Goal: Information Seeking & Learning: Learn about a topic

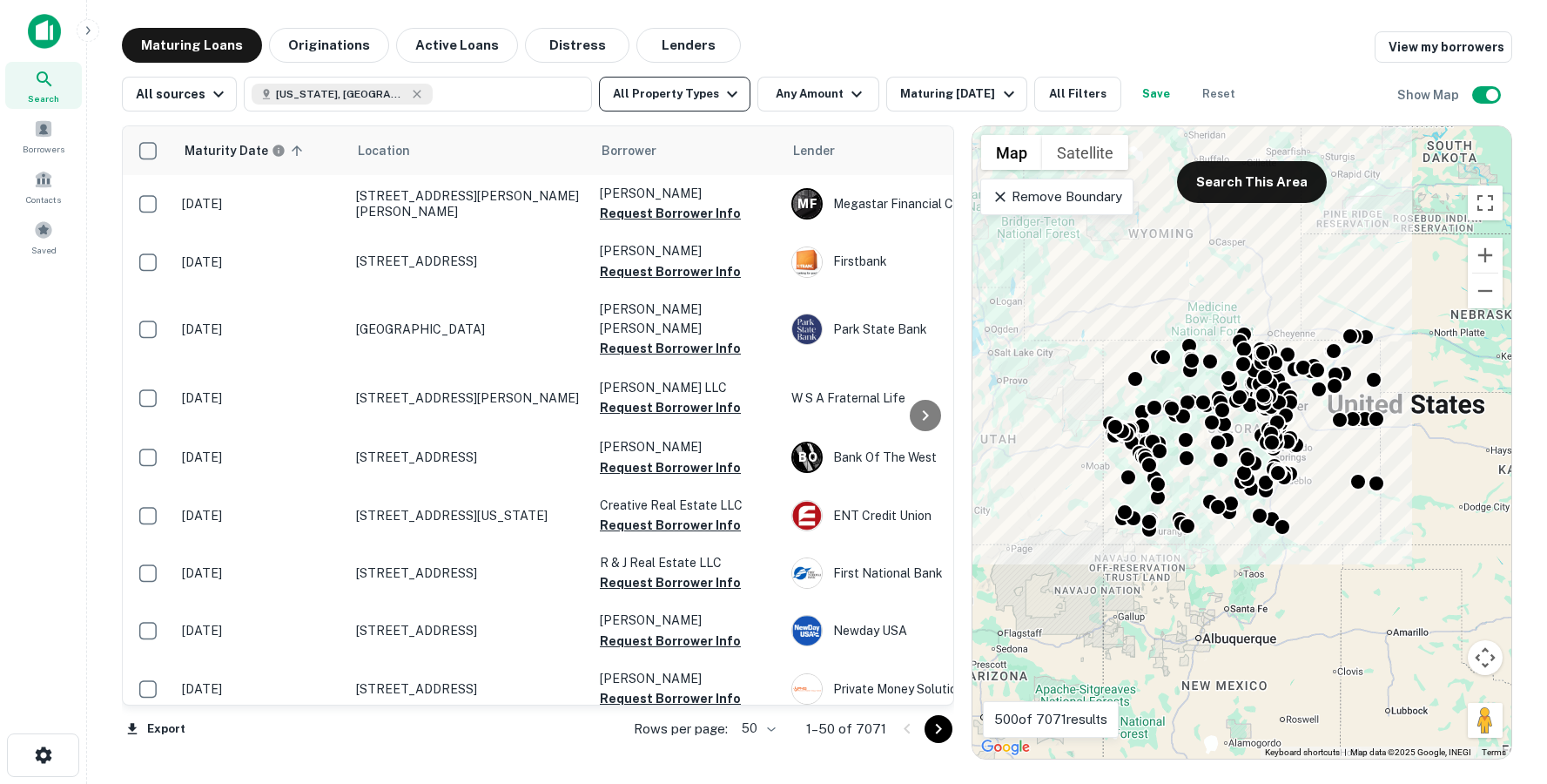
click at [699, 86] on button "All Property Types" at bounding box center [675, 94] width 151 height 34
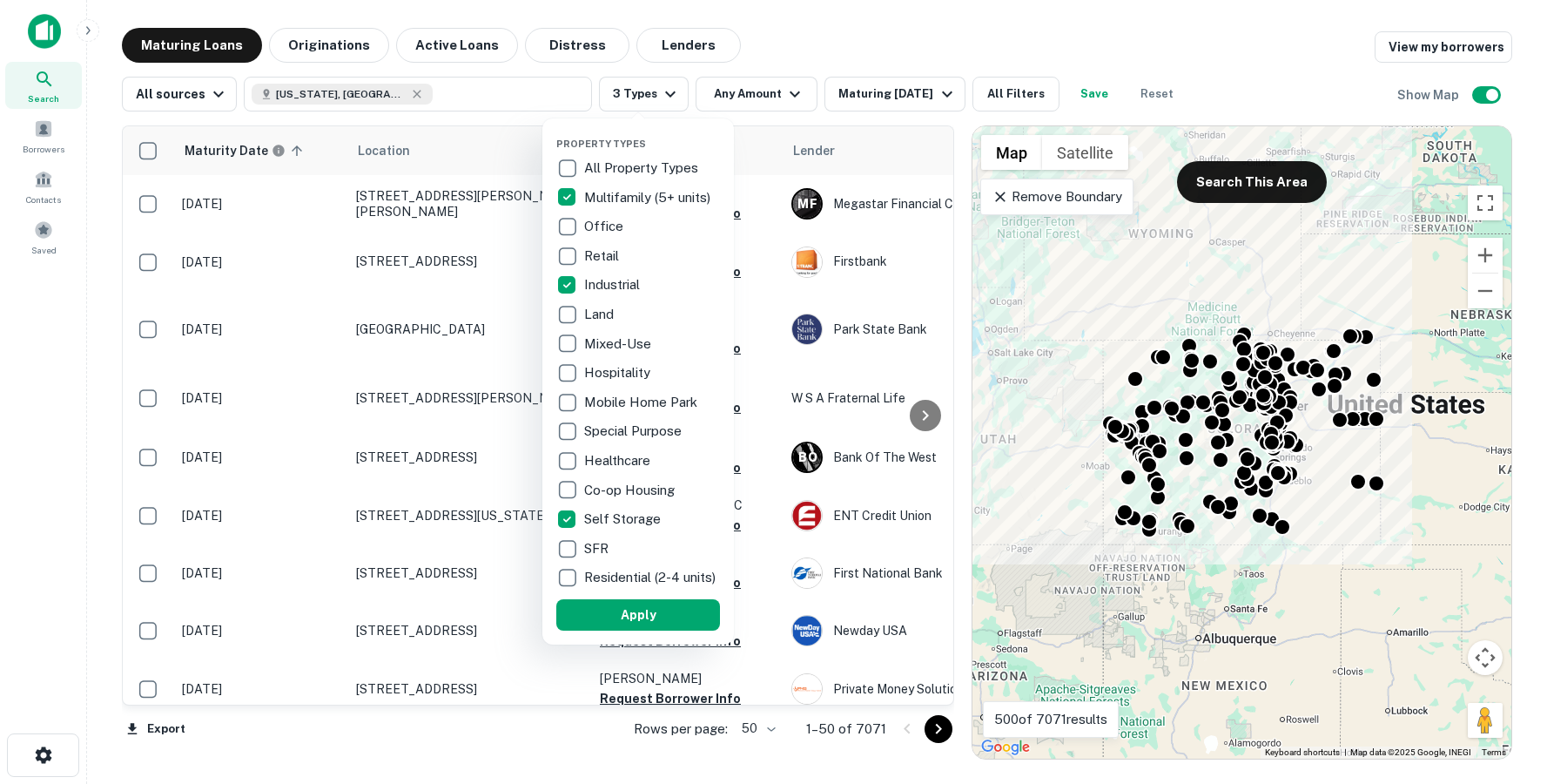
click at [656, 626] on button "Apply" at bounding box center [638, 615] width 164 height 32
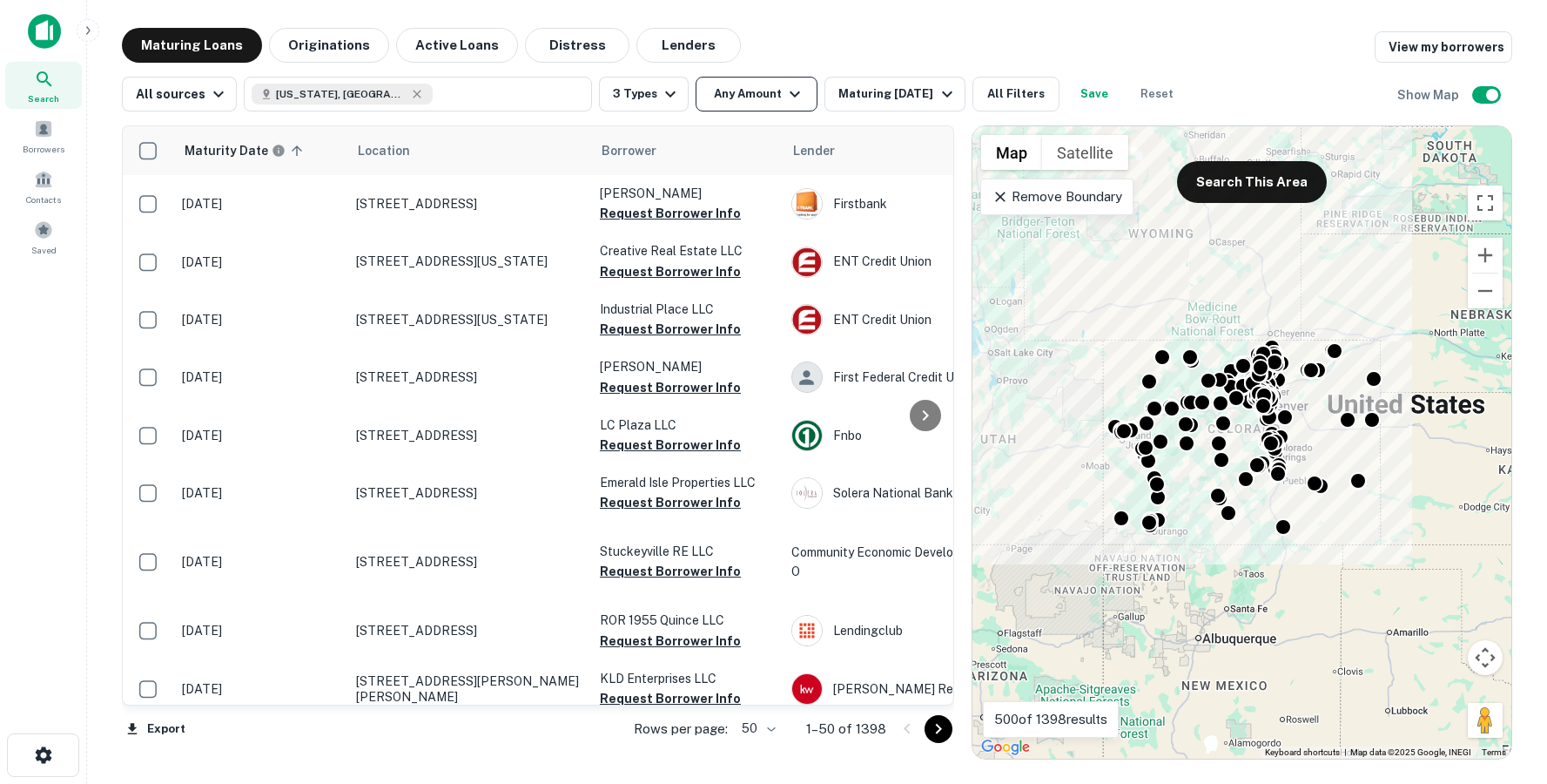
click at [738, 101] on button "Any Amount" at bounding box center [756, 94] width 122 height 34
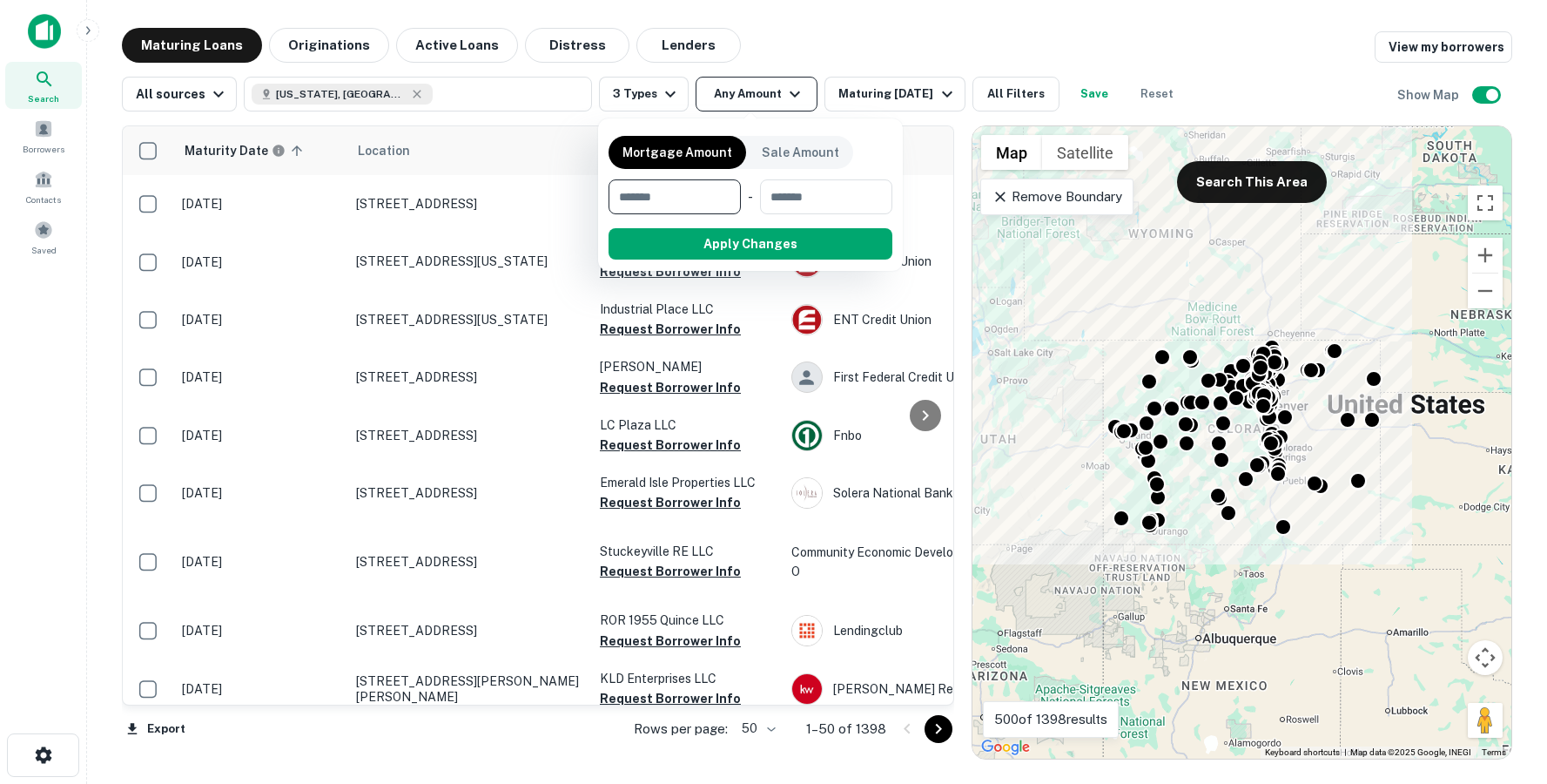
type input "*"
type input "*******"
drag, startPoint x: 723, startPoint y: 244, endPoint x: 1297, endPoint y: 125, distance: 586.2
click at [723, 244] on button "Apply Changes" at bounding box center [781, 243] width 221 height 32
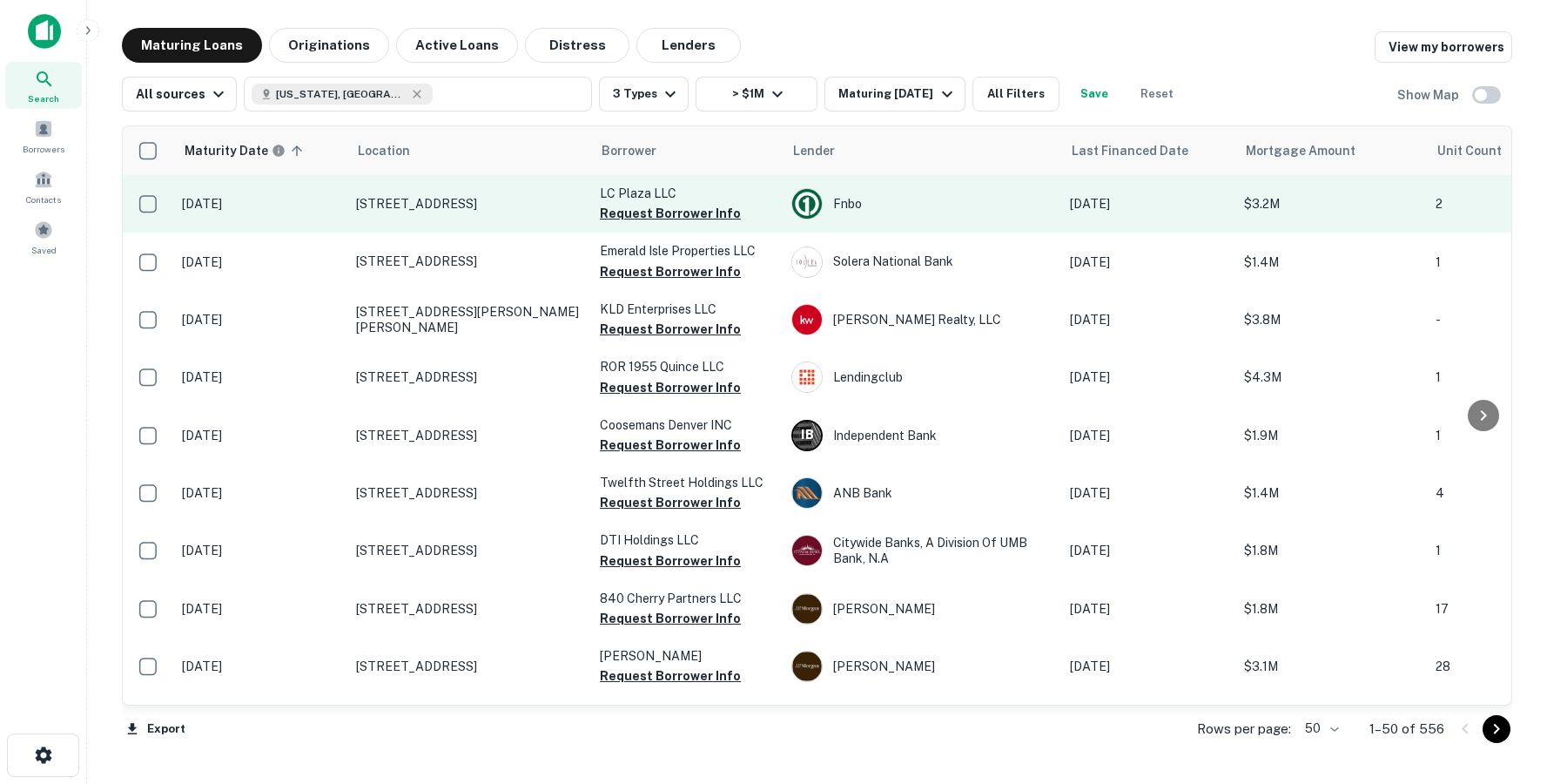
click at [422, 227] on td "[STREET_ADDRESS]" at bounding box center [469, 204] width 244 height 57
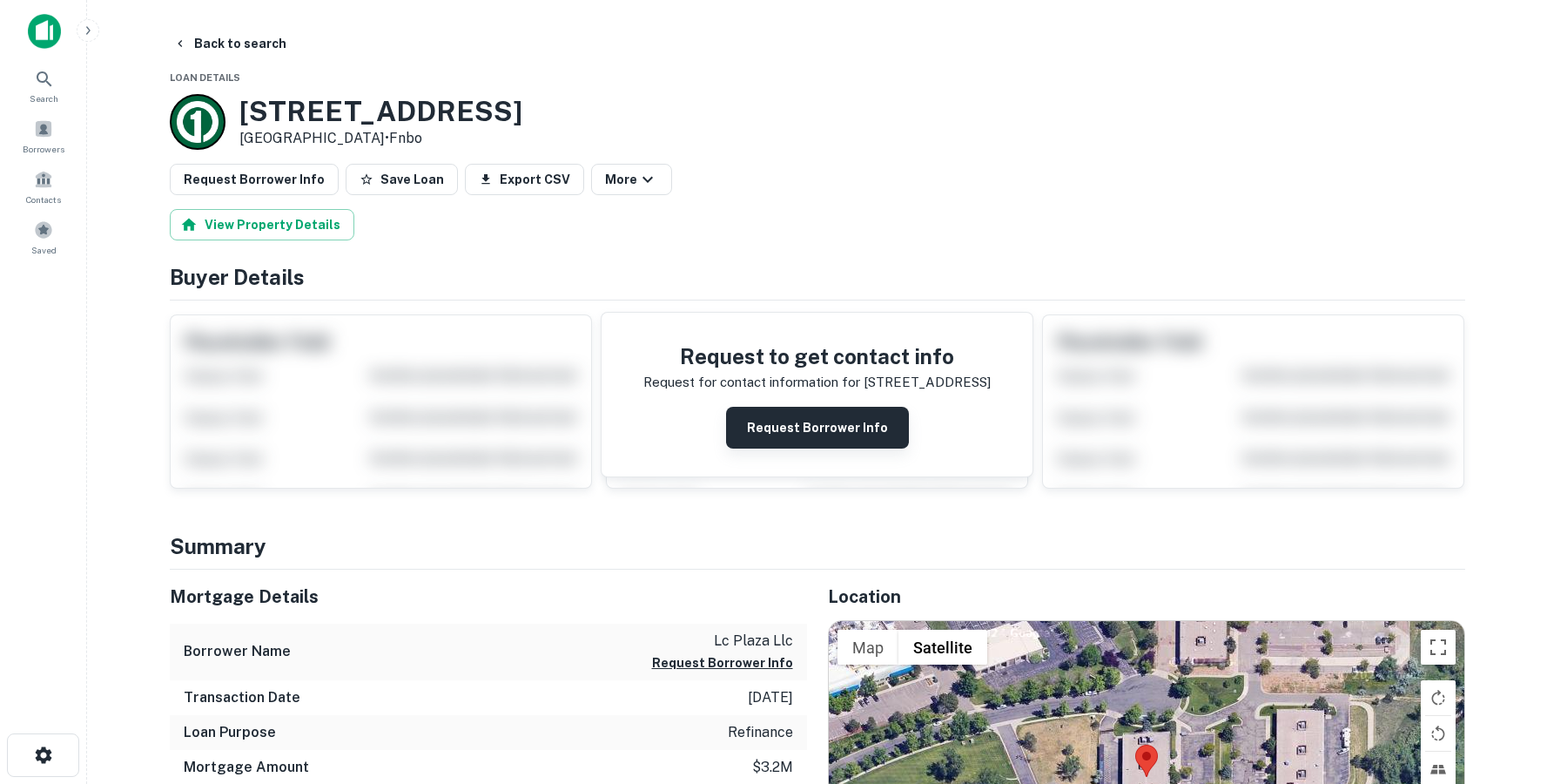
click at [867, 429] on button "Request Borrower Info" at bounding box center [817, 428] width 183 height 42
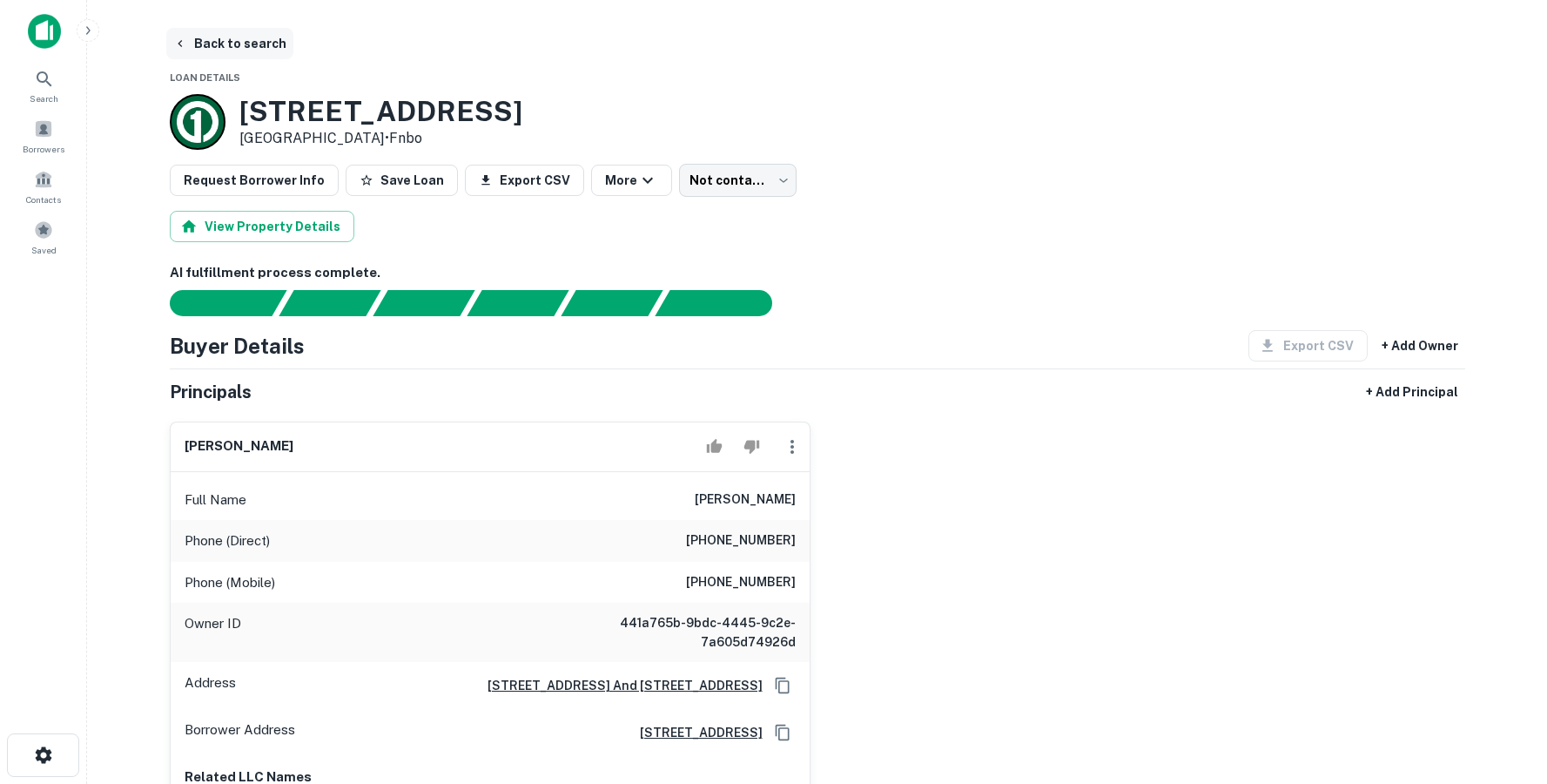
click at [208, 53] on button "Back to search" at bounding box center [230, 43] width 127 height 32
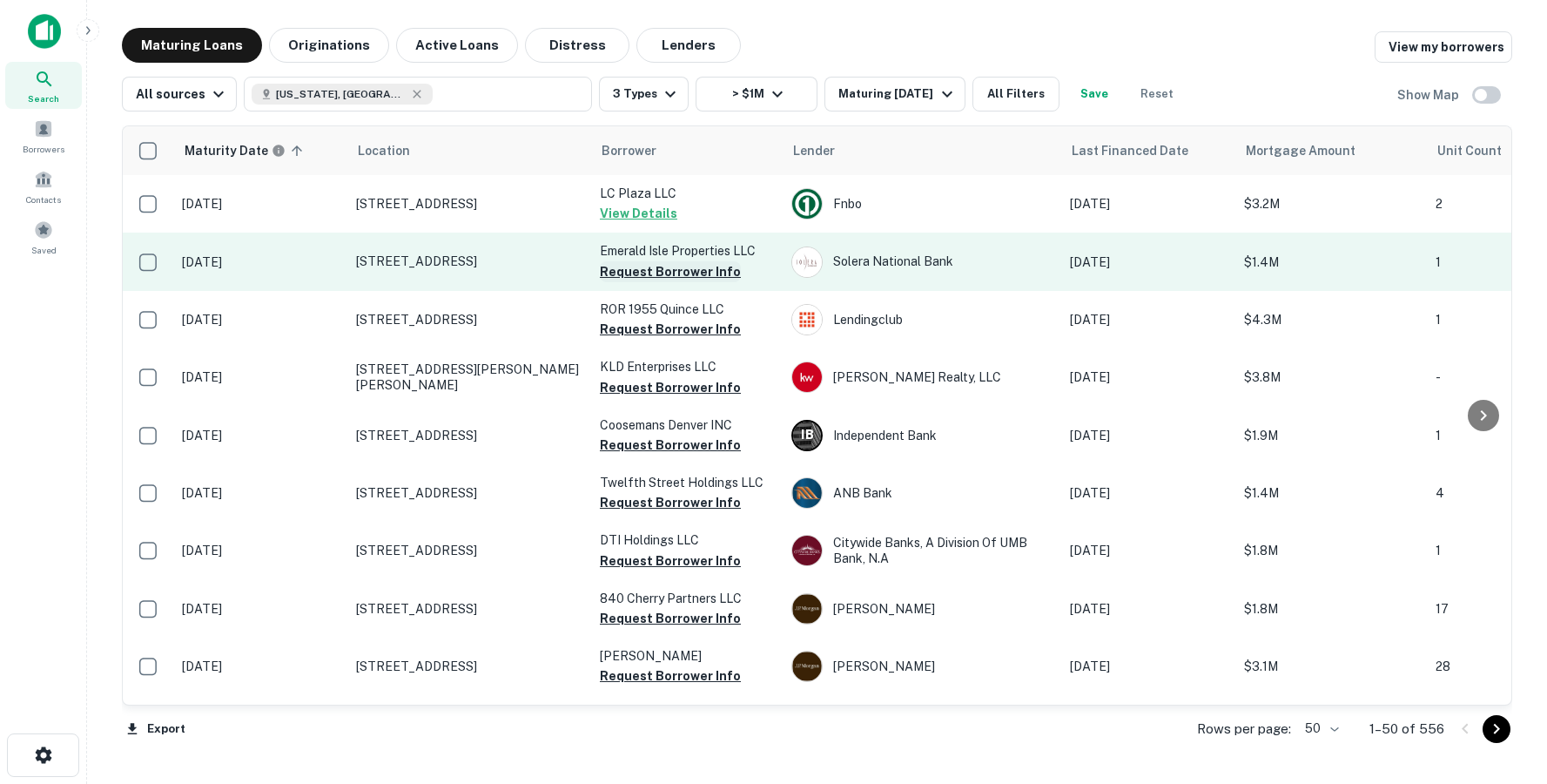
click at [656, 269] on button "Request Borrower Info" at bounding box center [670, 272] width 141 height 21
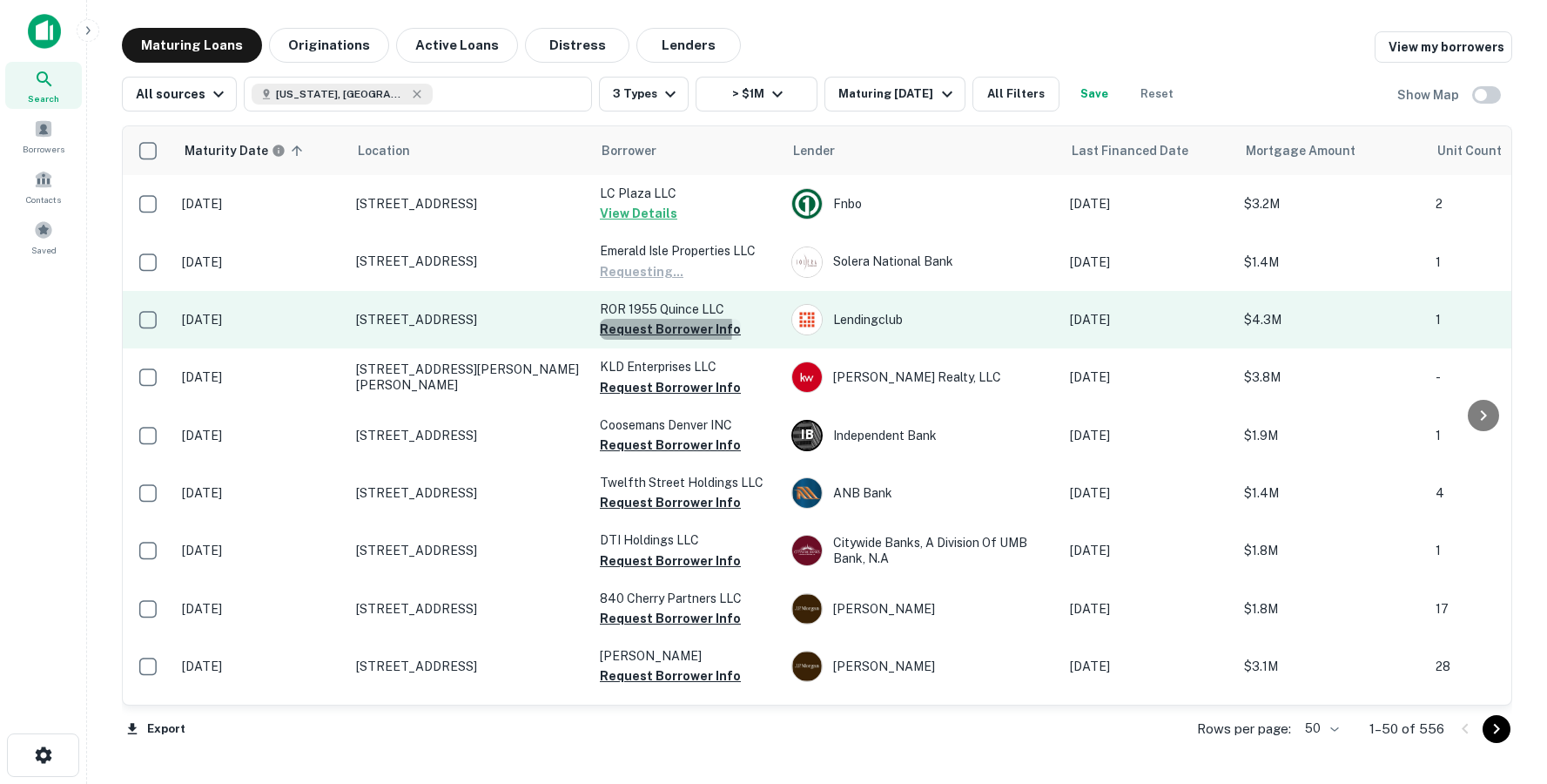
click at [620, 329] on button "Request Borrower Info" at bounding box center [670, 329] width 141 height 21
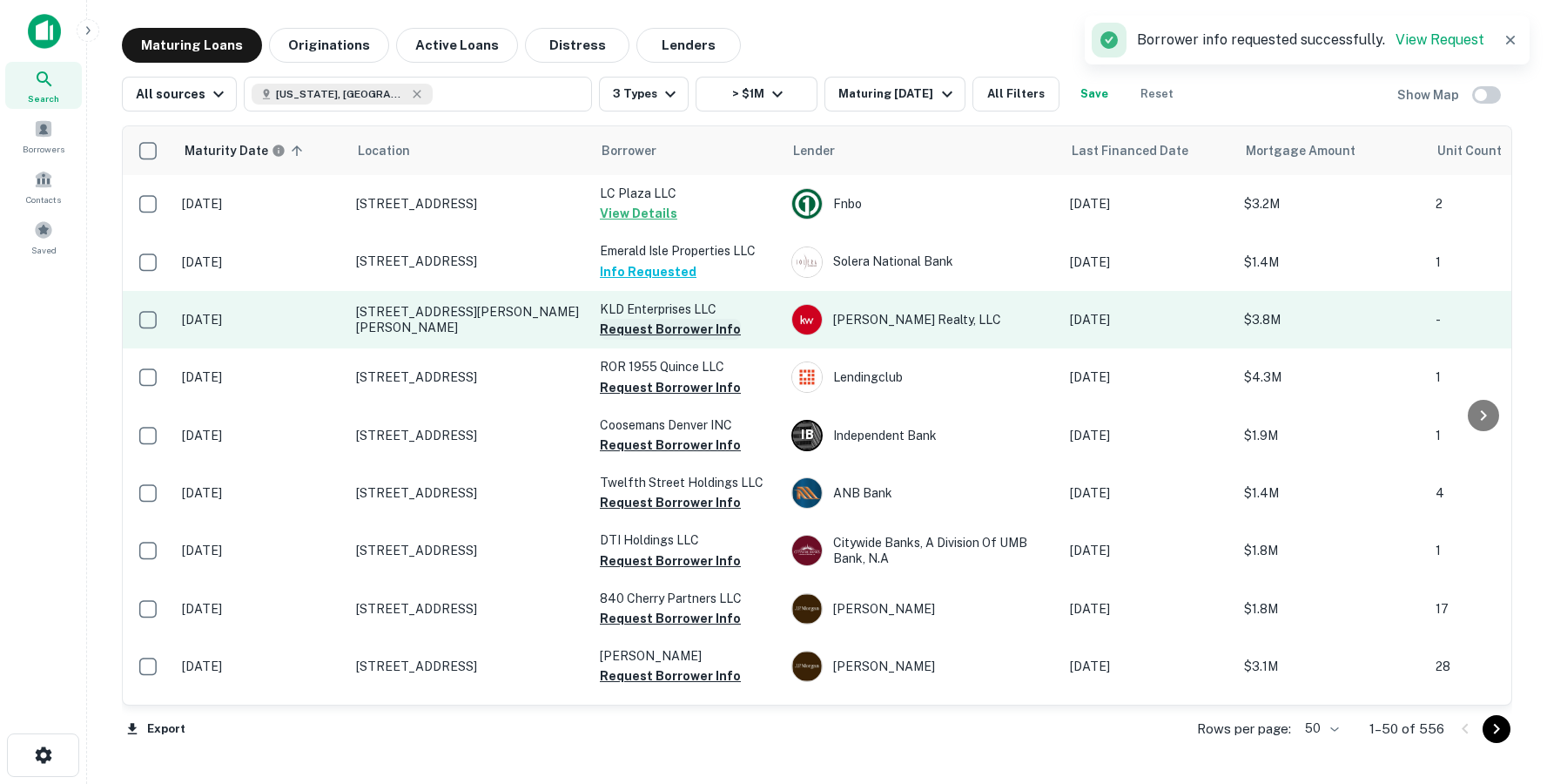
click at [632, 335] on button "Request Borrower Info" at bounding box center [670, 329] width 141 height 21
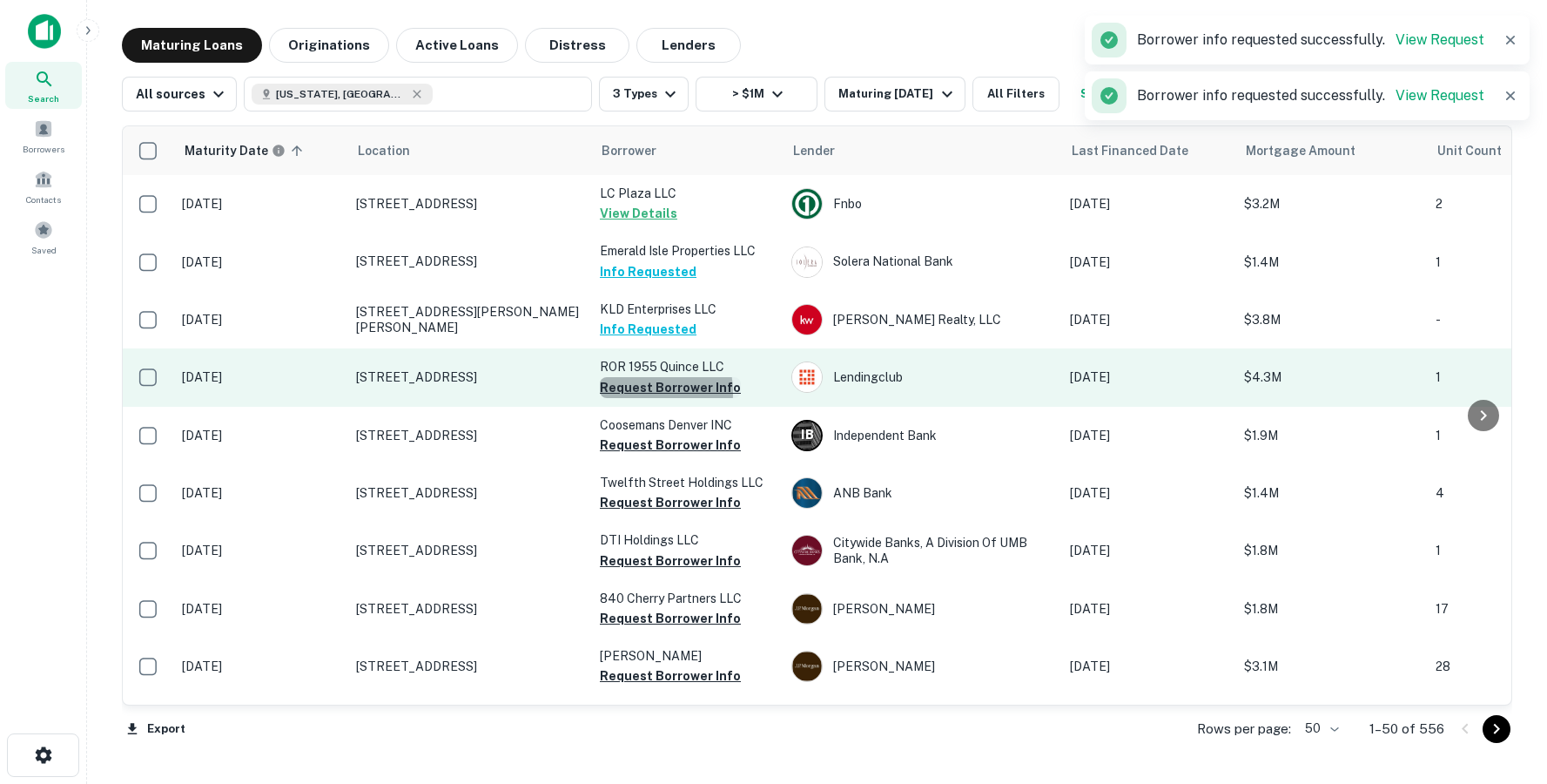
click at [631, 392] on button "Request Borrower Info" at bounding box center [670, 388] width 141 height 21
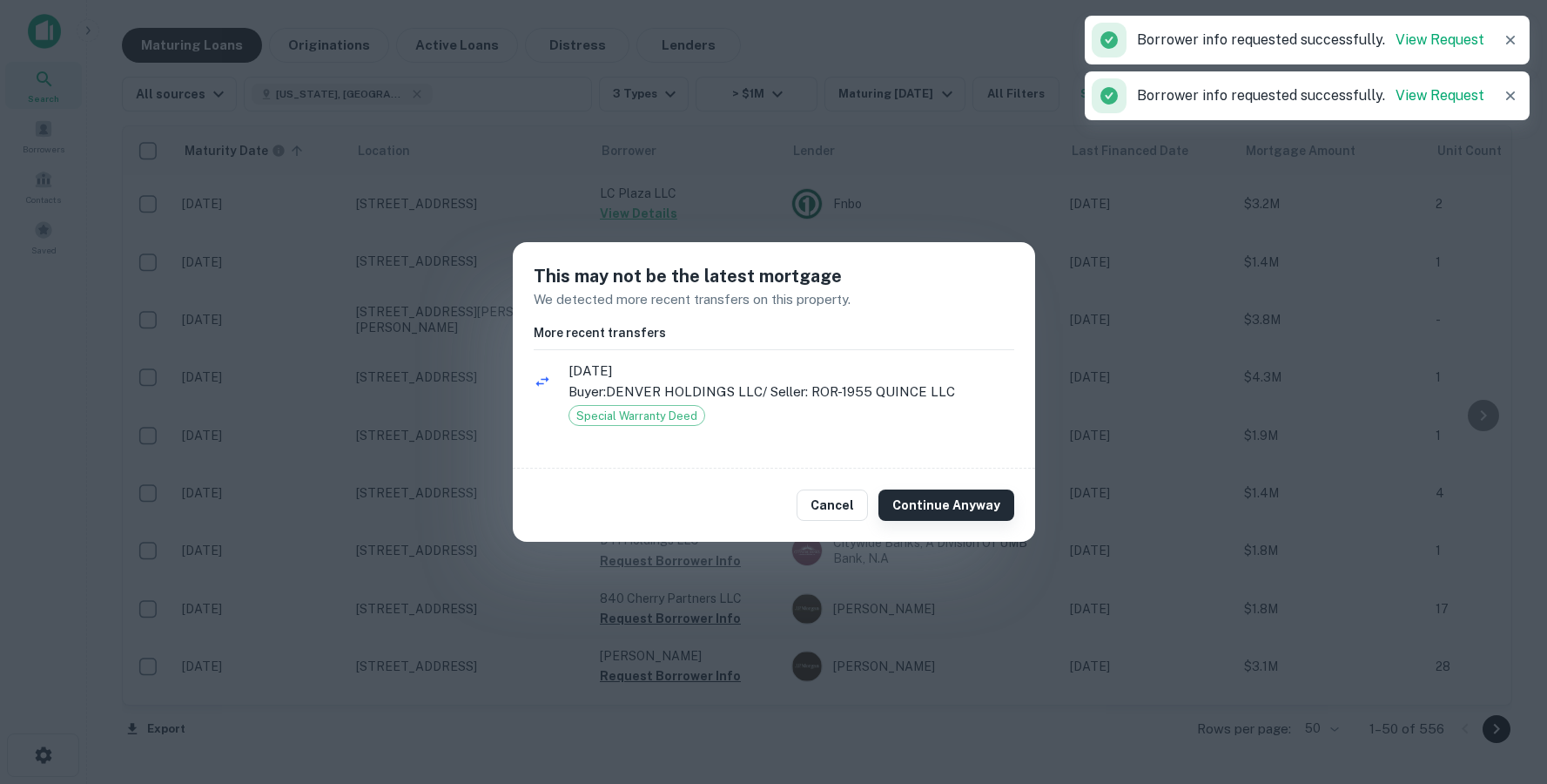
click at [937, 504] on button "Continue Anyway" at bounding box center [947, 504] width 136 height 32
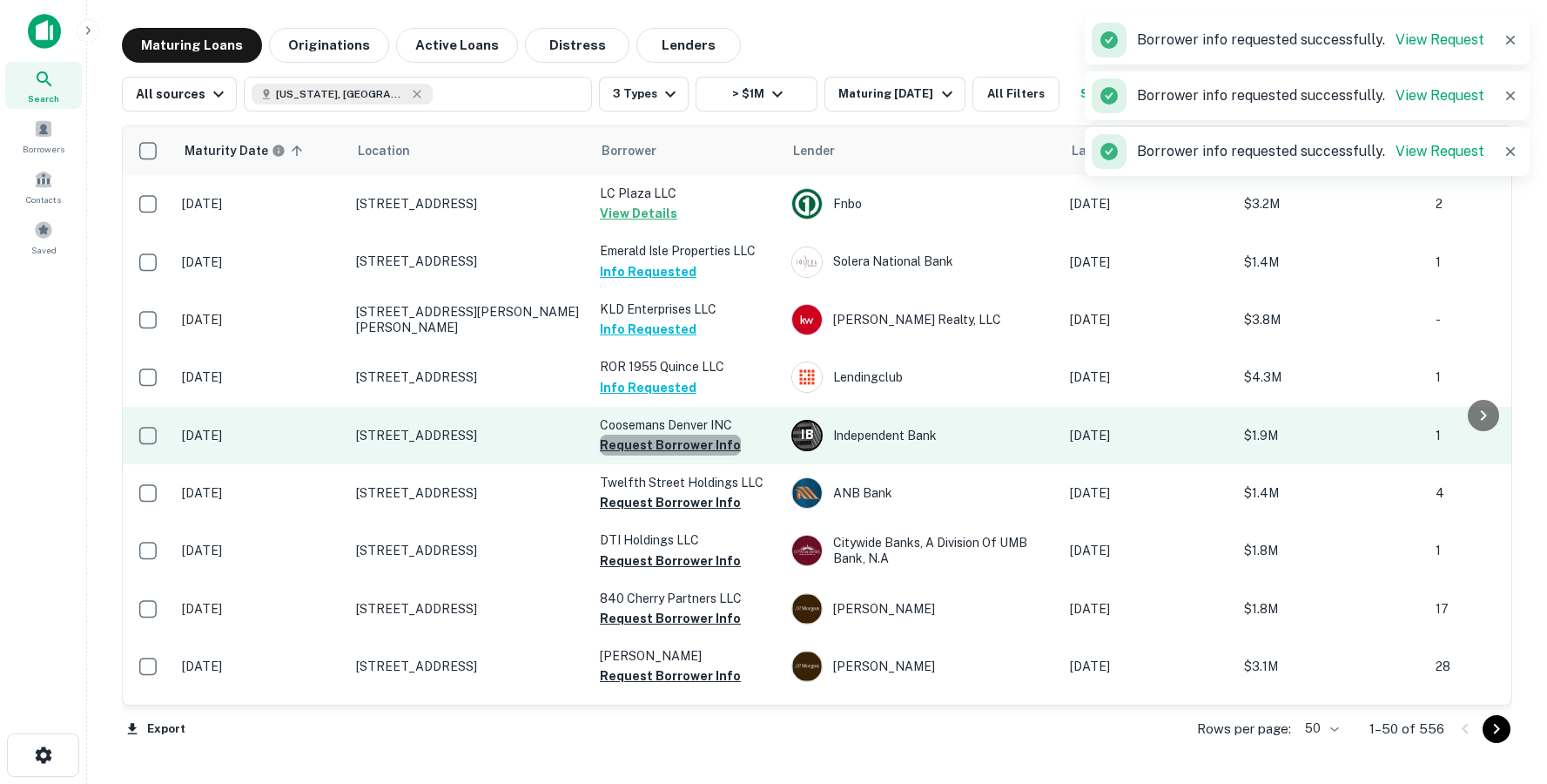
click at [674, 447] on button "Request Borrower Info" at bounding box center [670, 445] width 141 height 21
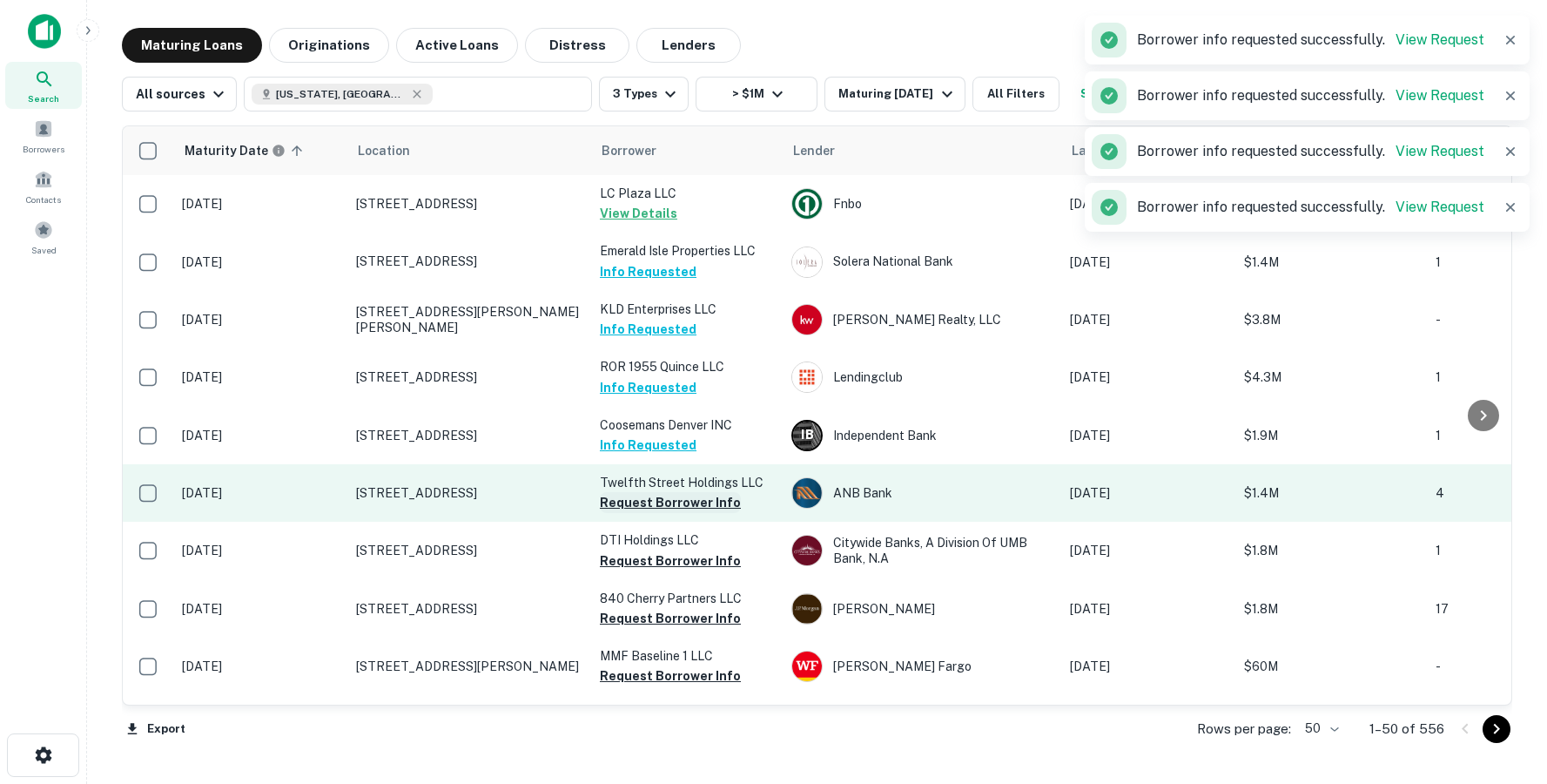
click at [645, 505] on button "Request Borrower Info" at bounding box center [670, 503] width 141 height 21
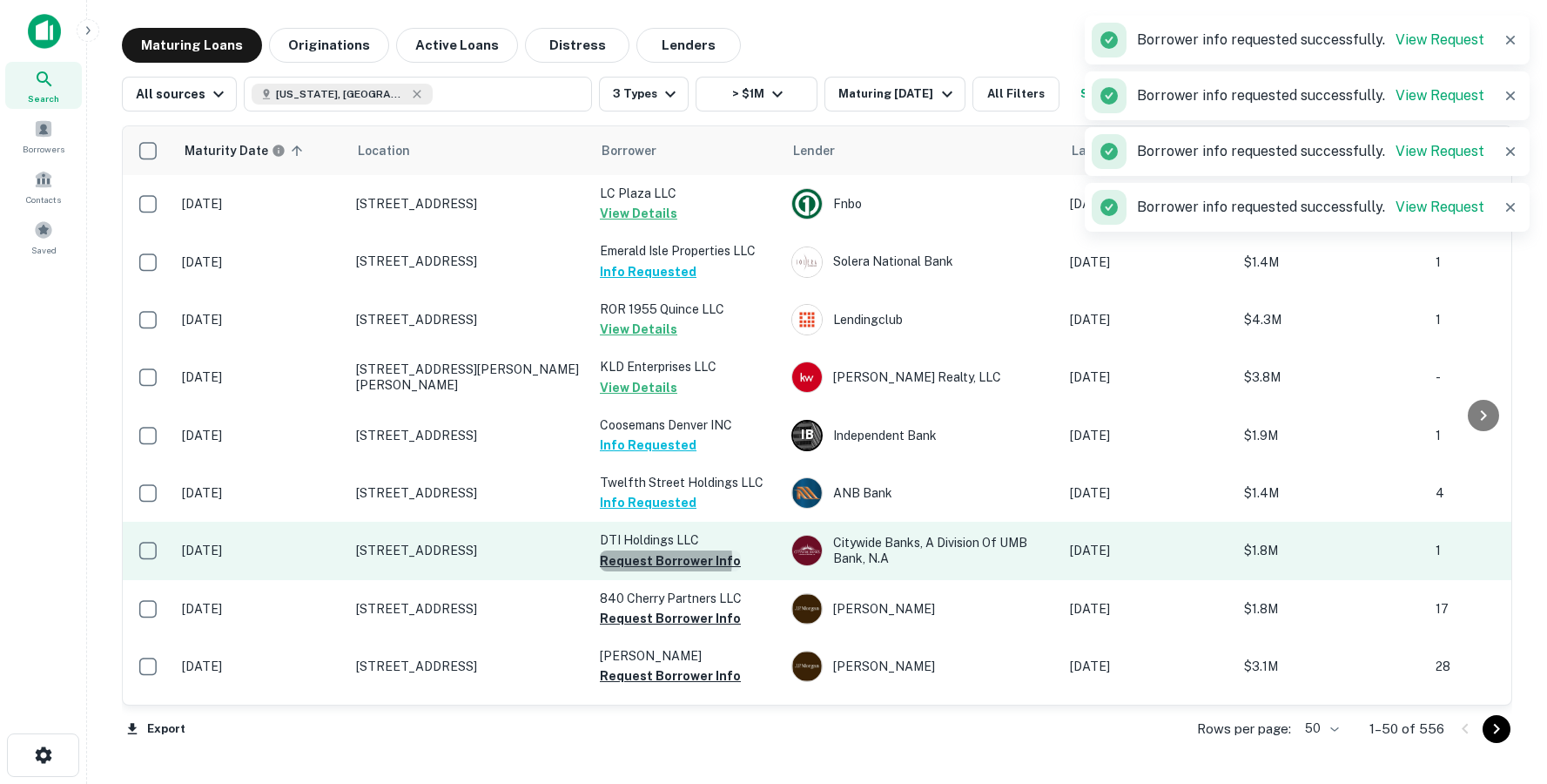
click at [635, 559] on button "Request Borrower Info" at bounding box center [670, 561] width 141 height 21
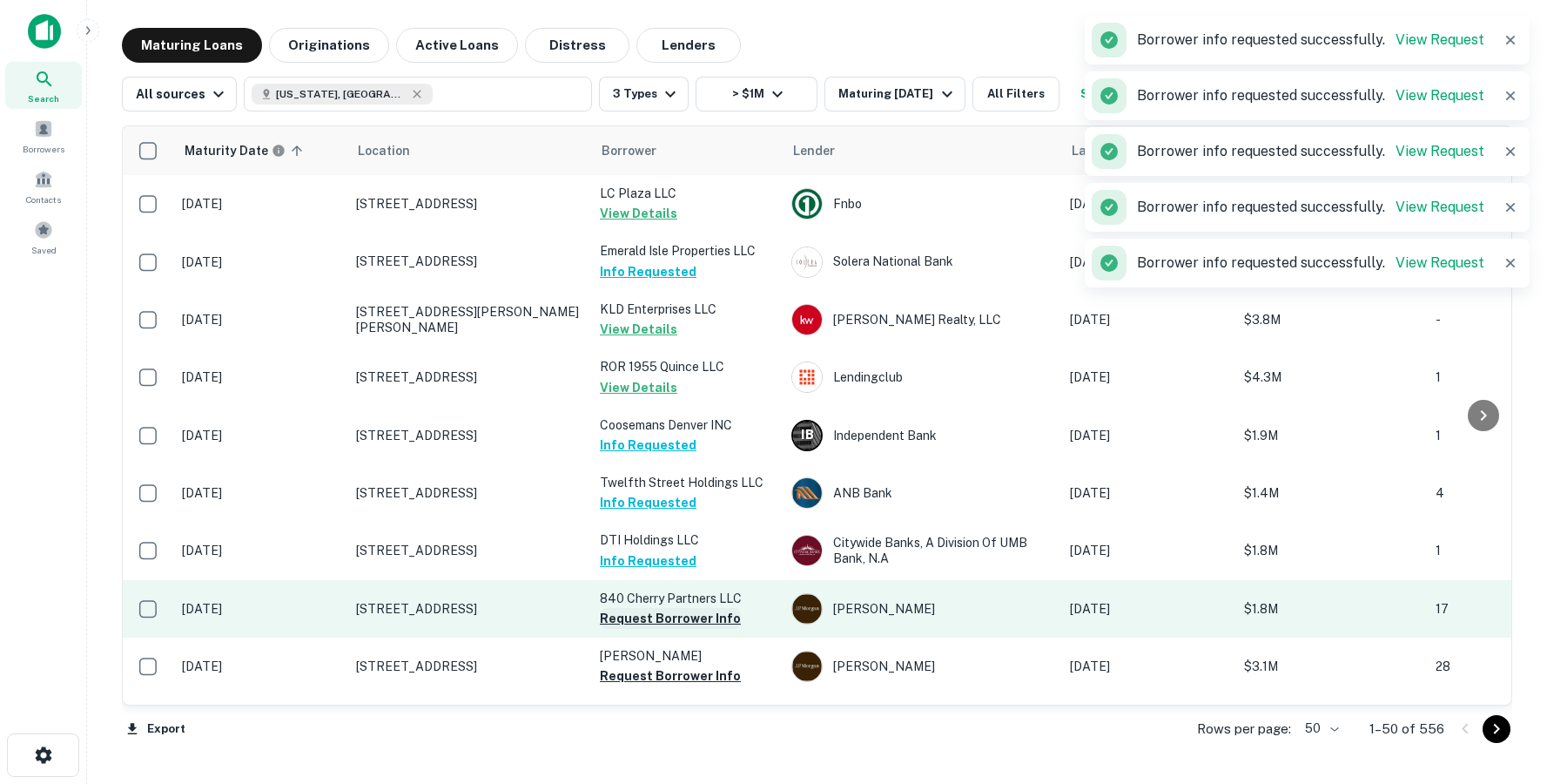
click at [642, 621] on button "Request Borrower Info" at bounding box center [670, 618] width 141 height 21
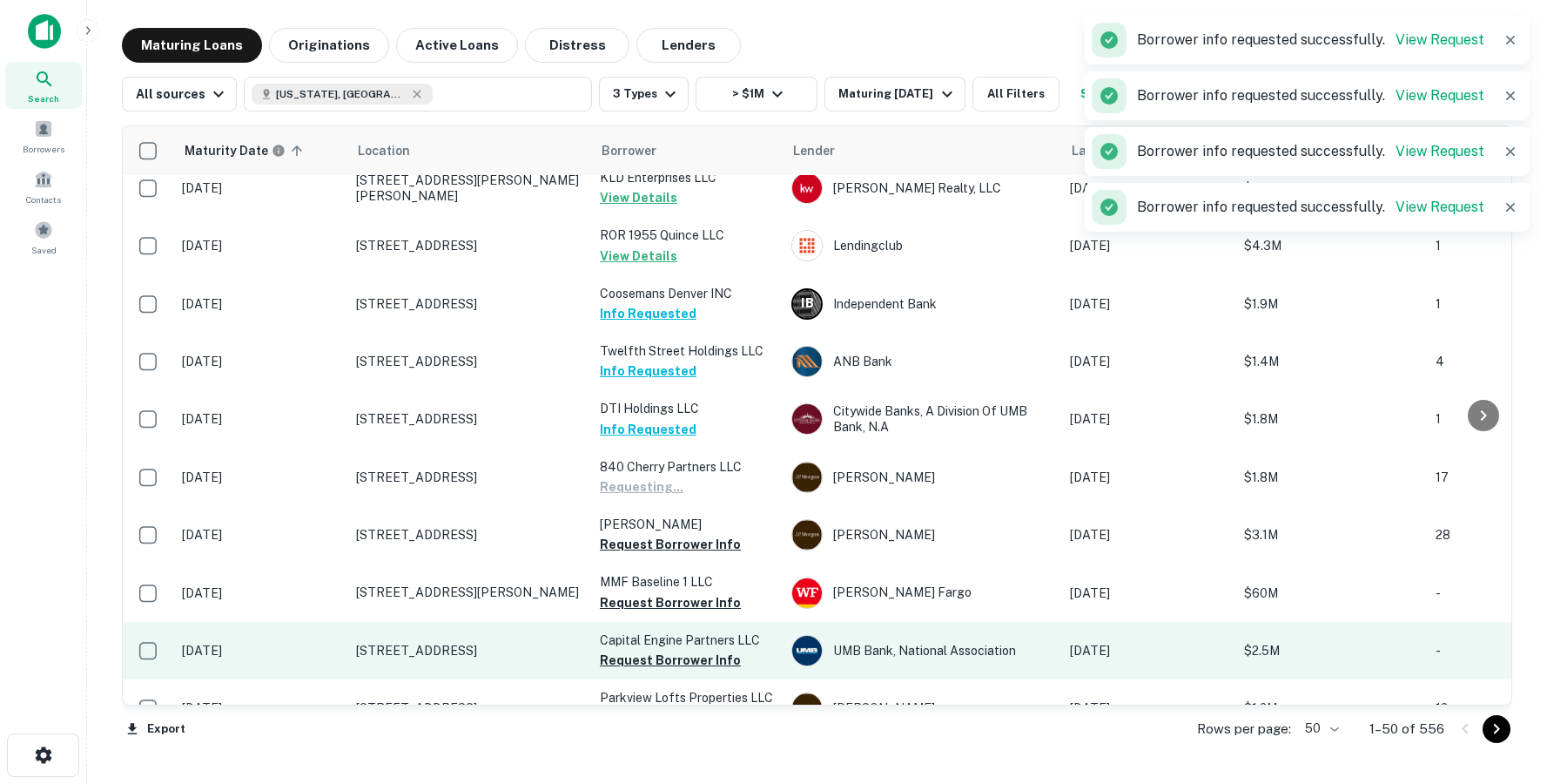
scroll to position [162, 0]
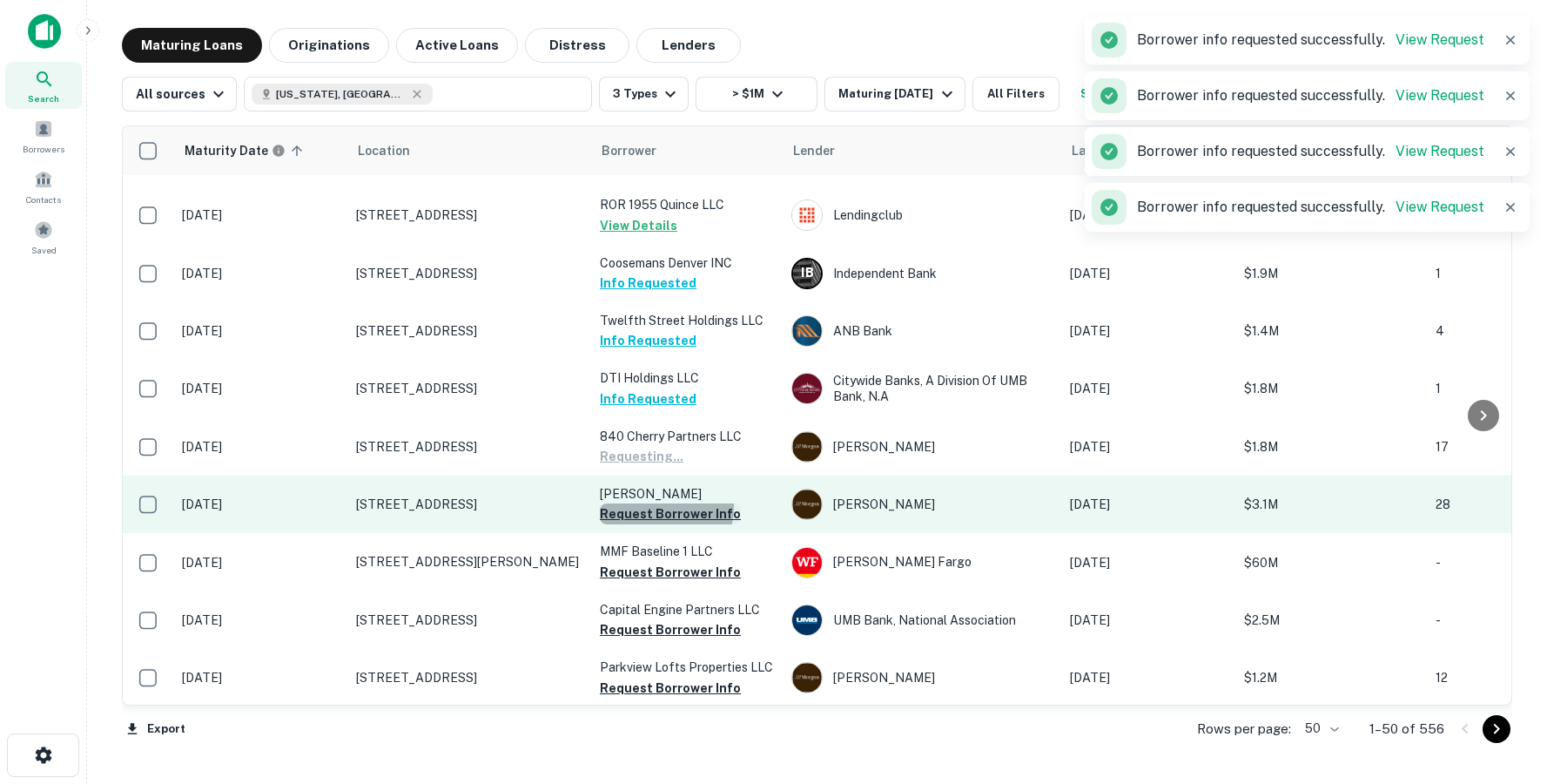
click at [649, 505] on button "Request Borrower Info" at bounding box center [670, 514] width 141 height 21
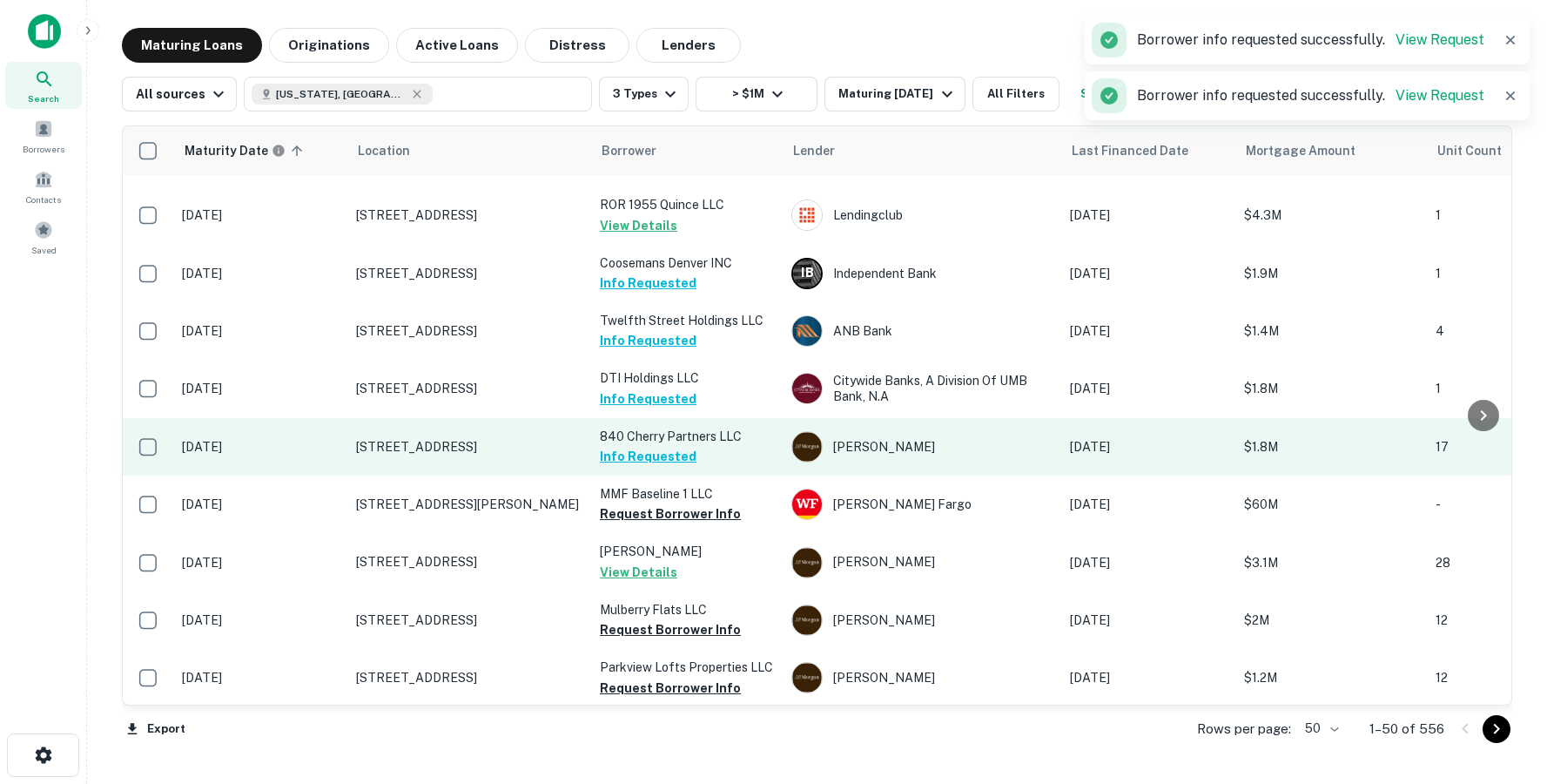
scroll to position [0, 0]
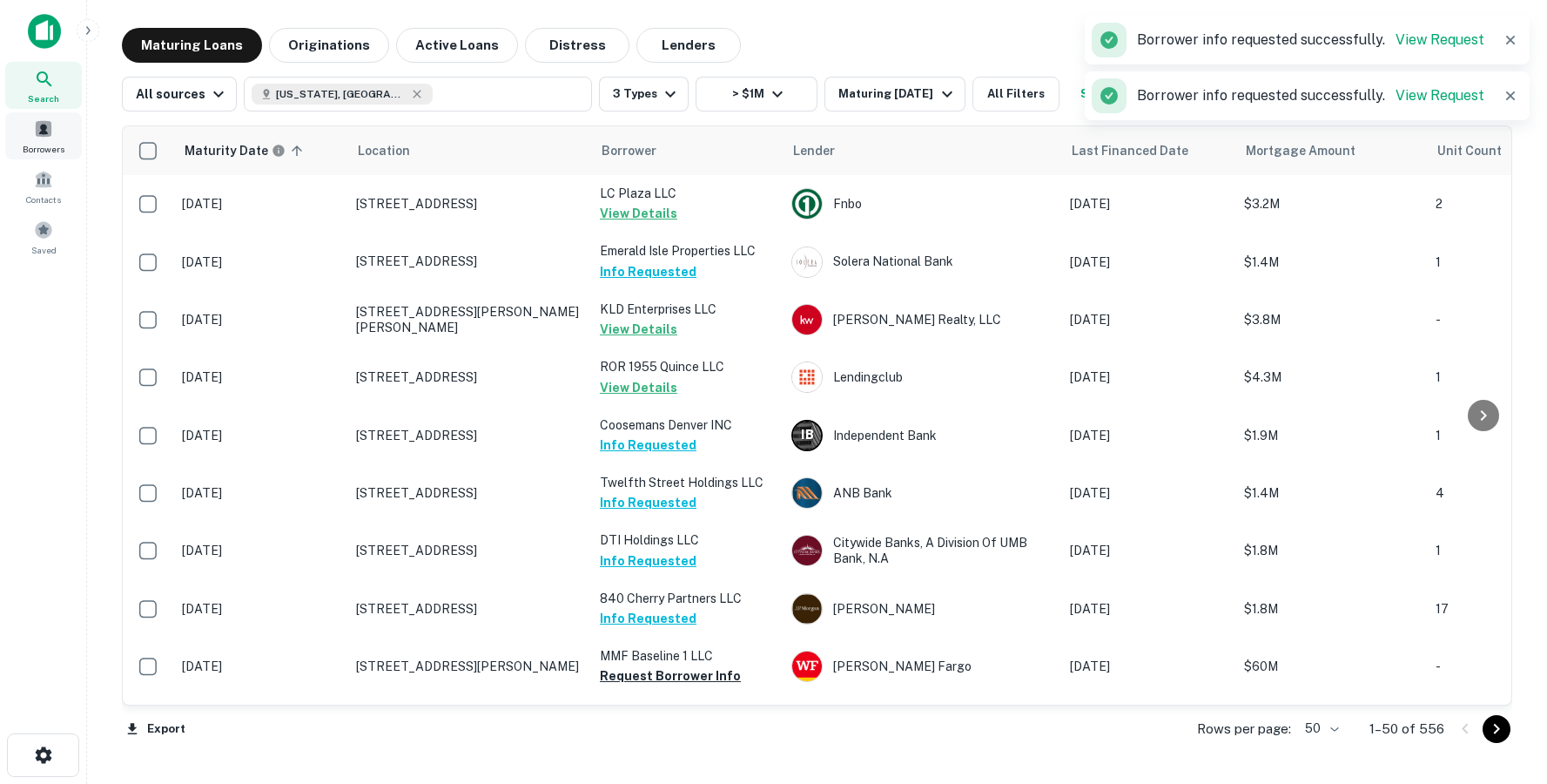
click at [56, 153] on span "Borrowers" at bounding box center [44, 148] width 42 height 14
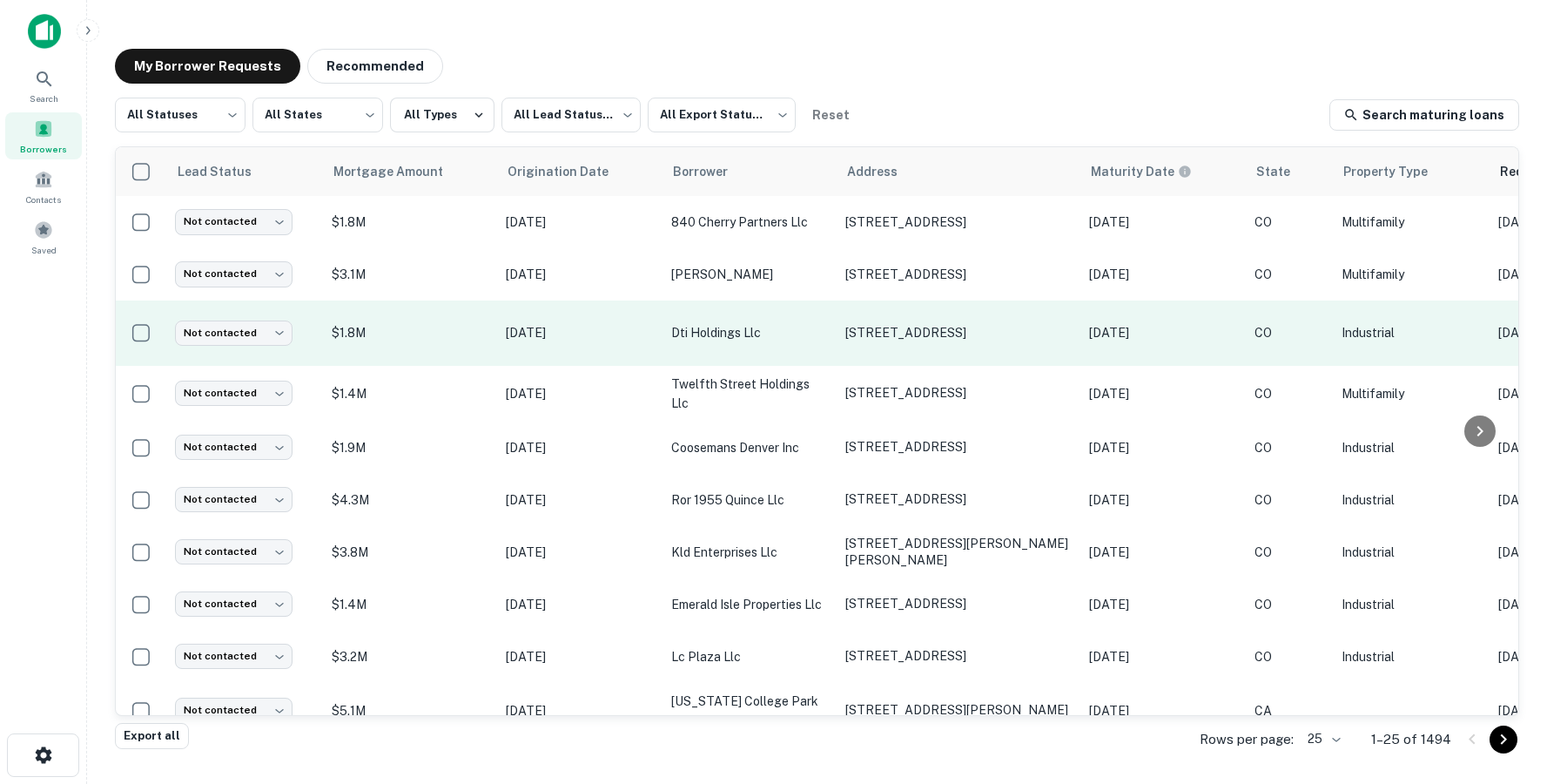
scroll to position [0, 467]
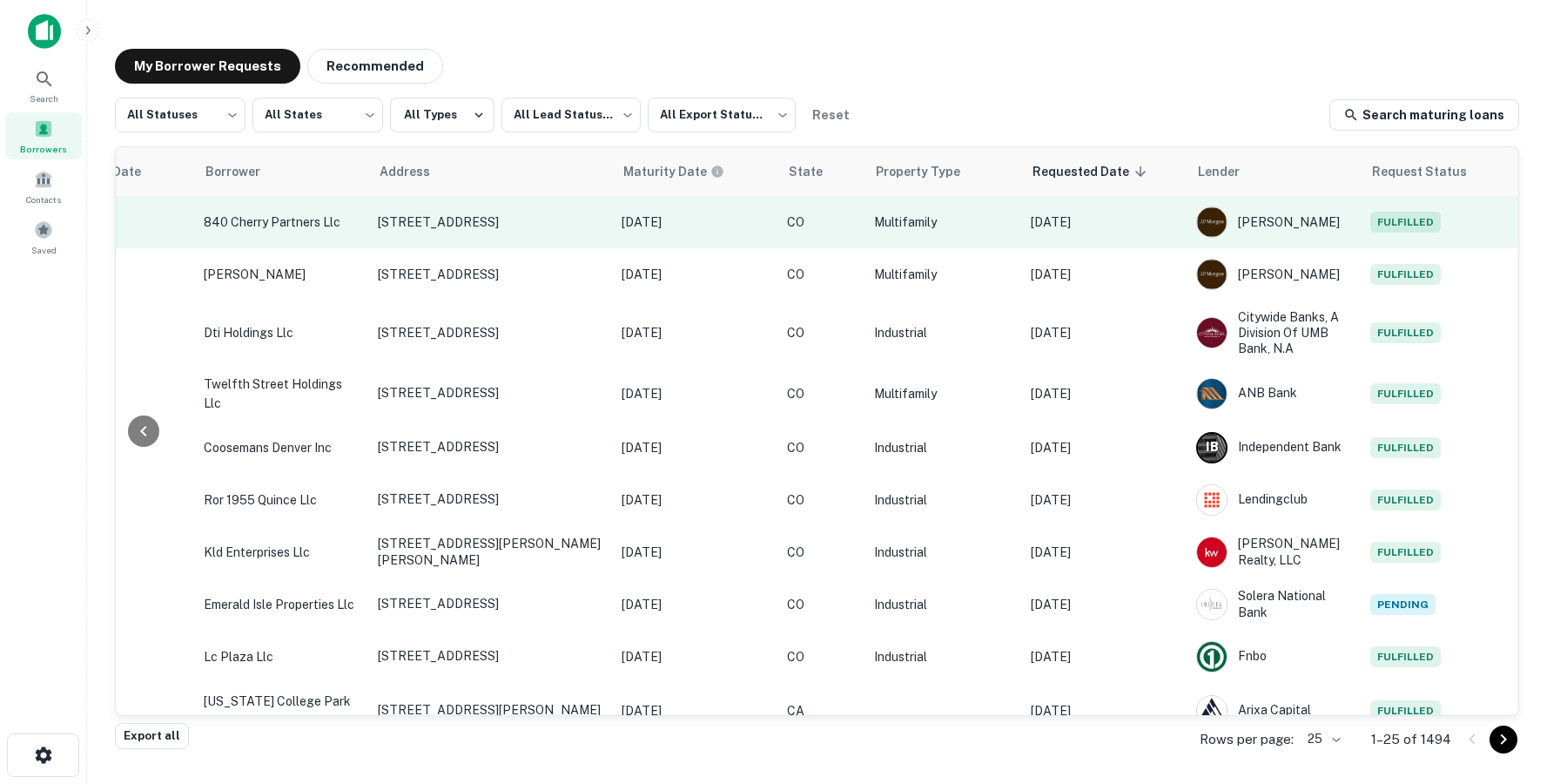
click at [1157, 226] on p "[DATE]" at bounding box center [1105, 222] width 148 height 19
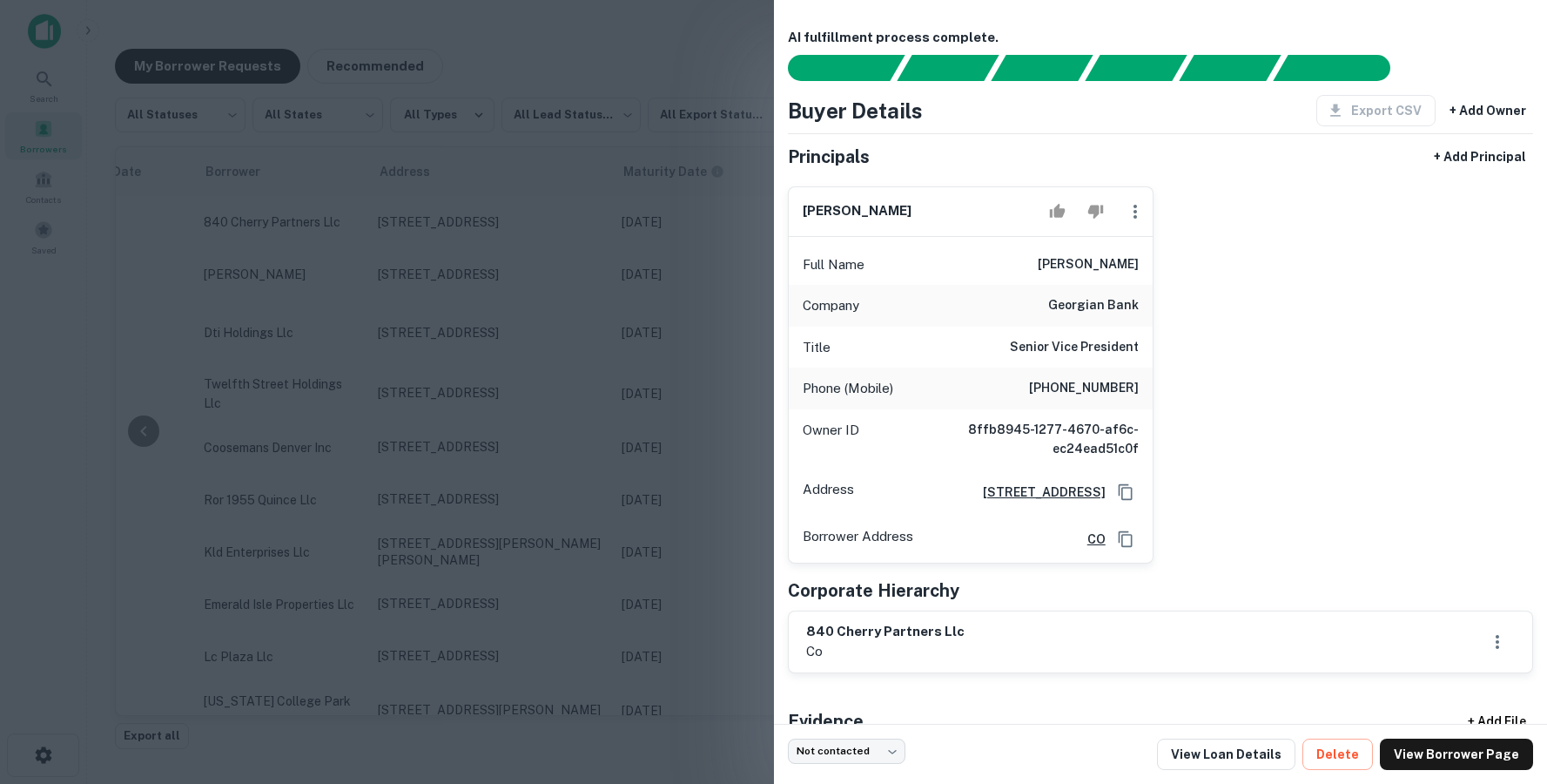
click at [697, 370] on div at bounding box center [774, 392] width 1547 height 784
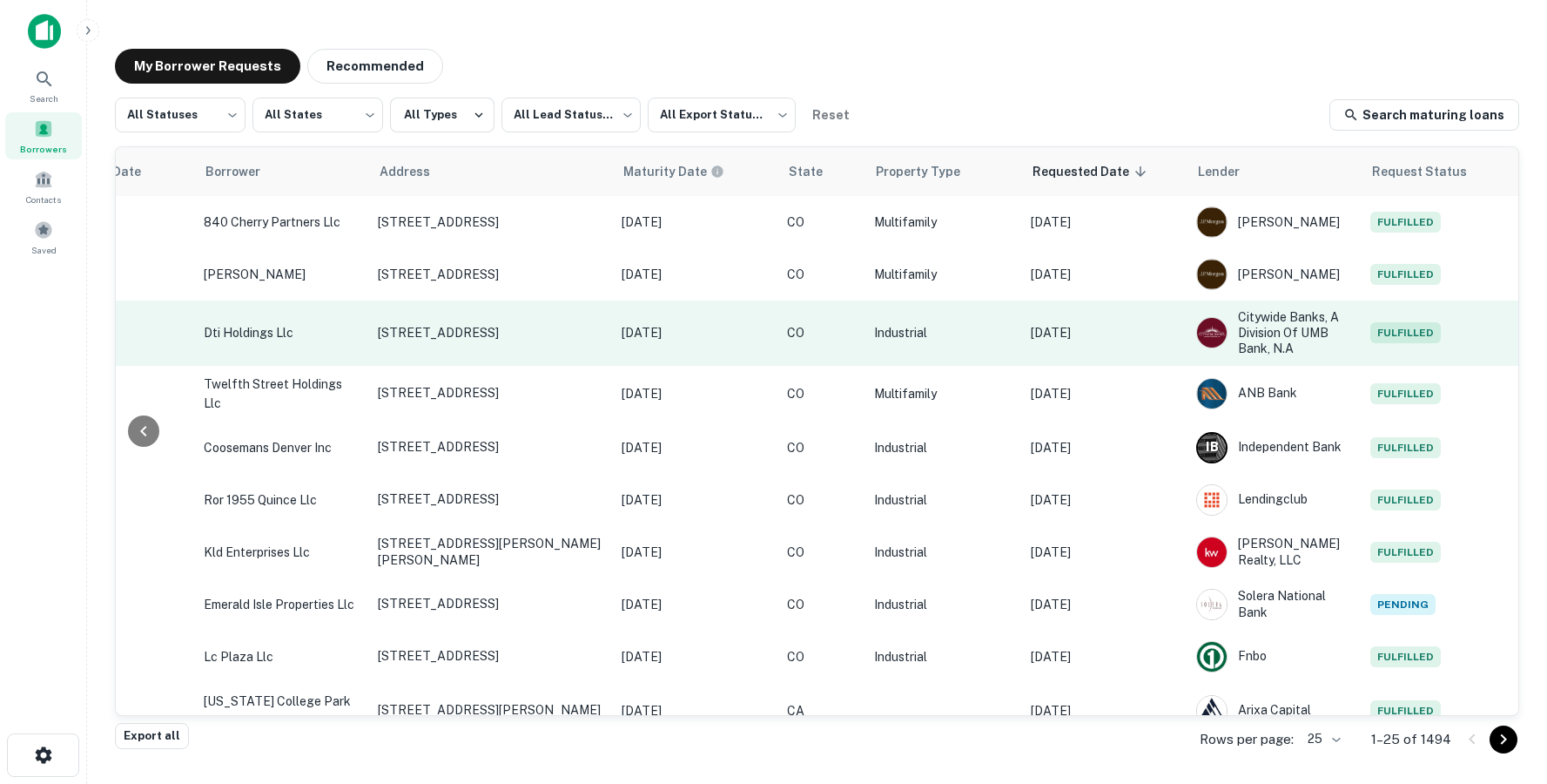
click at [1146, 325] on p "[DATE]" at bounding box center [1105, 332] width 148 height 19
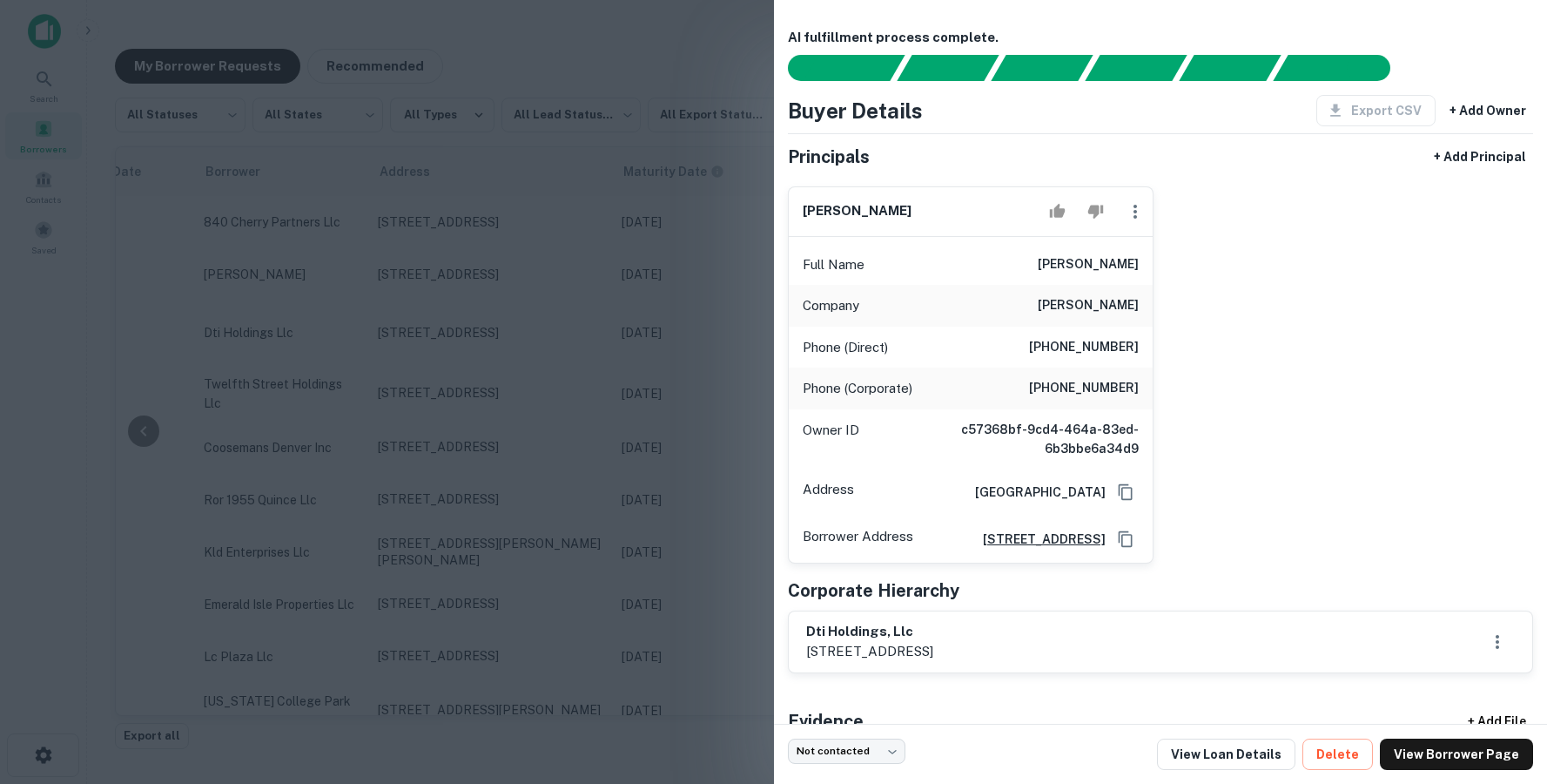
click at [525, 478] on div at bounding box center [774, 392] width 1547 height 784
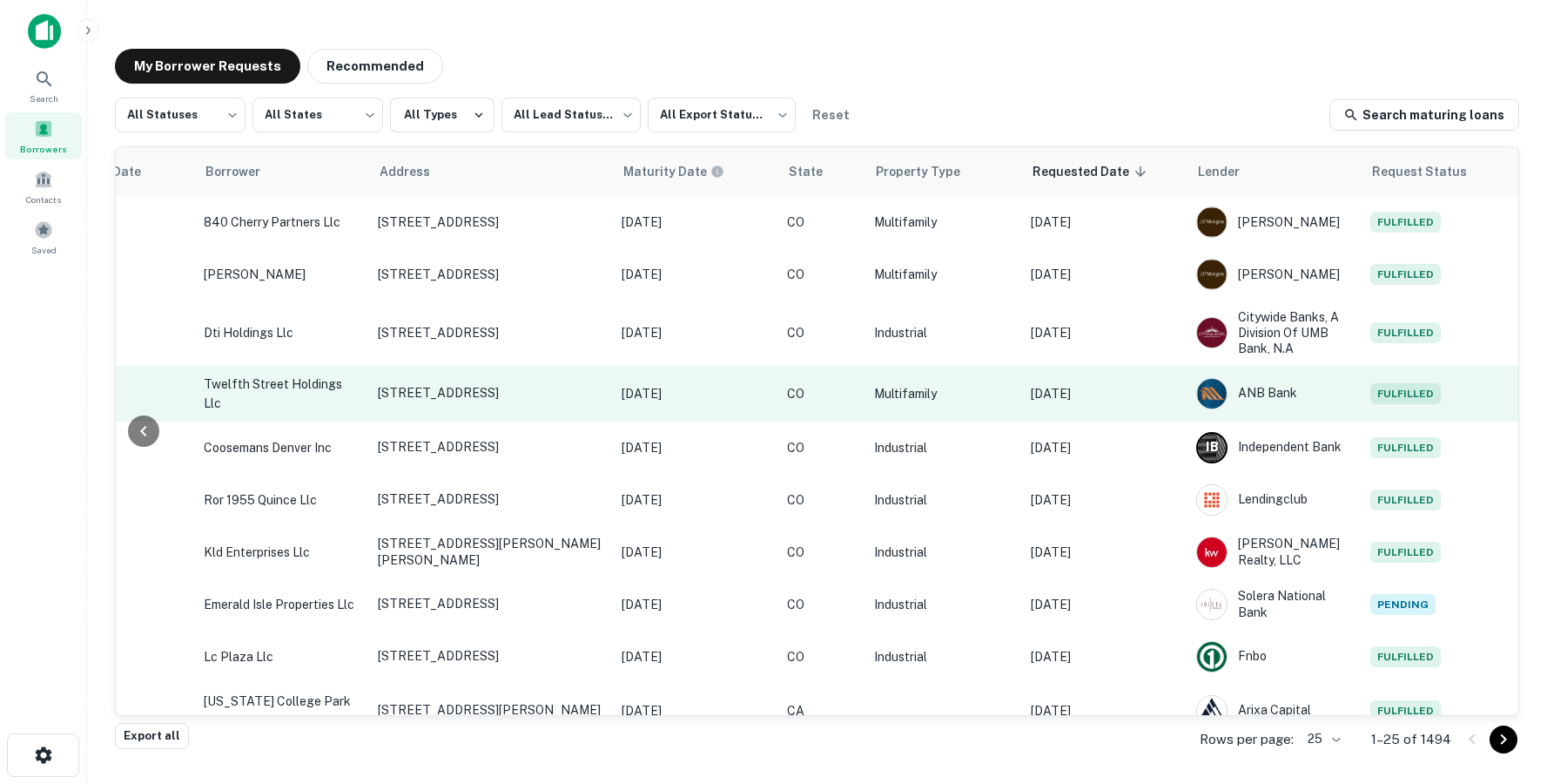
click at [1091, 402] on td "[DATE]" at bounding box center [1105, 393] width 166 height 56
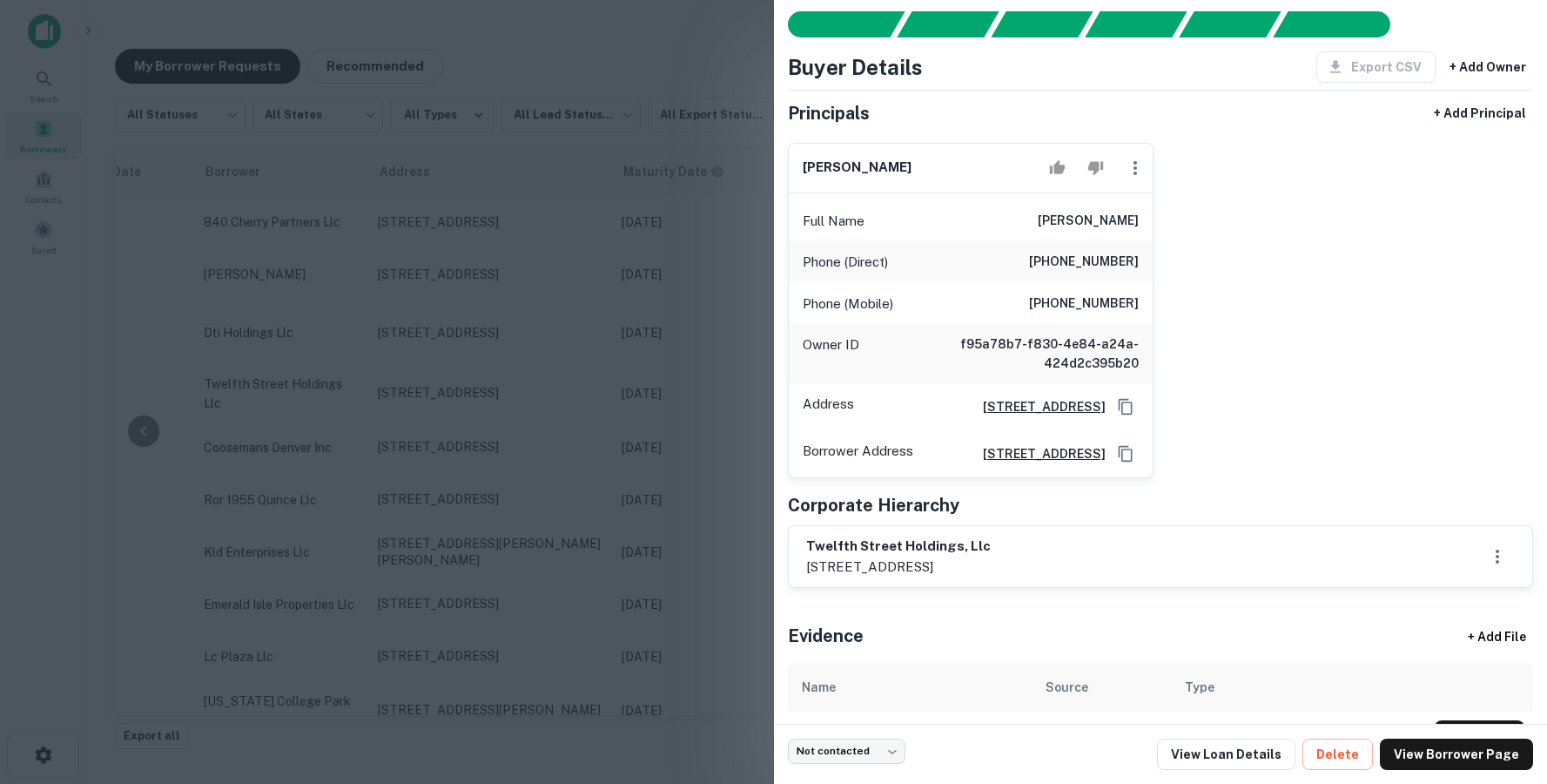
scroll to position [57, 0]
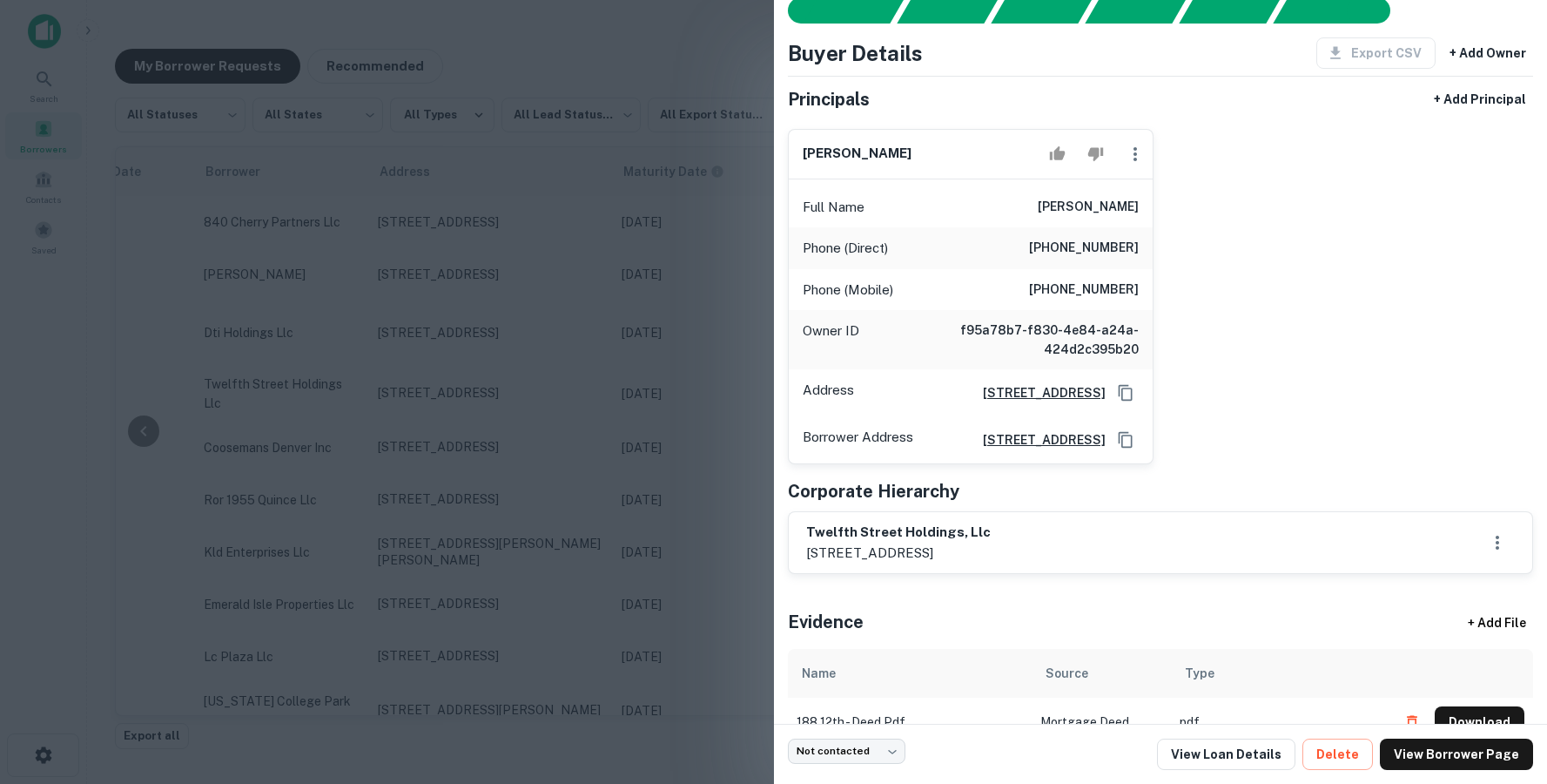
click at [631, 488] on div at bounding box center [774, 392] width 1547 height 784
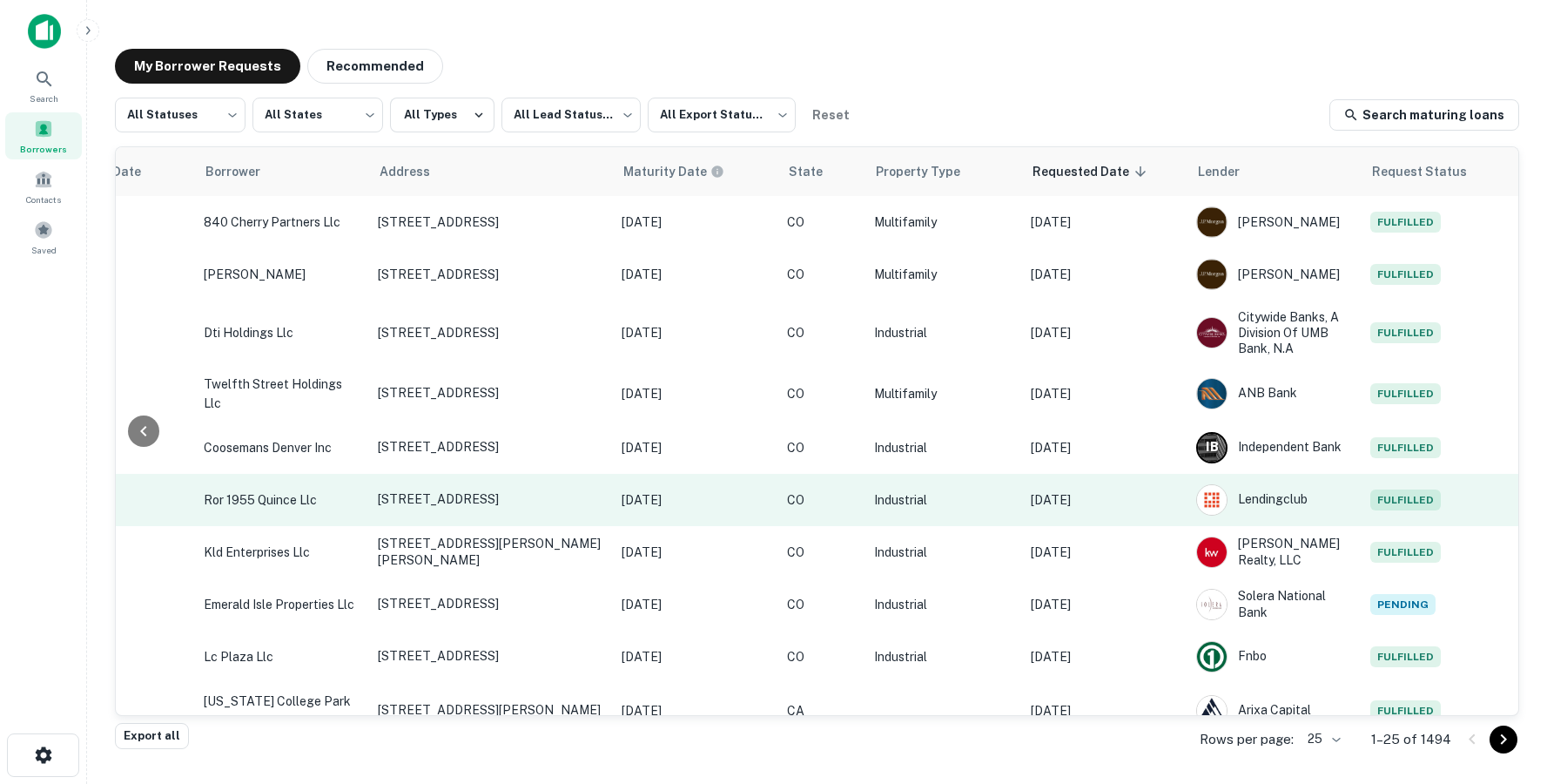
click at [1131, 495] on p "[DATE]" at bounding box center [1105, 500] width 148 height 19
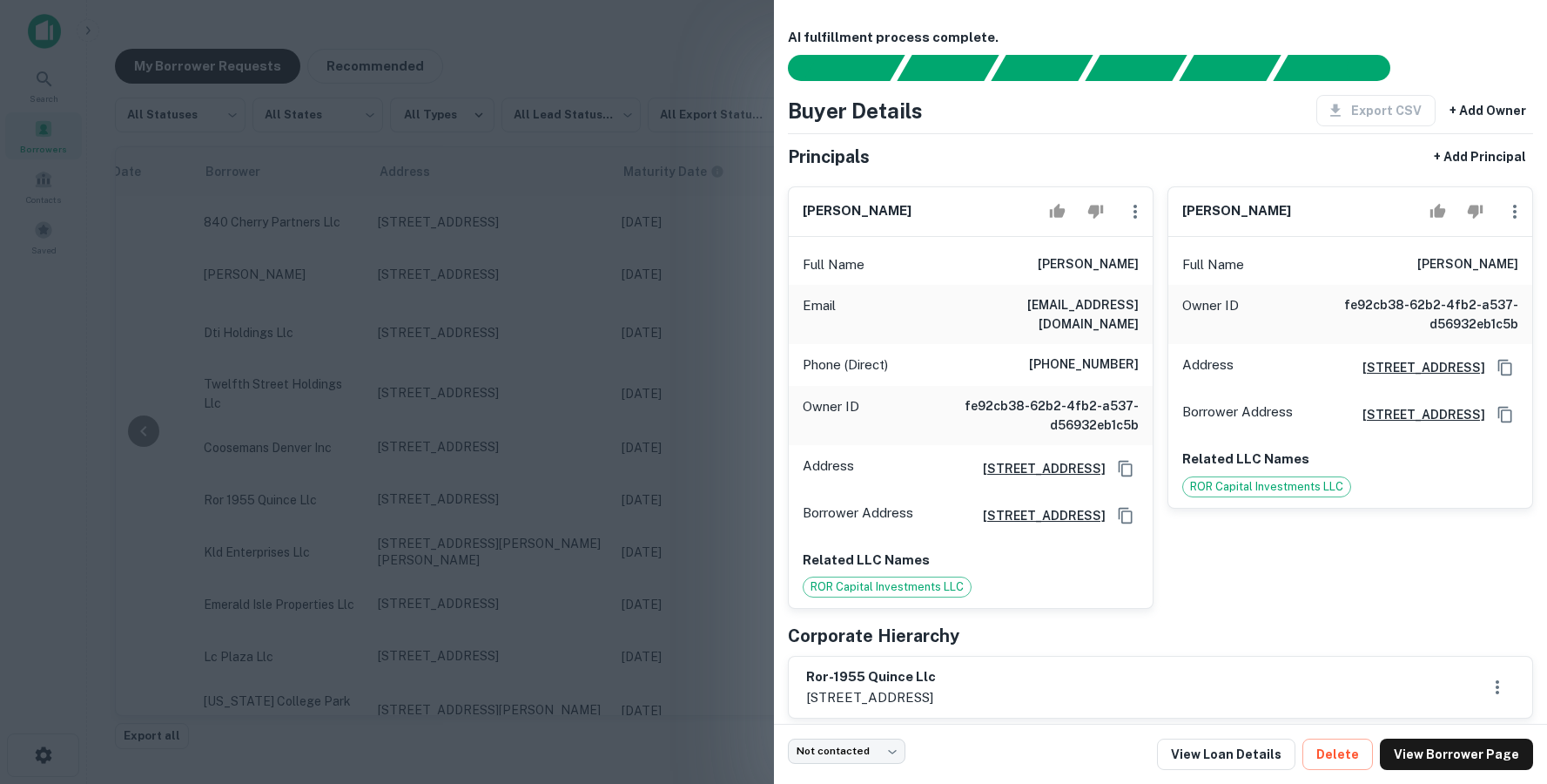
click at [623, 458] on div at bounding box center [774, 392] width 1547 height 784
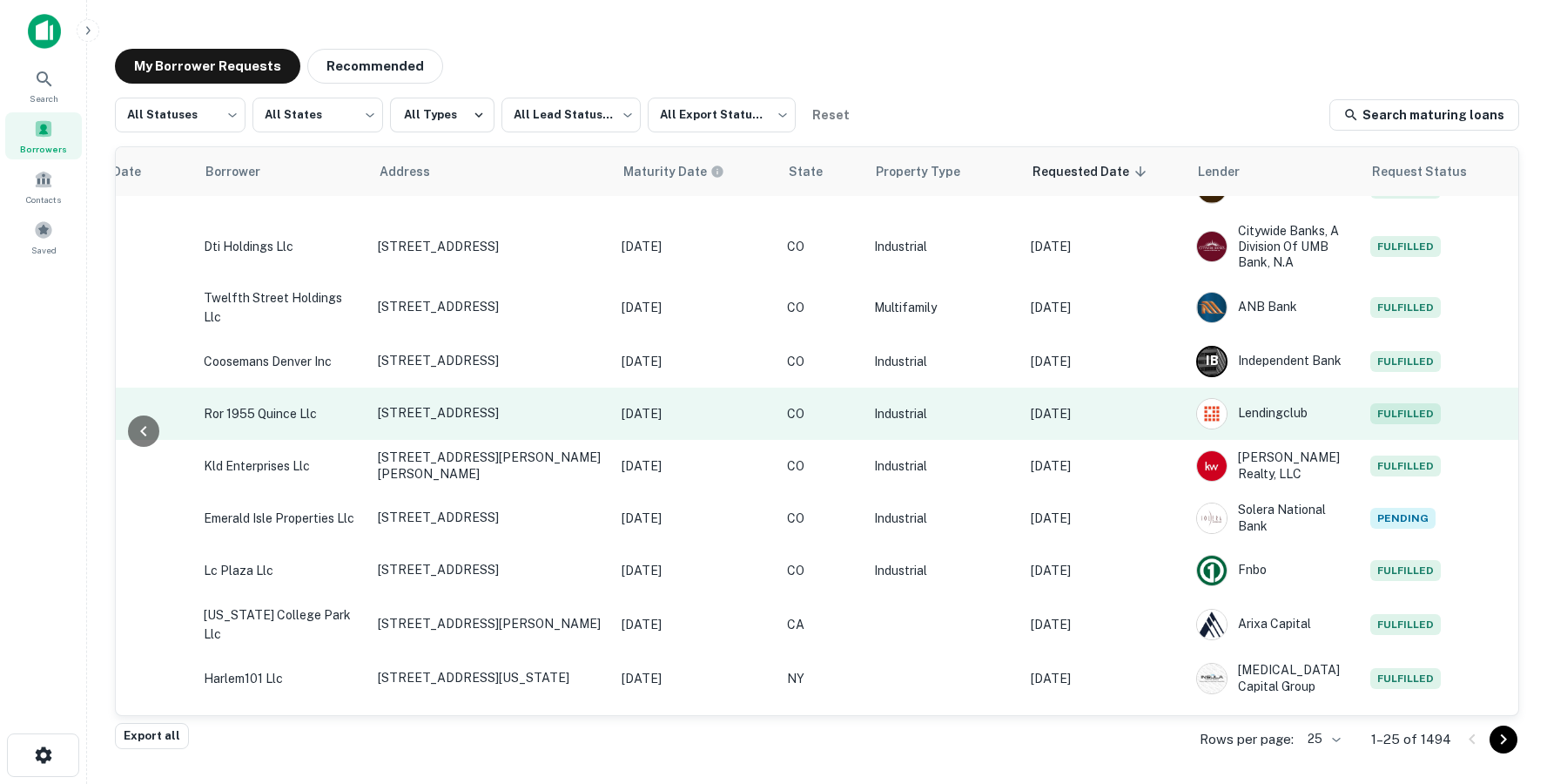
scroll to position [99, 467]
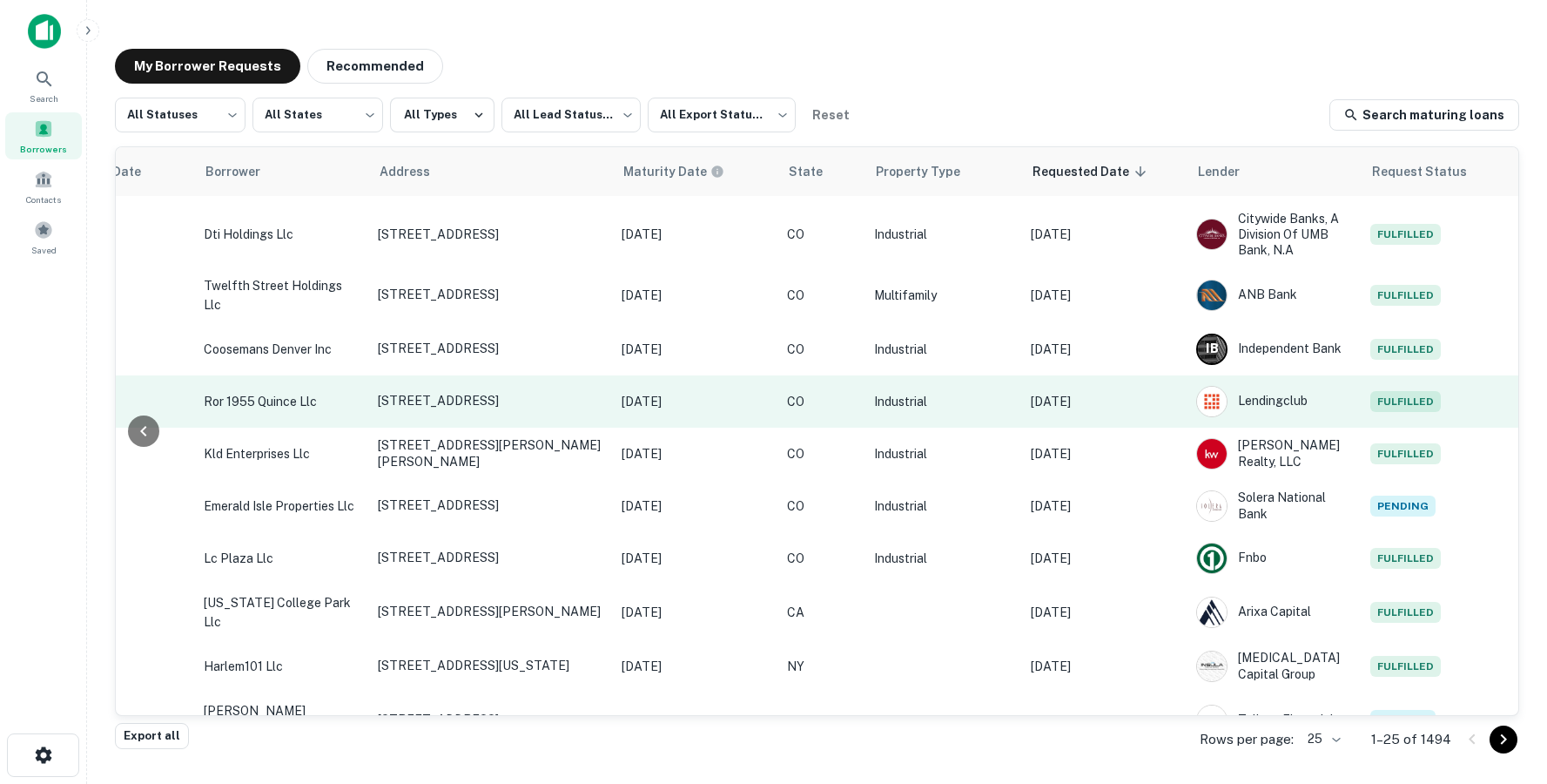
click at [1188, 392] on td "Lendingclub" at bounding box center [1275, 401] width 174 height 53
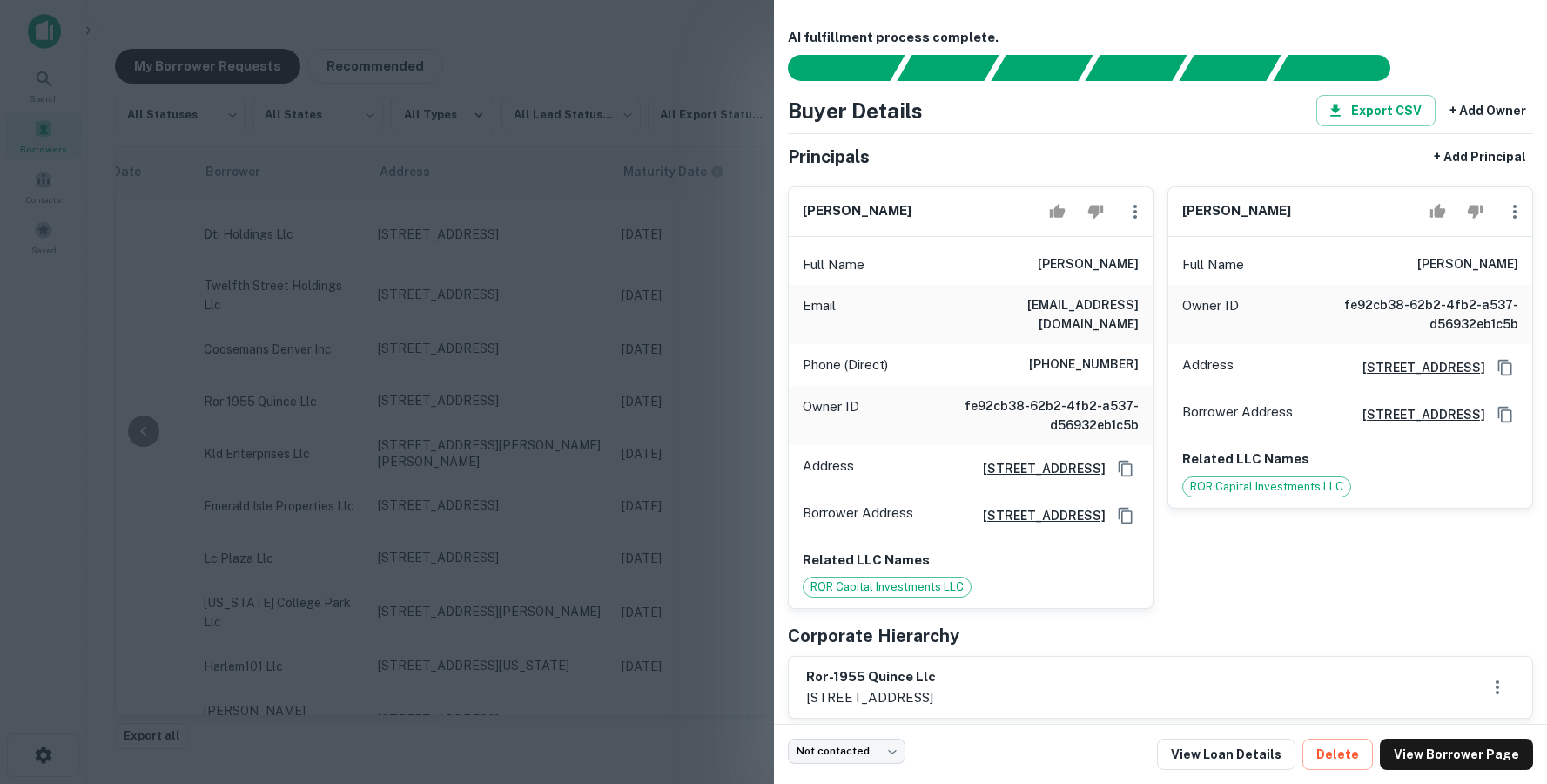
click at [571, 374] on div at bounding box center [774, 392] width 1547 height 784
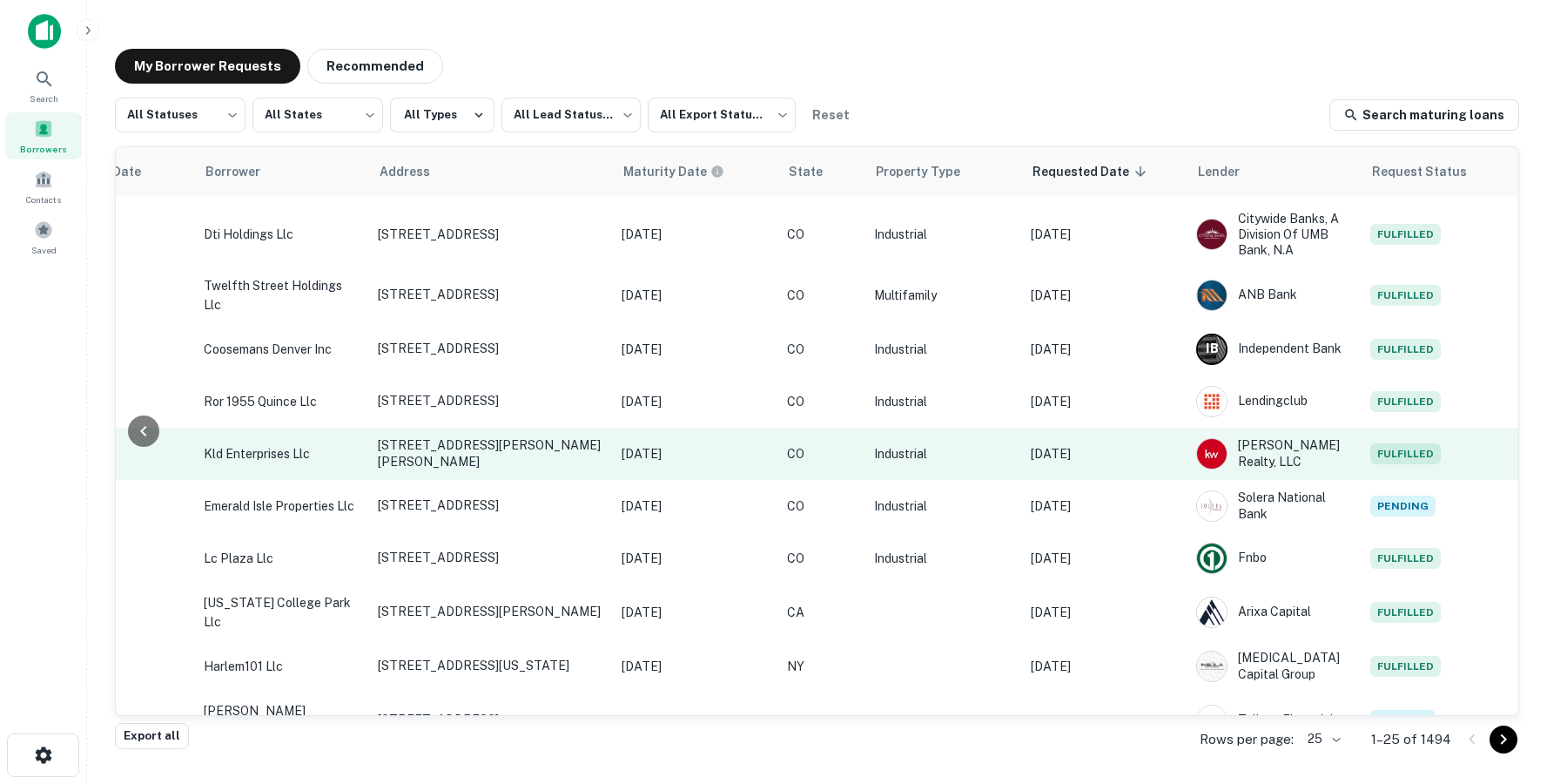
click at [1132, 464] on td "[DATE]" at bounding box center [1105, 454] width 166 height 53
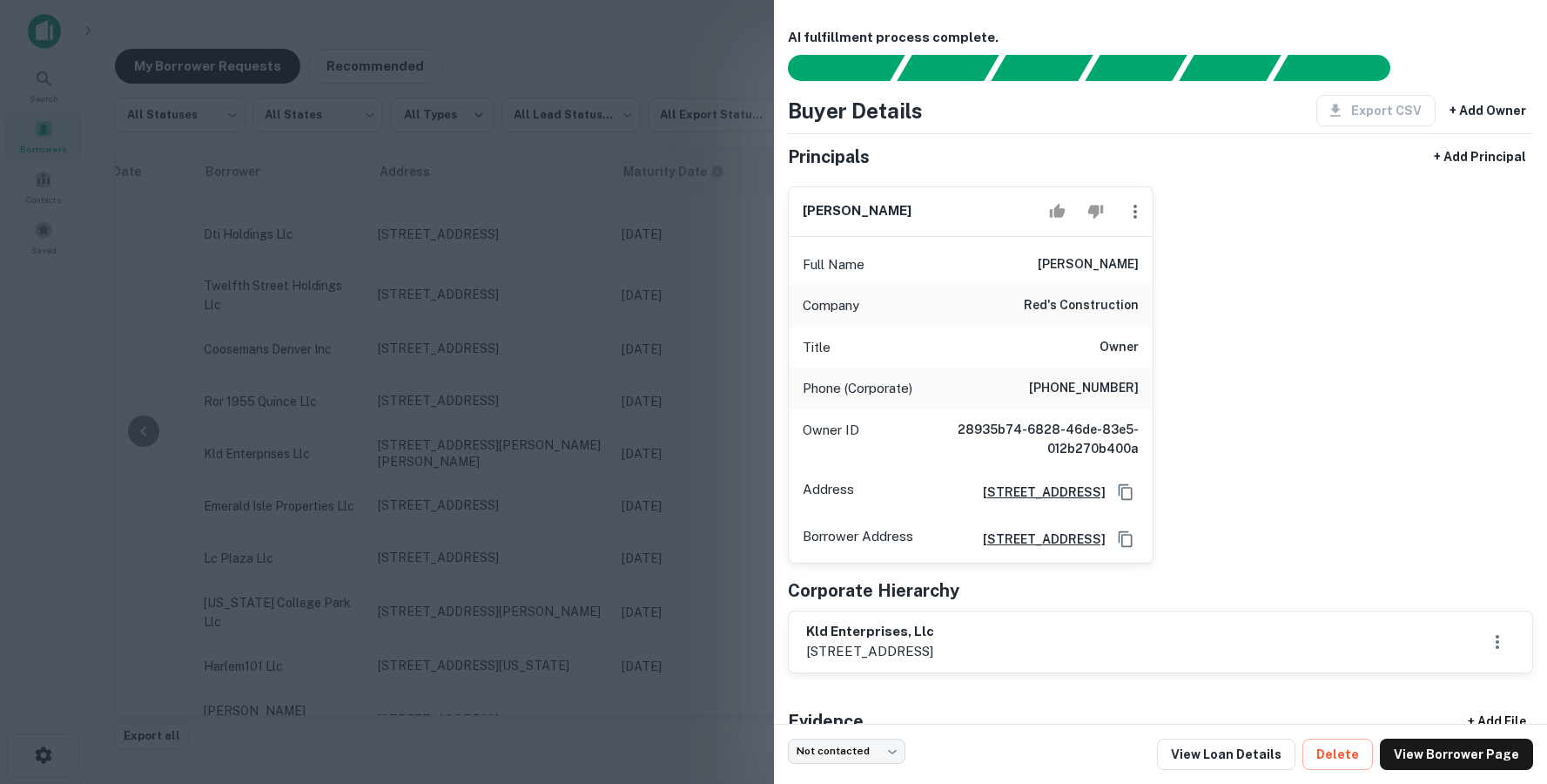
click at [663, 408] on div at bounding box center [774, 392] width 1547 height 784
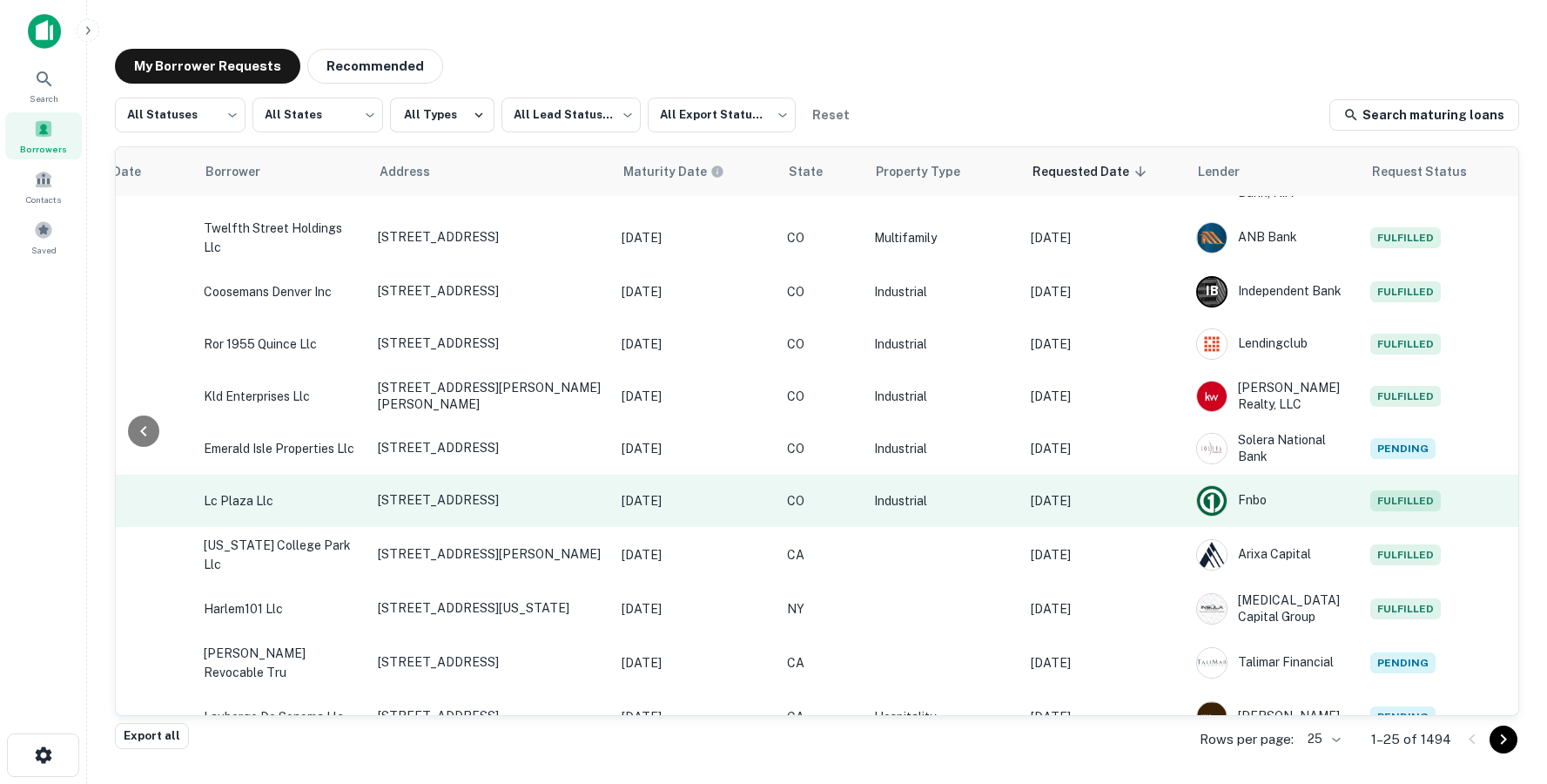
scroll to position [183, 467]
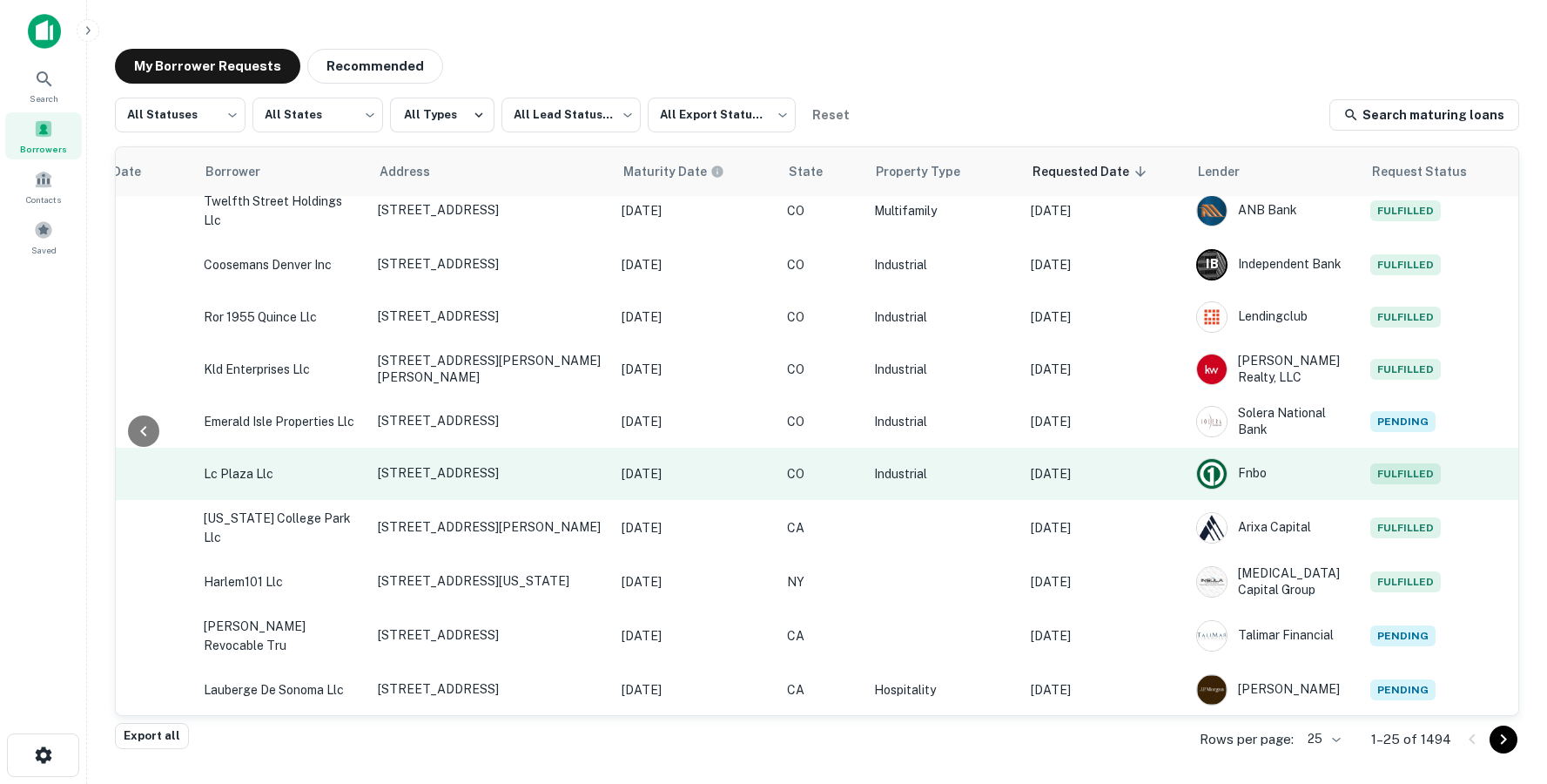
click at [1156, 487] on td "[DATE]" at bounding box center [1105, 473] width 166 height 53
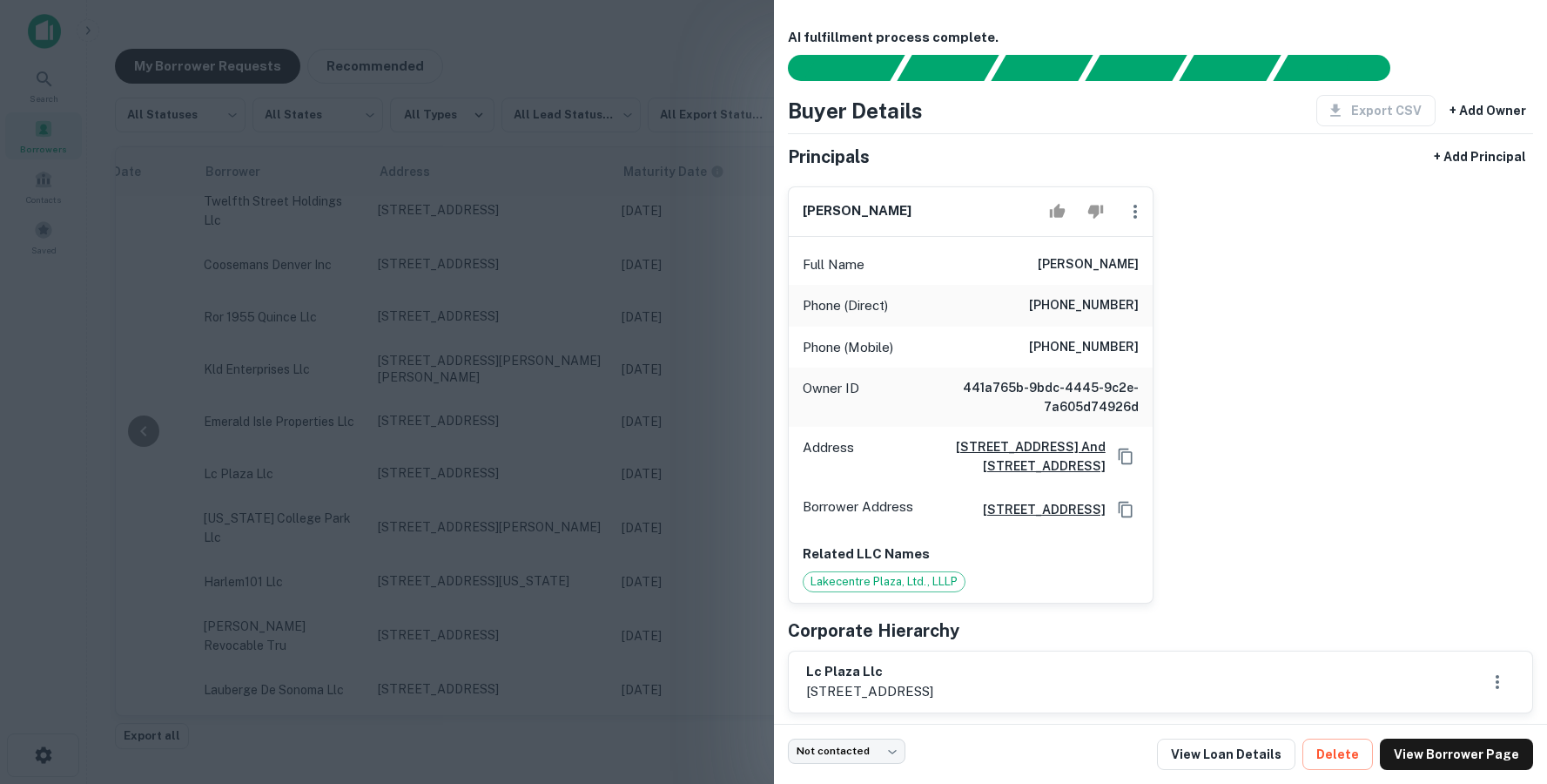
click at [643, 485] on div at bounding box center [774, 392] width 1547 height 784
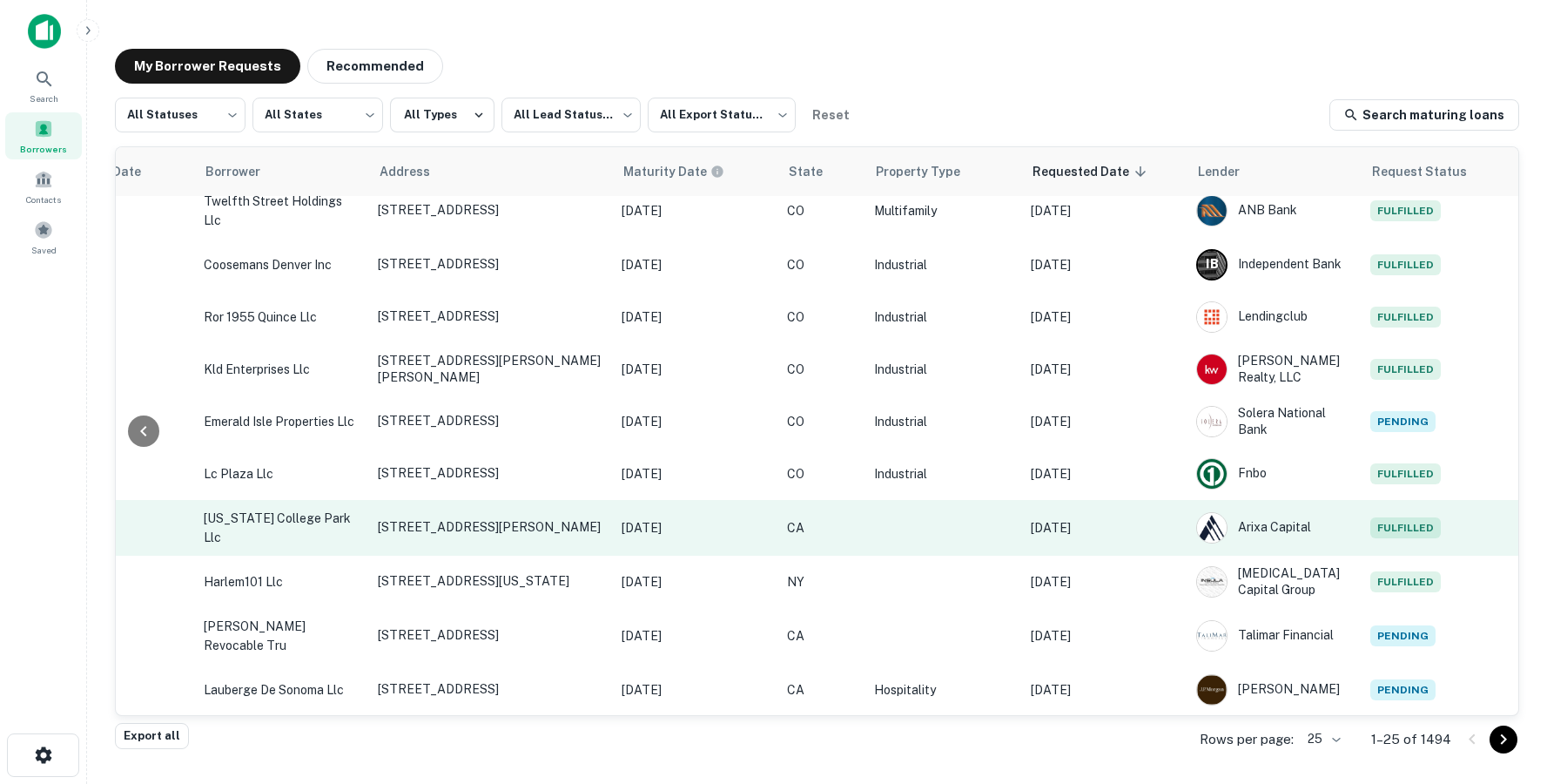
scroll to position [264, 467]
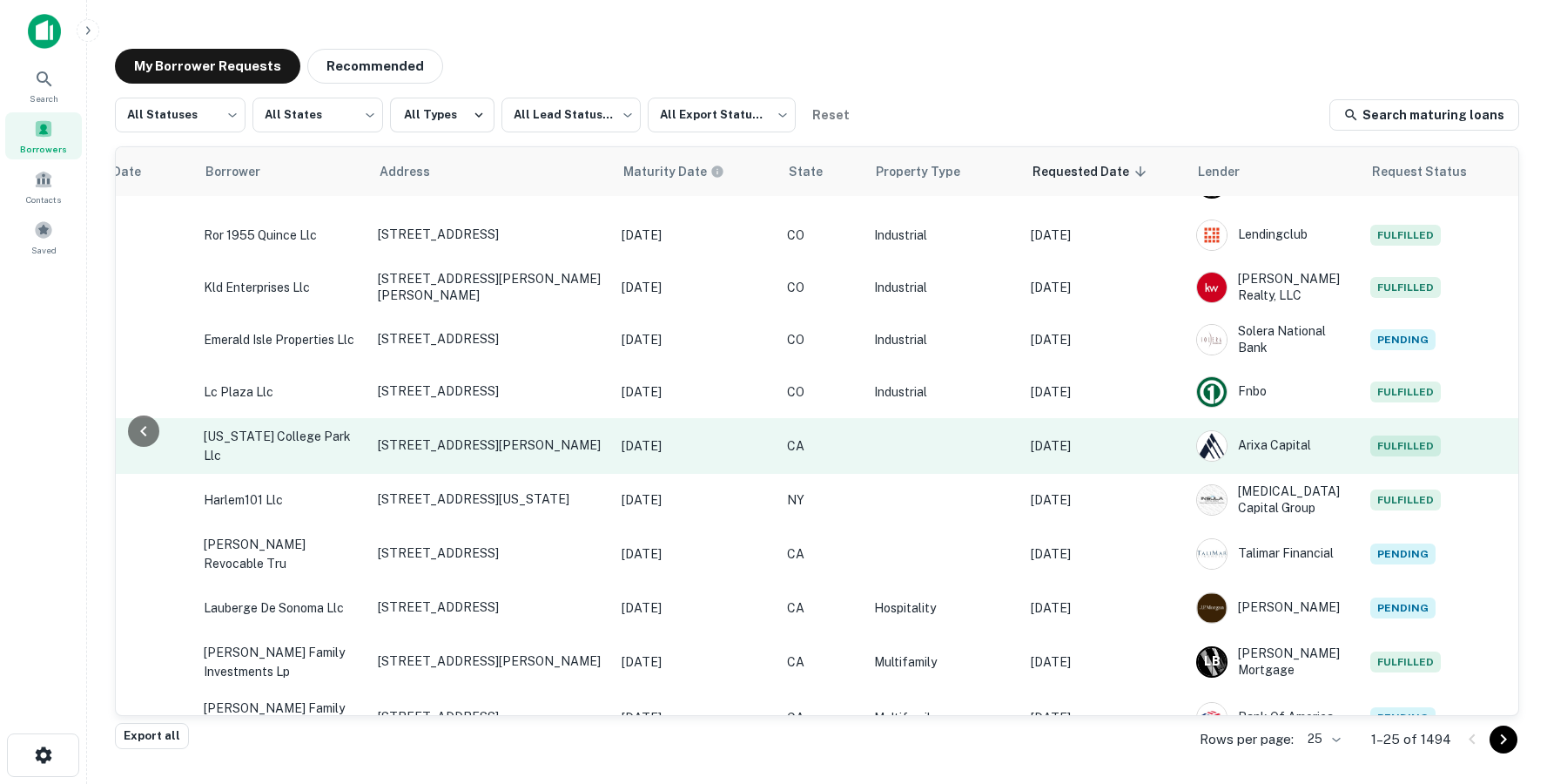
click at [1148, 422] on td "[DATE]" at bounding box center [1105, 446] width 166 height 56
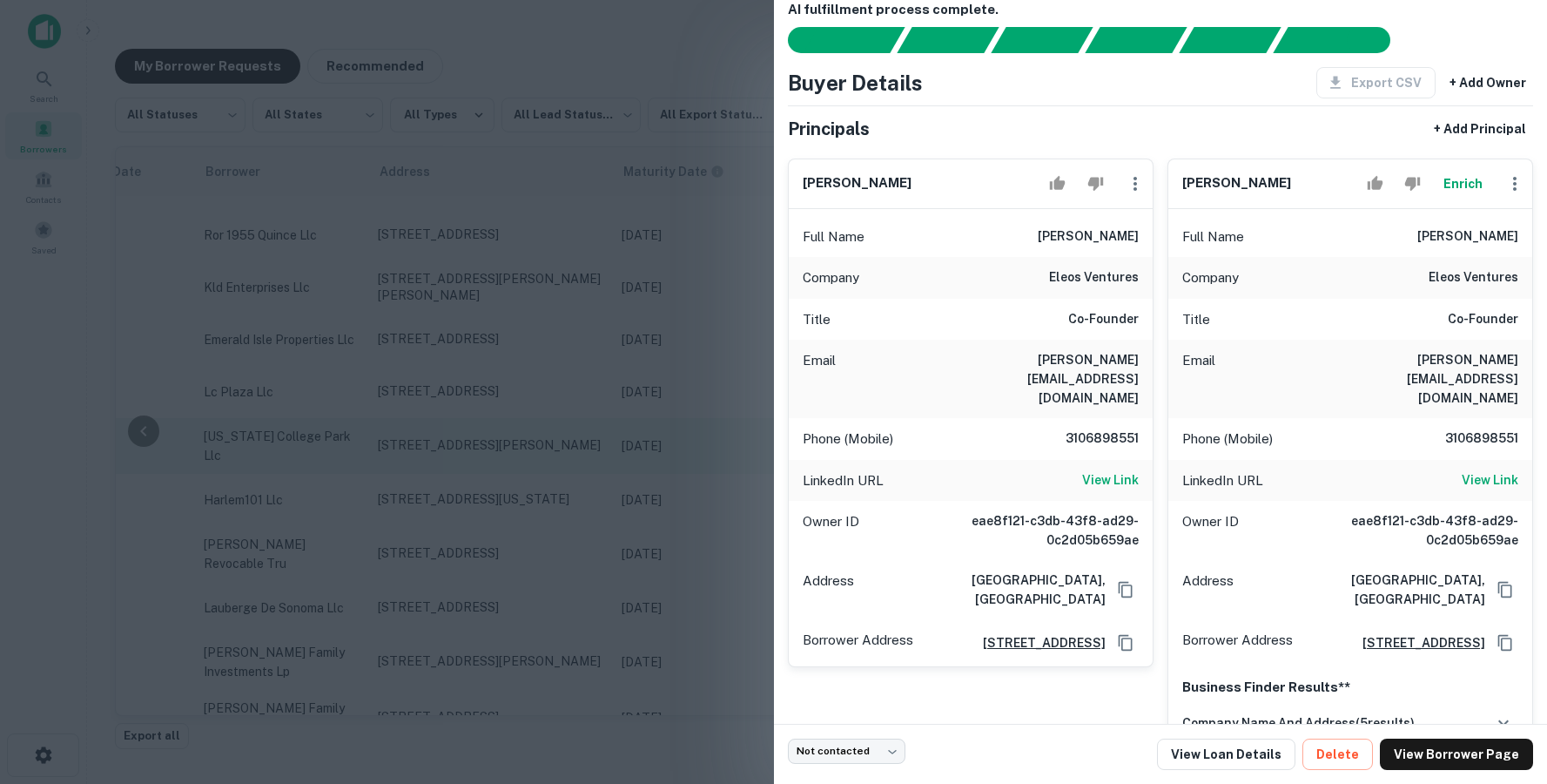
scroll to position [32, 0]
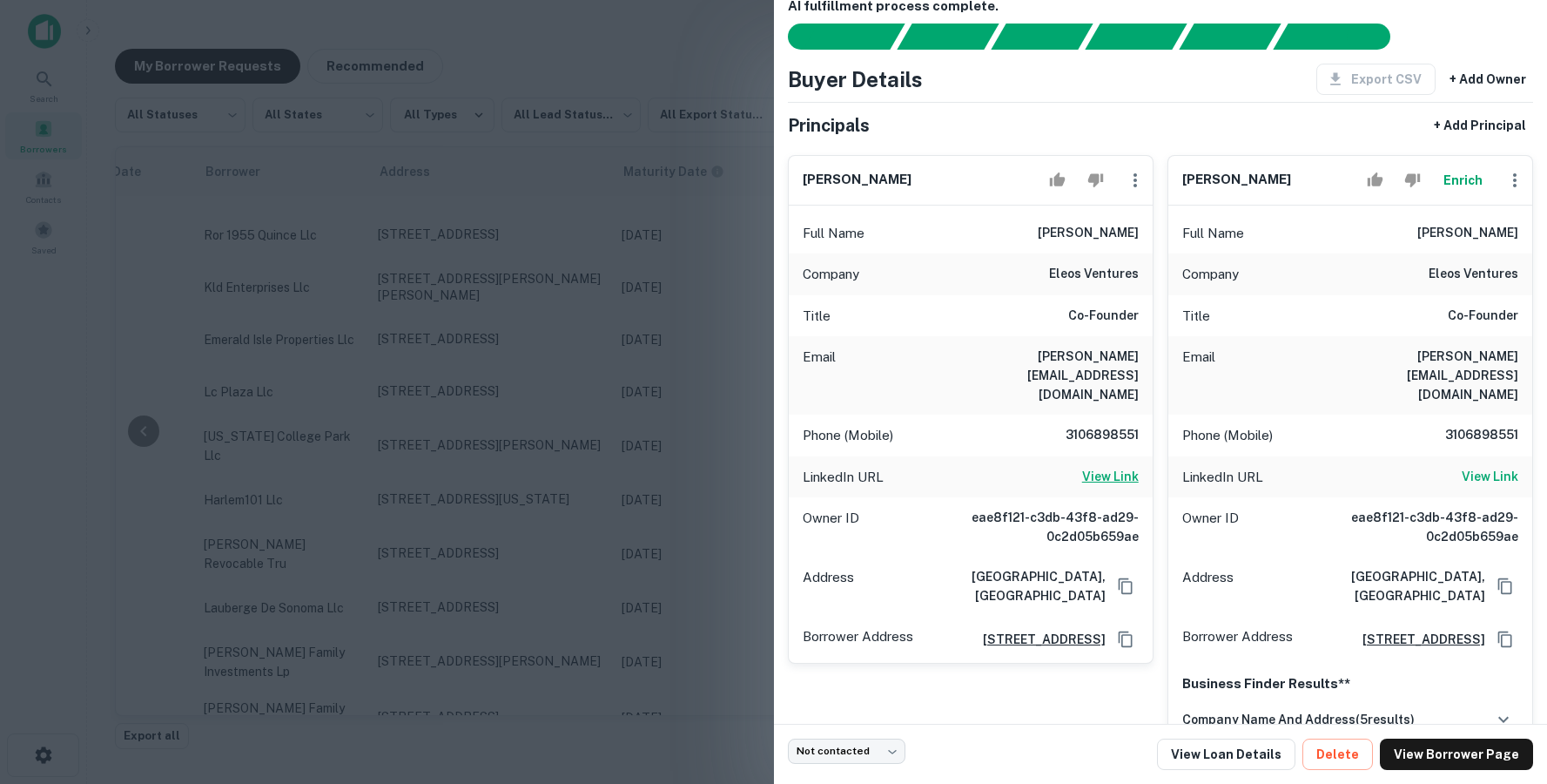
click at [1108, 466] on h6 "View Link" at bounding box center [1110, 476] width 56 height 19
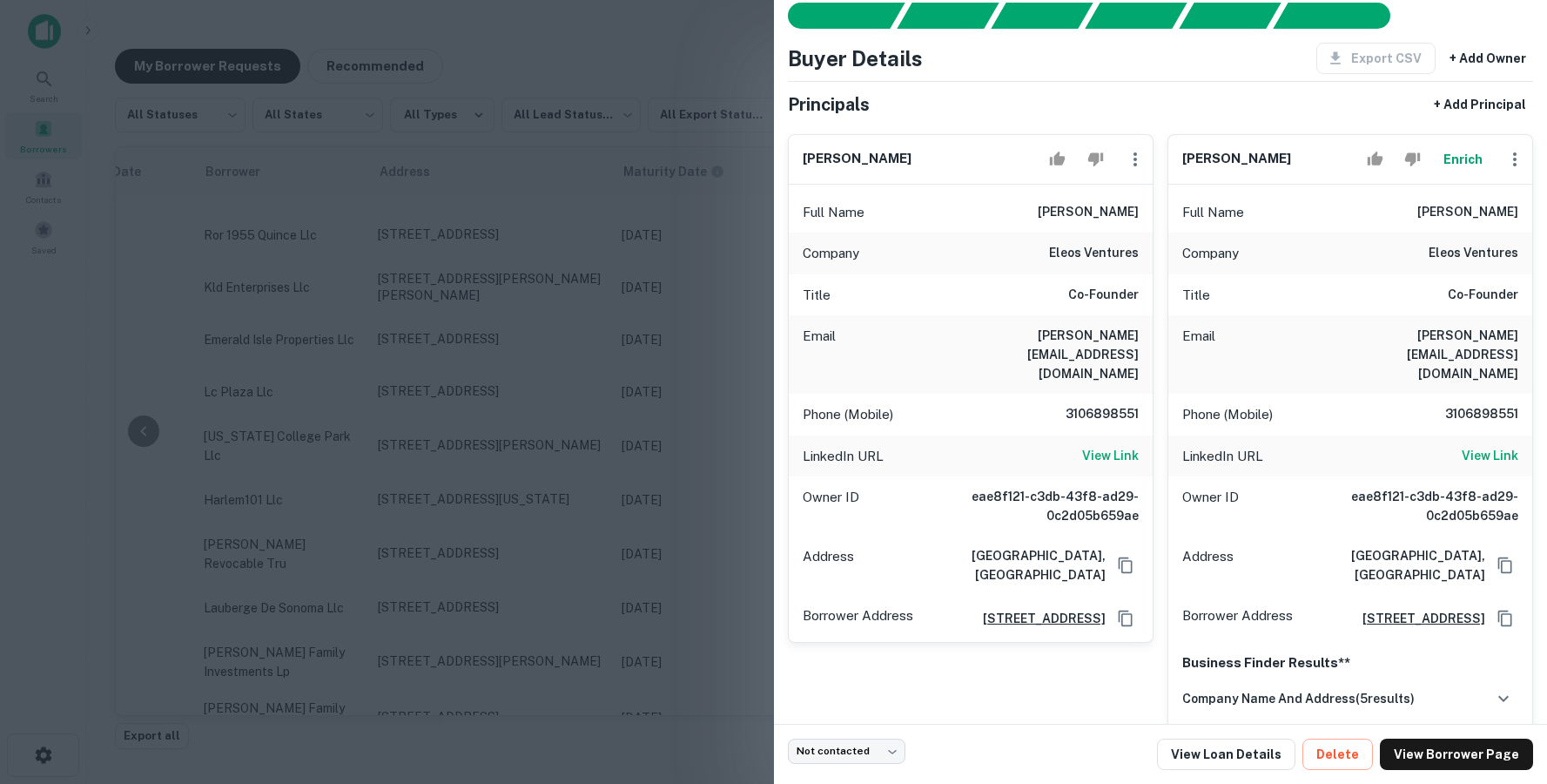
scroll to position [0, 0]
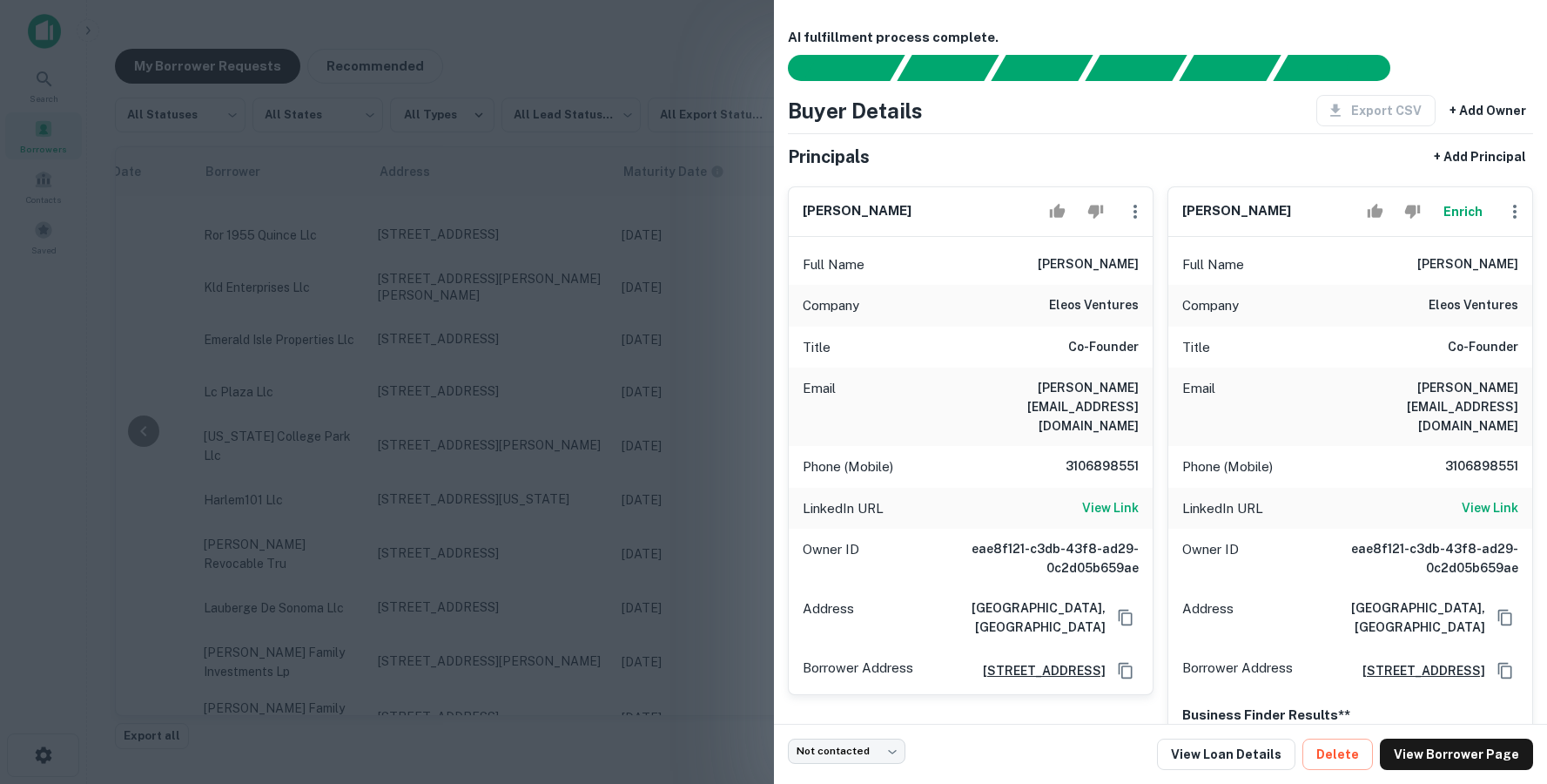
click at [485, 312] on div at bounding box center [774, 392] width 1547 height 784
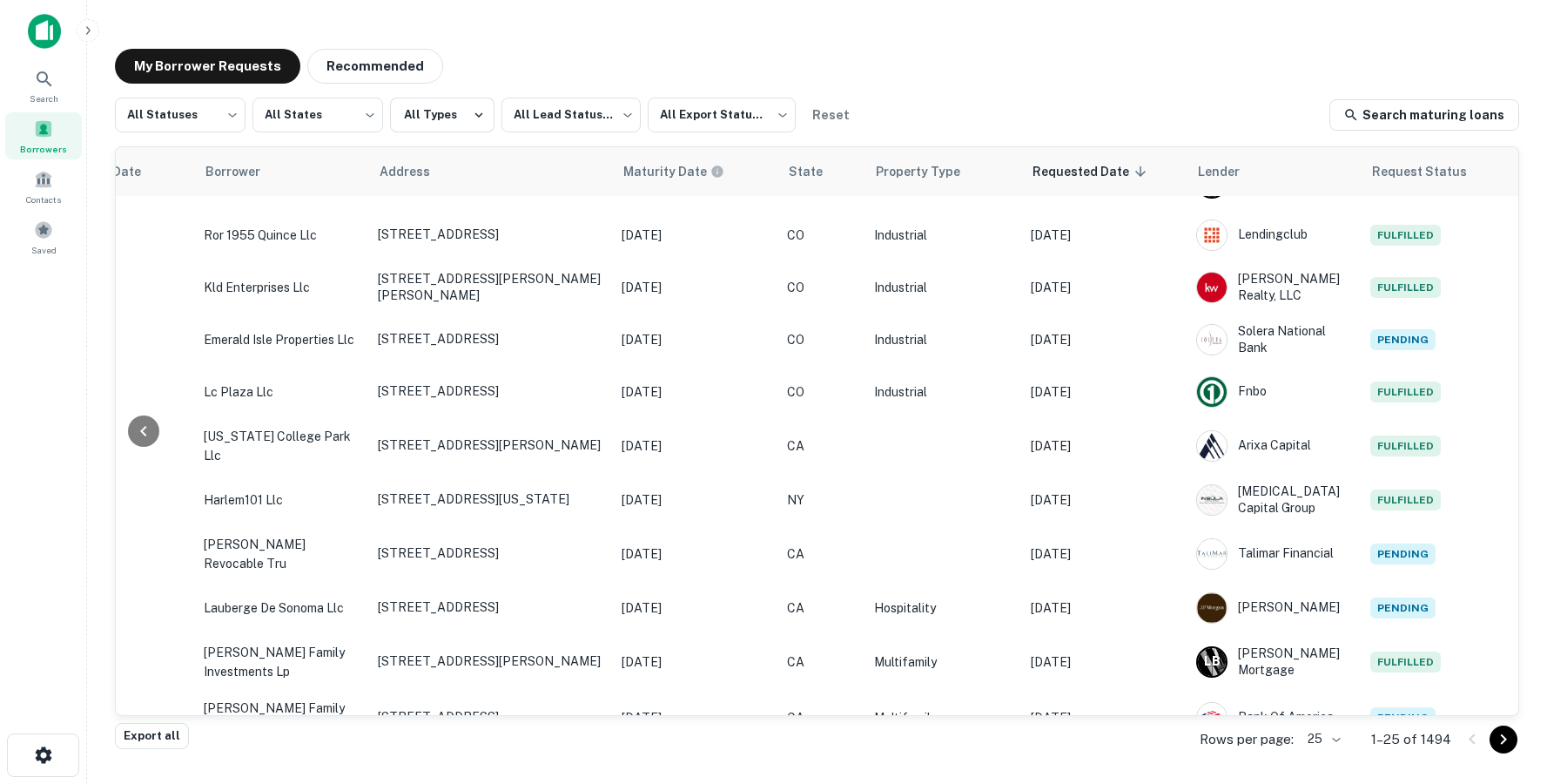
scroll to position [856, 467]
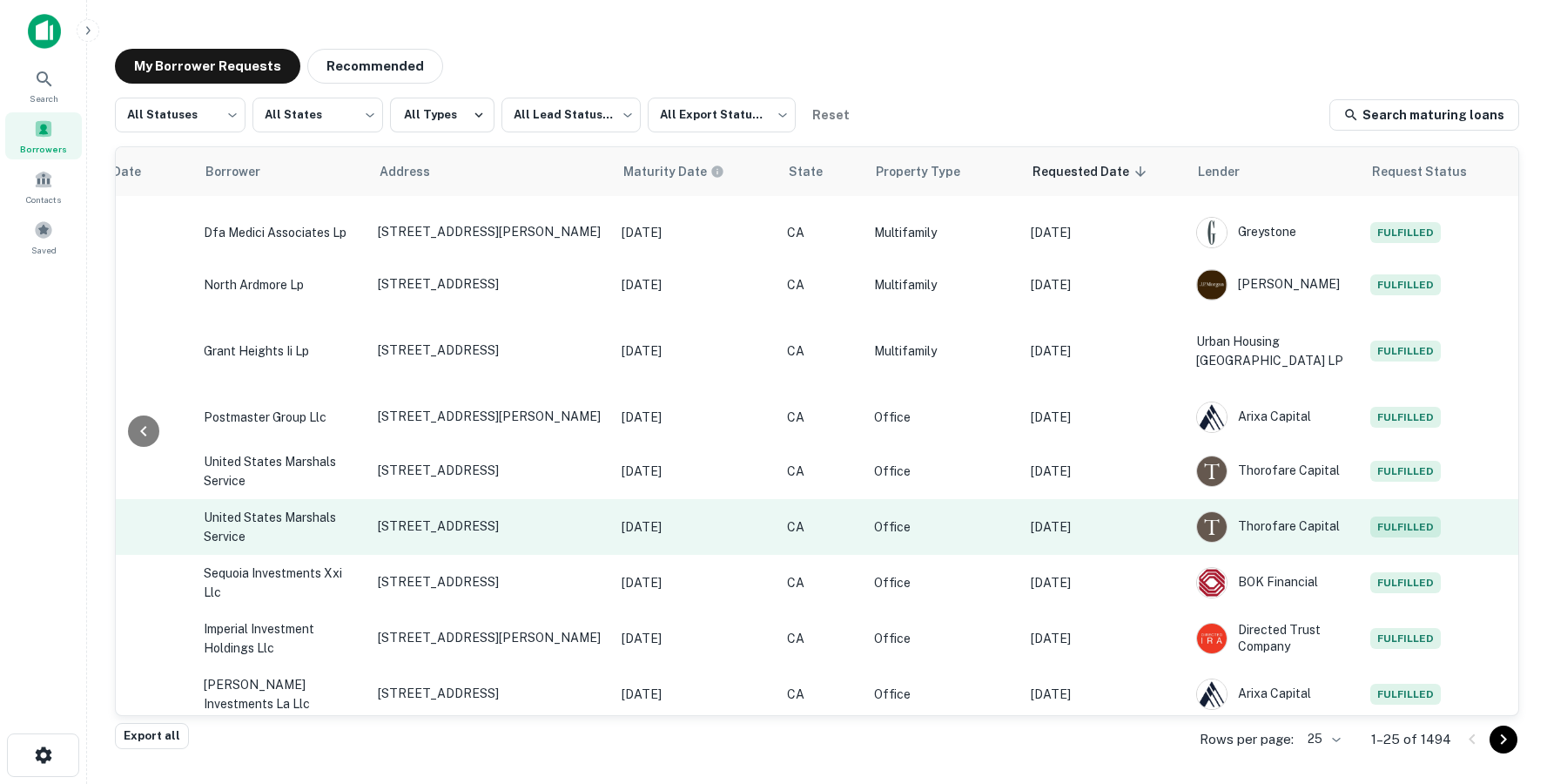
click at [976, 499] on td "Office" at bounding box center [944, 526] width 157 height 56
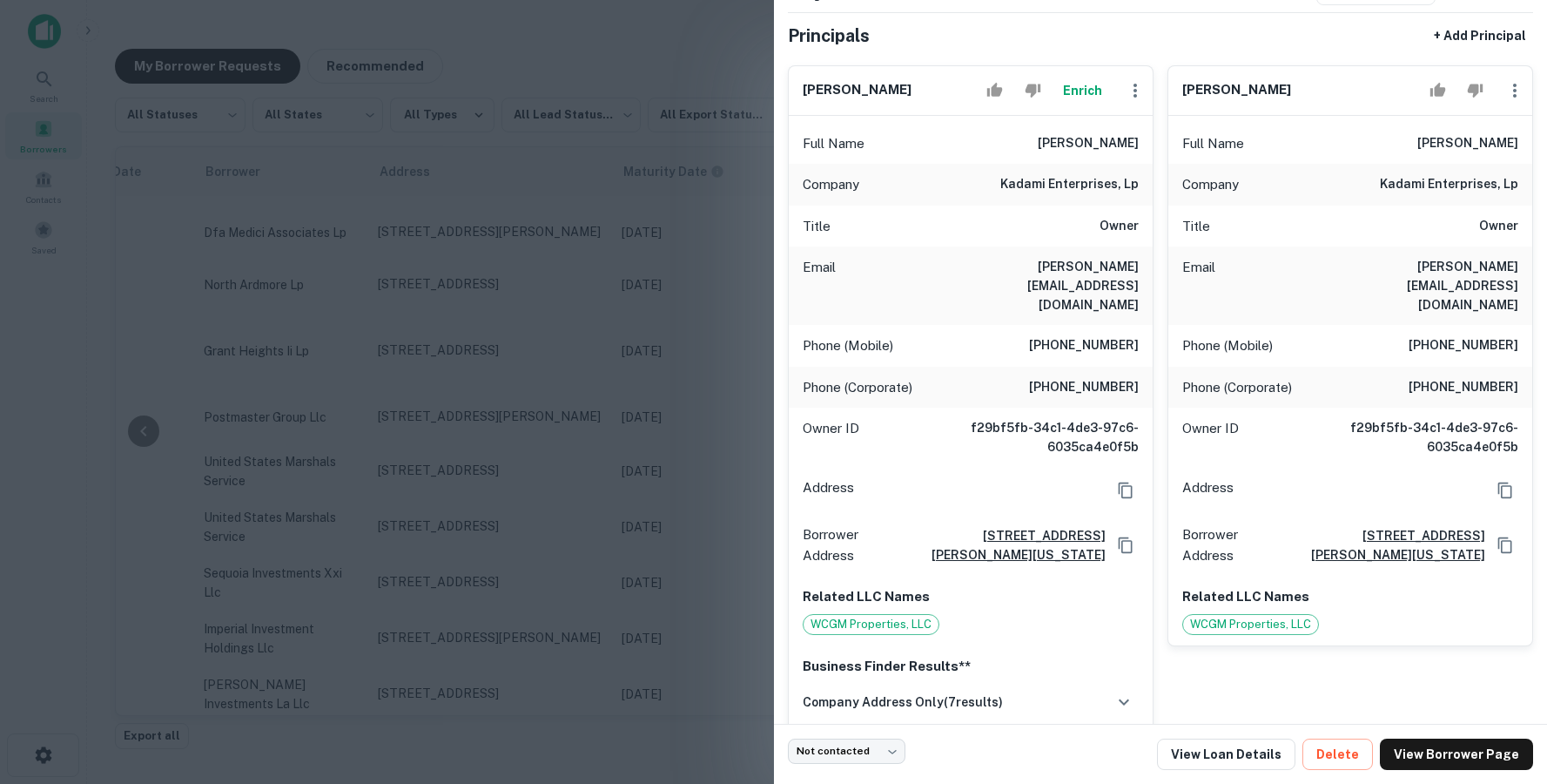
scroll to position [342, 0]
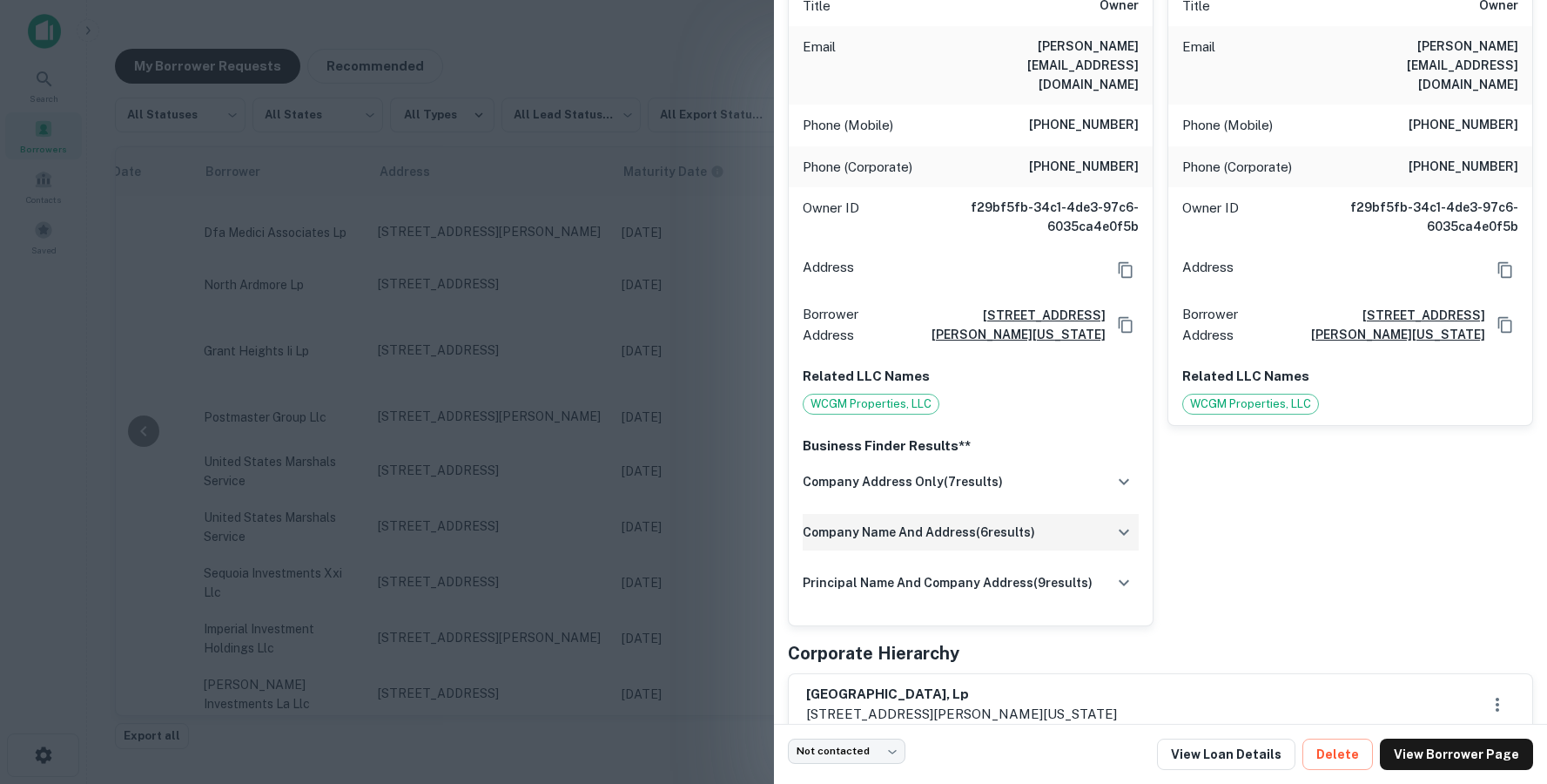
click at [968, 514] on div "company name and address ( 6 results)" at bounding box center [971, 532] width 336 height 36
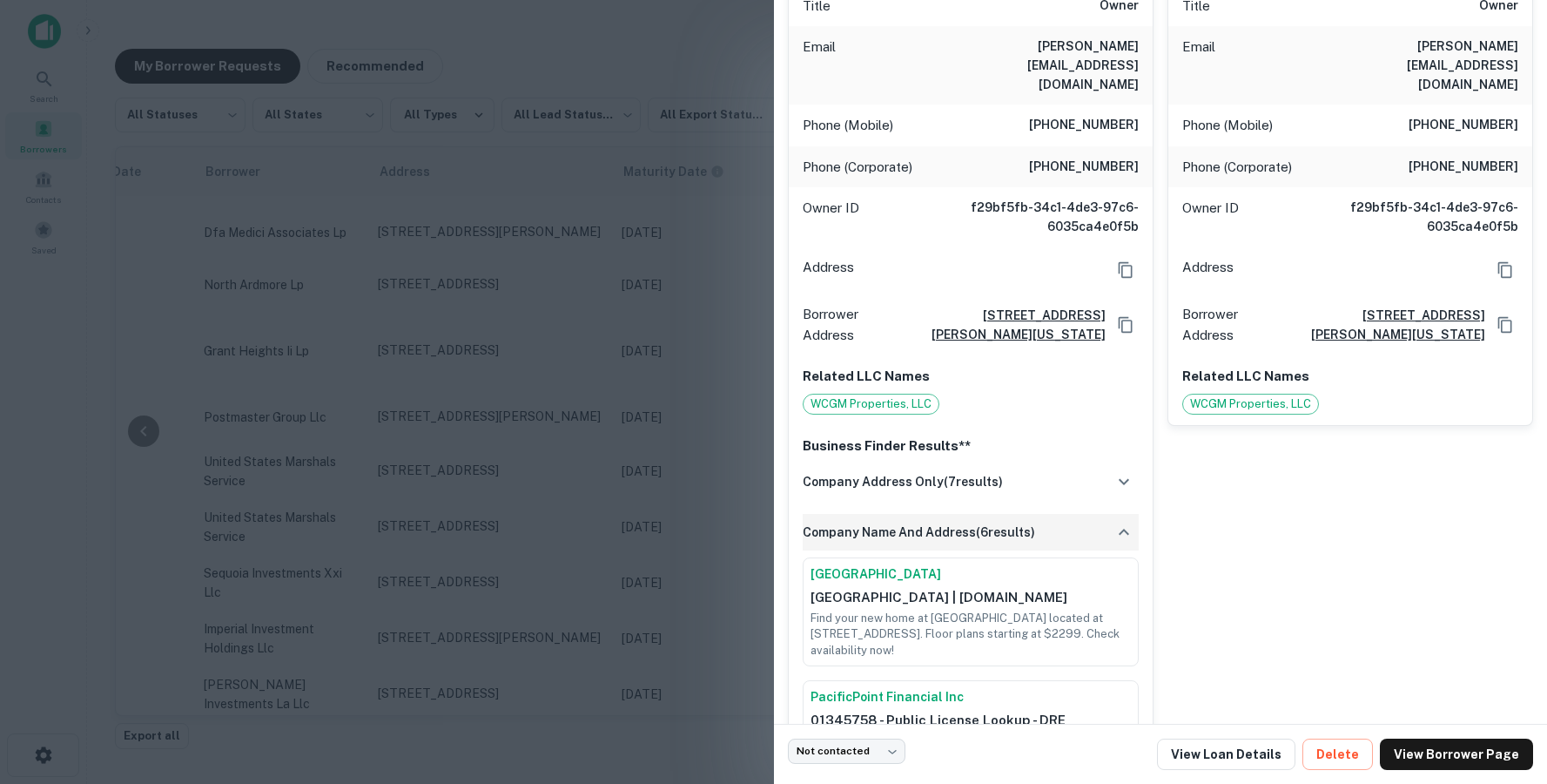
click at [968, 514] on div "company name and address ( 6 results)" at bounding box center [971, 532] width 336 height 36
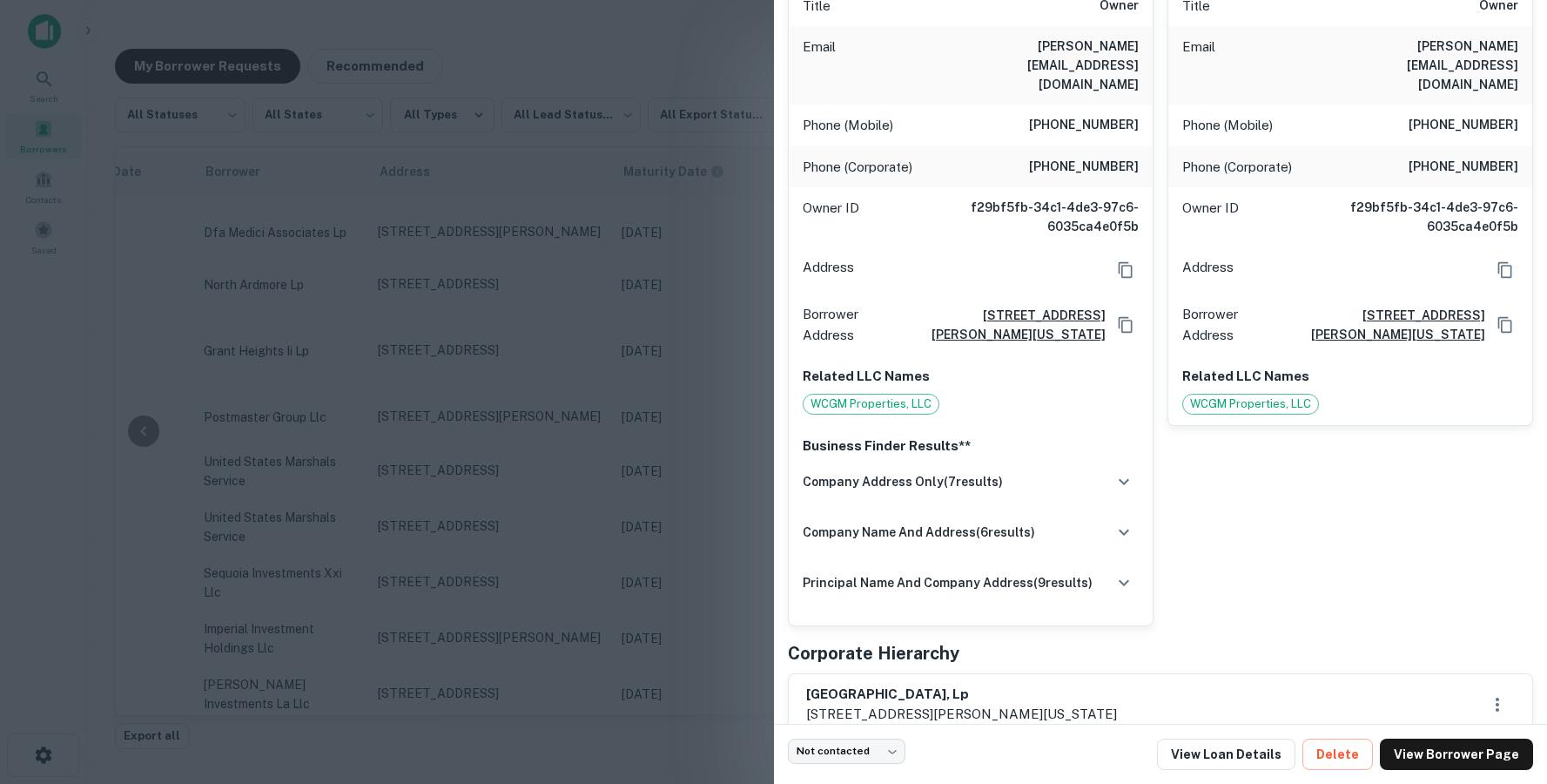
click at [708, 421] on div at bounding box center [774, 392] width 1547 height 784
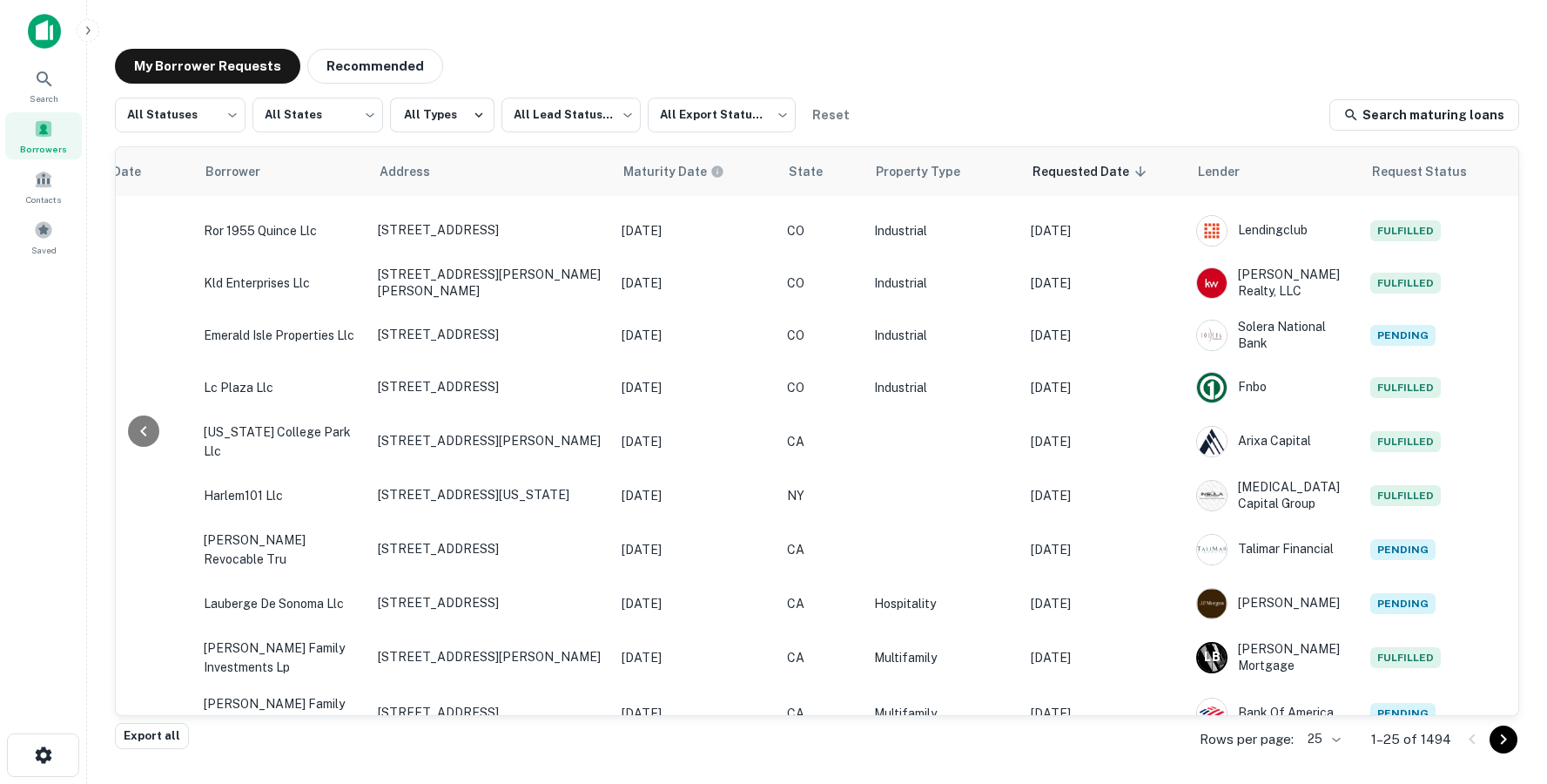
scroll to position [0, 467]
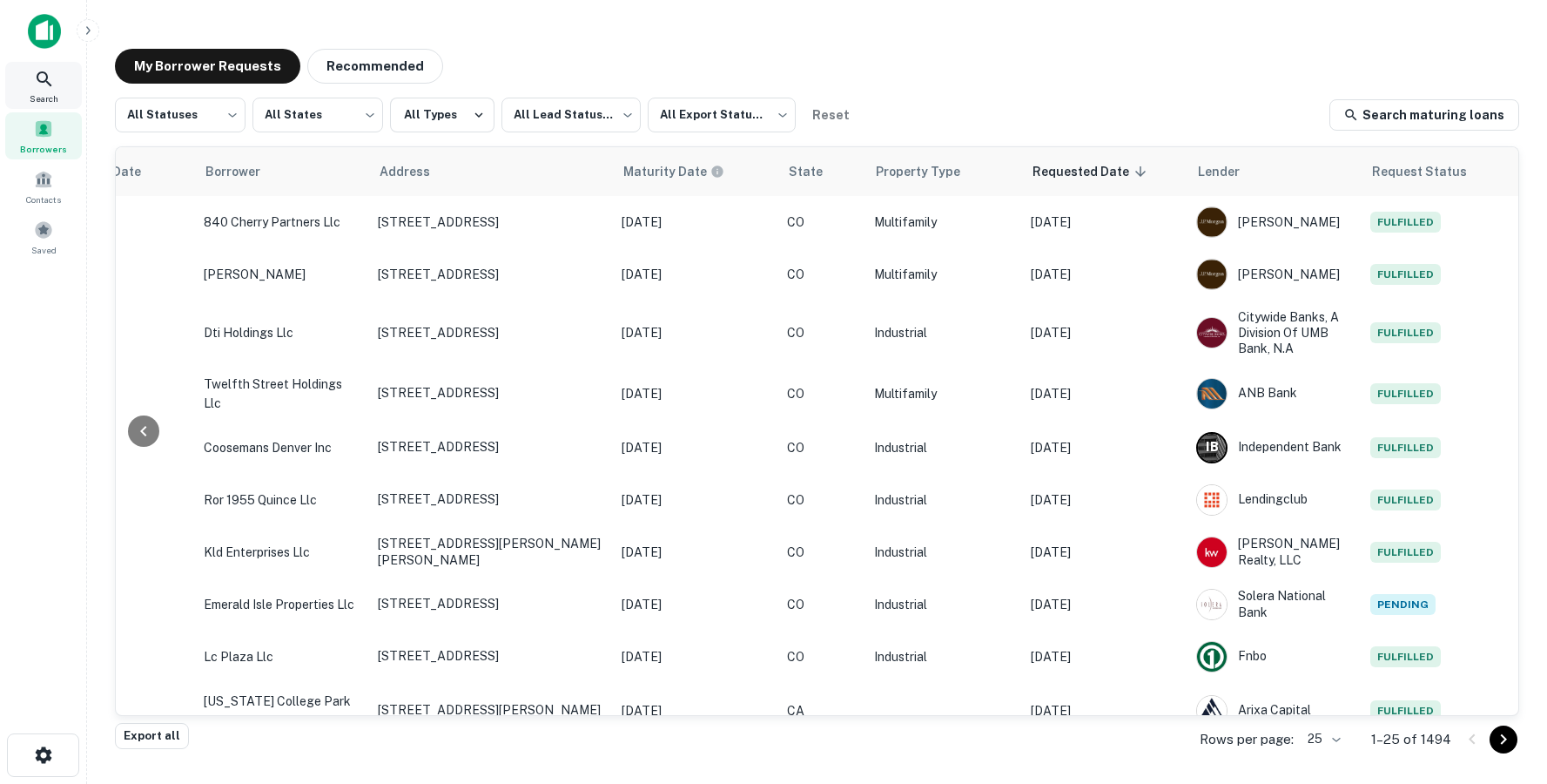
click at [41, 73] on icon at bounding box center [44, 79] width 21 height 21
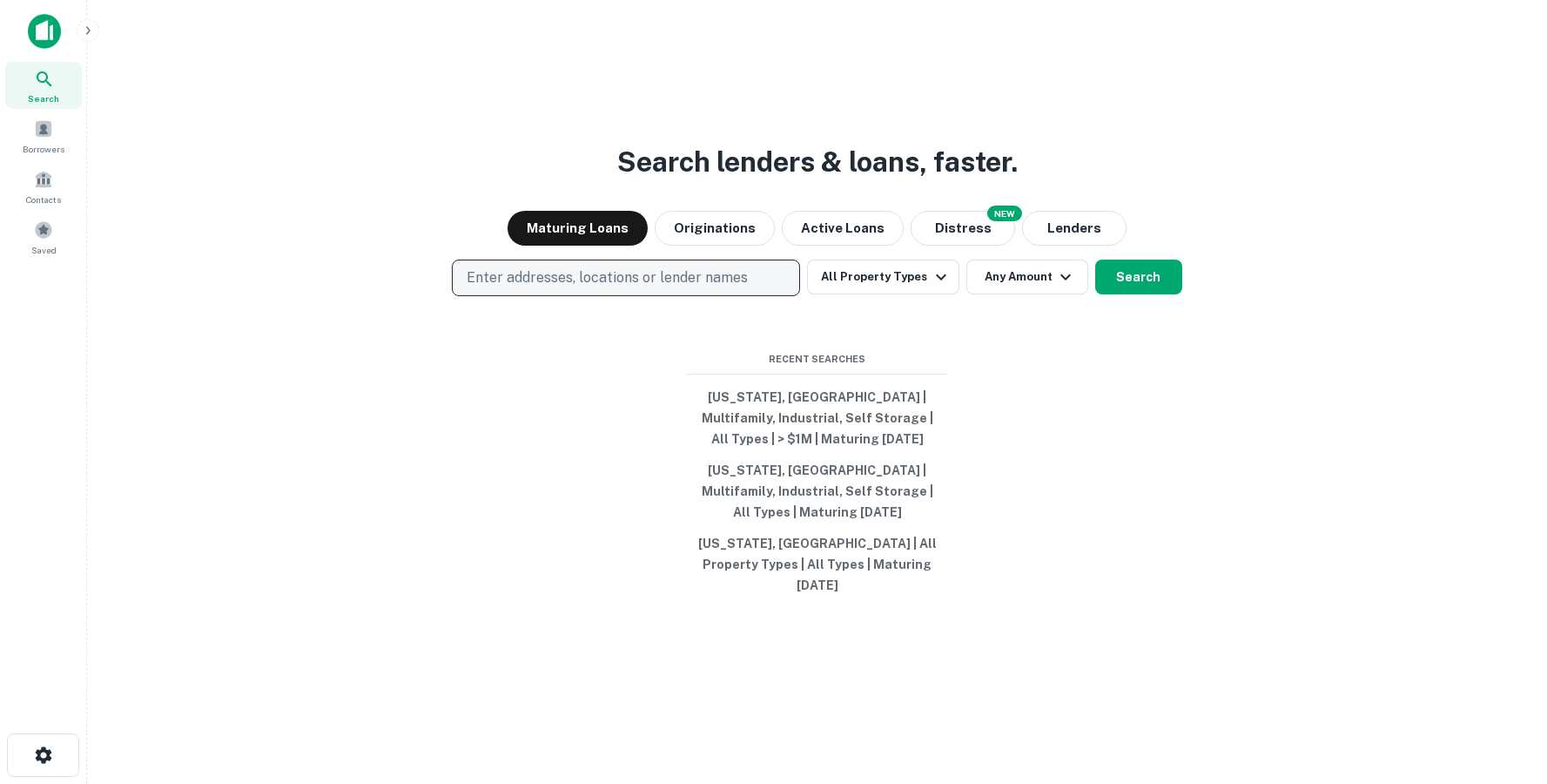
click at [735, 287] on p "Enter addresses, locations or lender names" at bounding box center [607, 278] width 281 height 21
type input "**********"
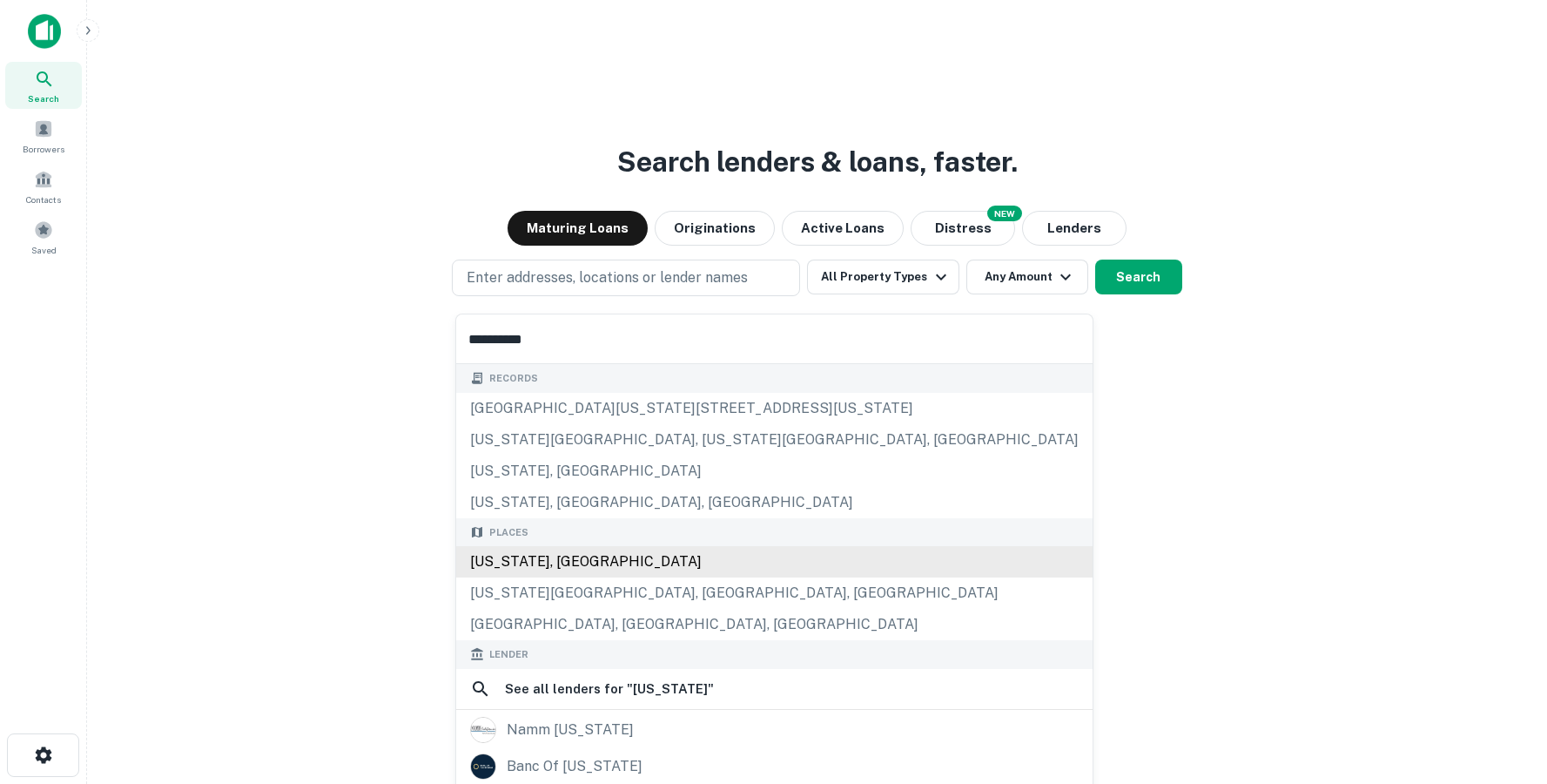
click at [531, 556] on div "[US_STATE], [GEOGRAPHIC_DATA]" at bounding box center [774, 561] width 637 height 32
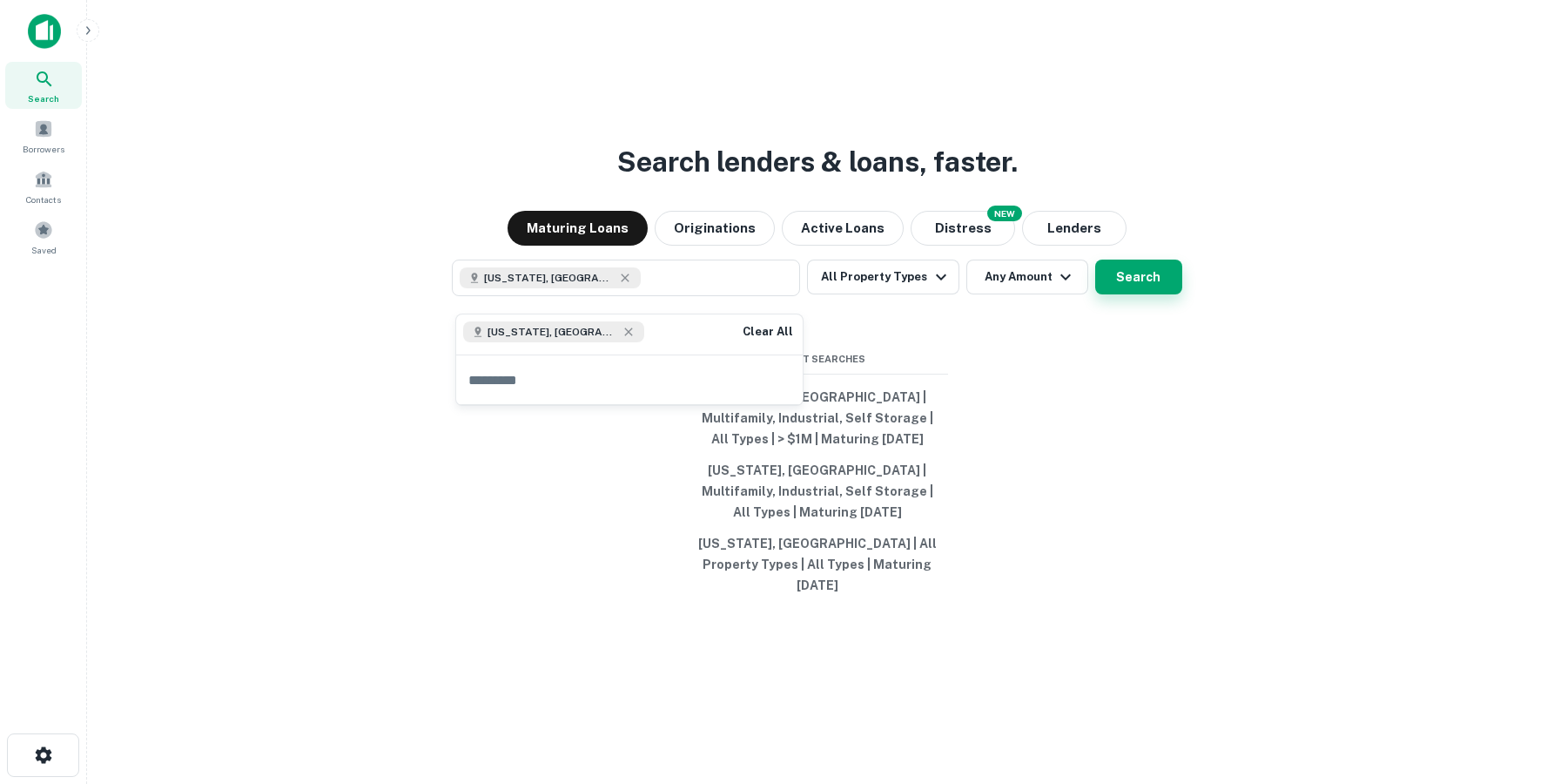
click at [1125, 289] on button "Search" at bounding box center [1138, 277] width 87 height 34
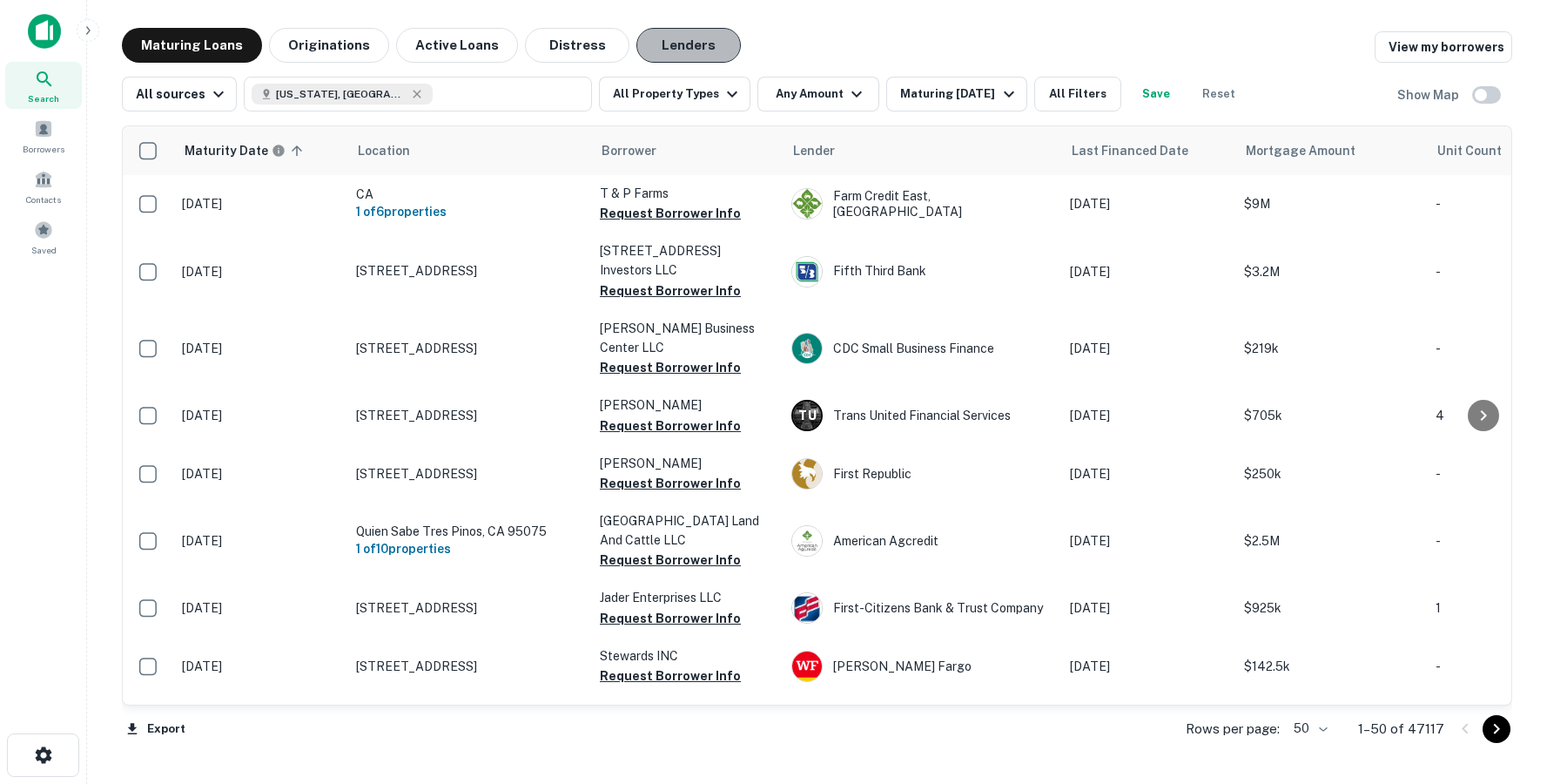
click at [669, 38] on button "Lenders" at bounding box center [688, 45] width 104 height 34
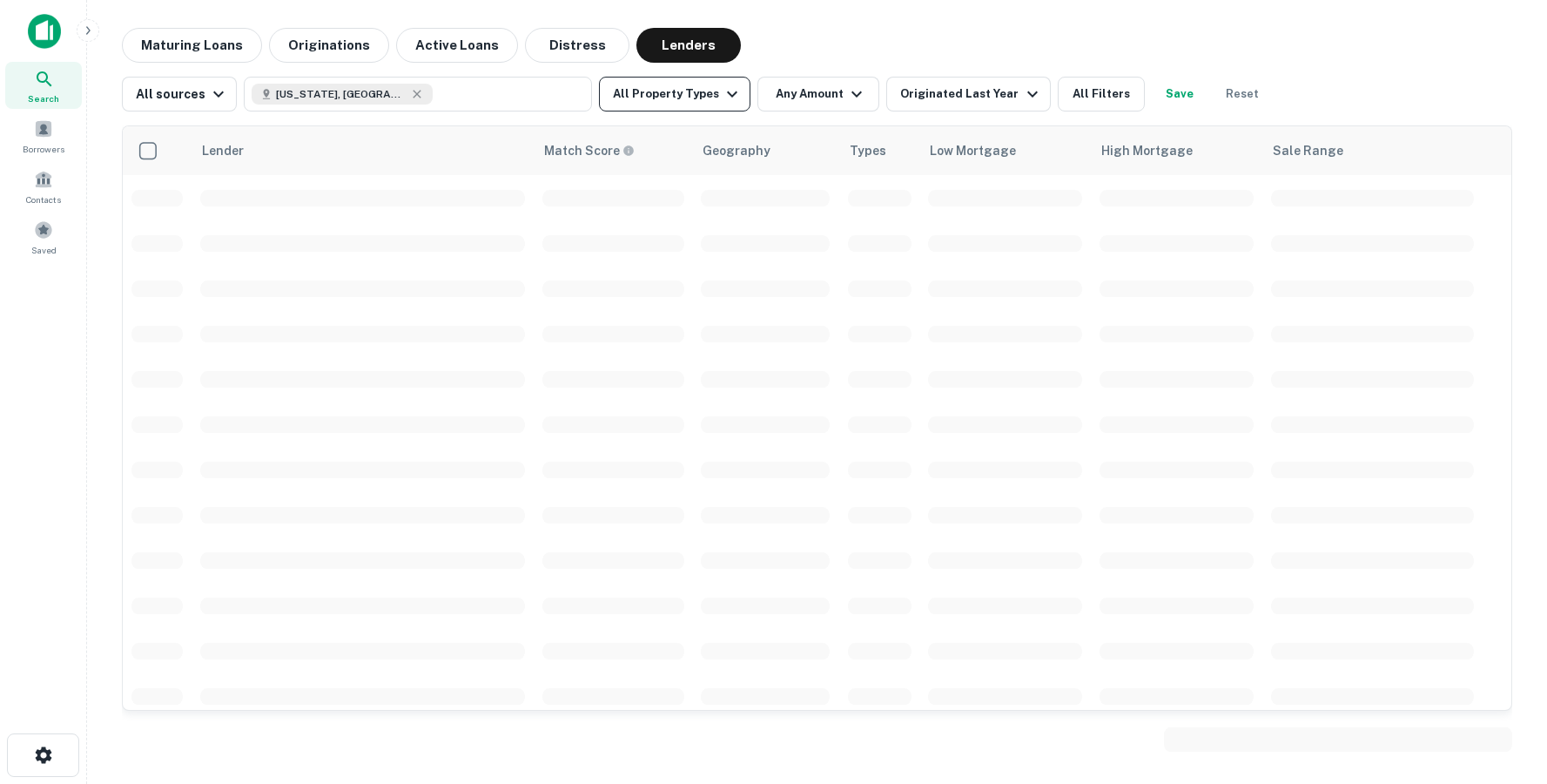
click at [685, 99] on button "All Property Types" at bounding box center [675, 94] width 151 height 34
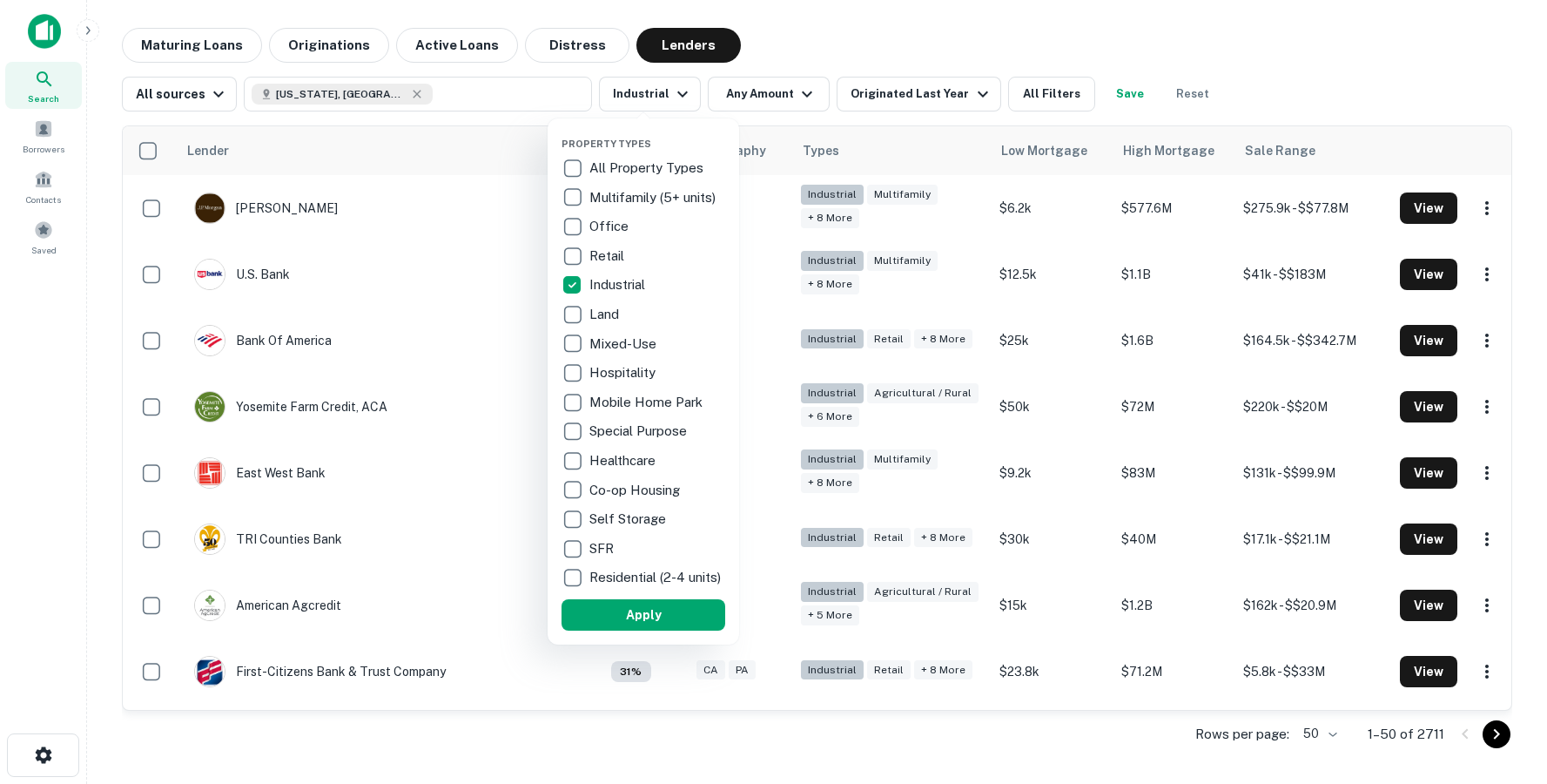
click at [684, 619] on button "Apply" at bounding box center [643, 615] width 164 height 32
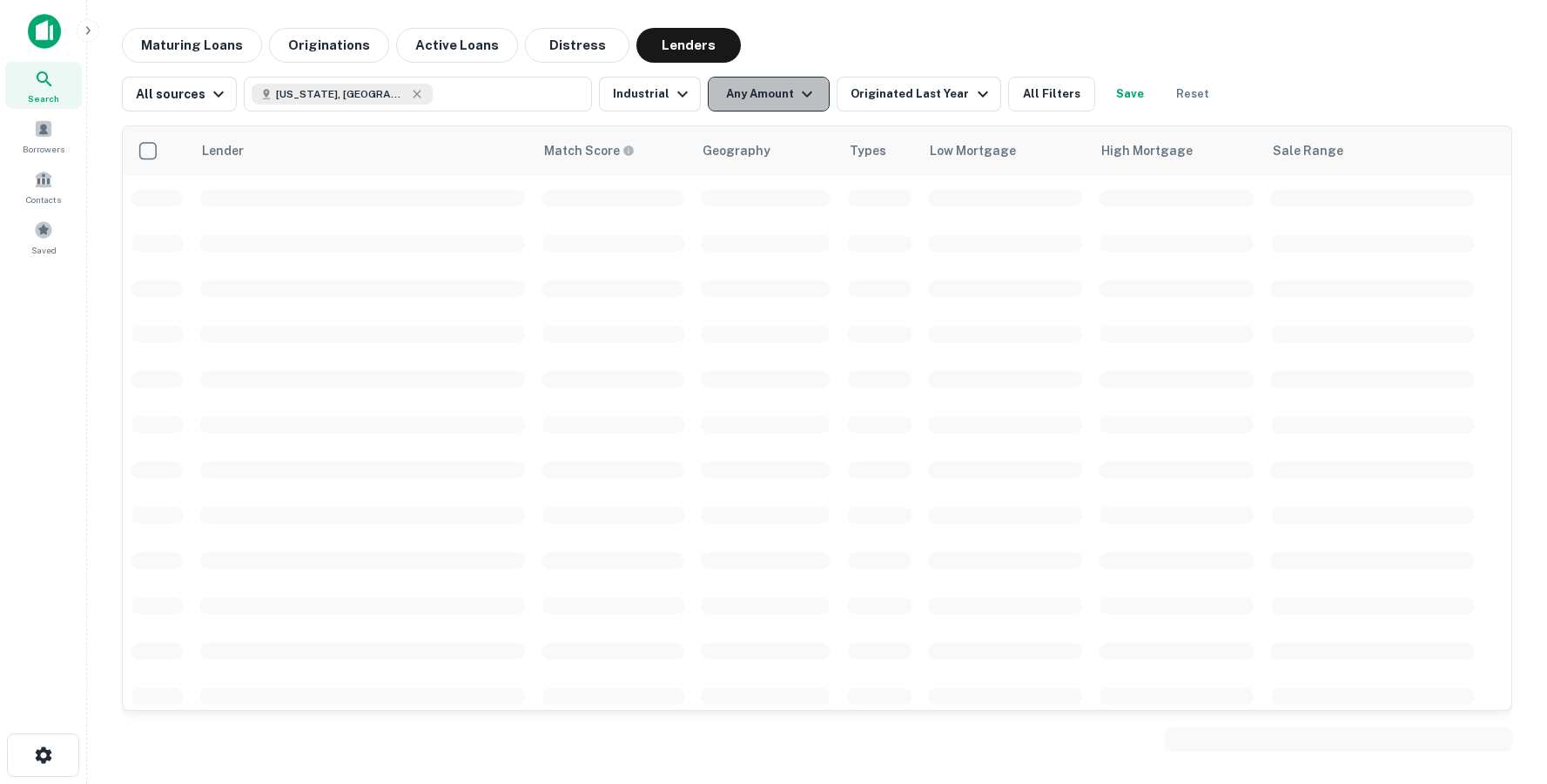
click at [762, 101] on button "Any Amount" at bounding box center [768, 94] width 122 height 34
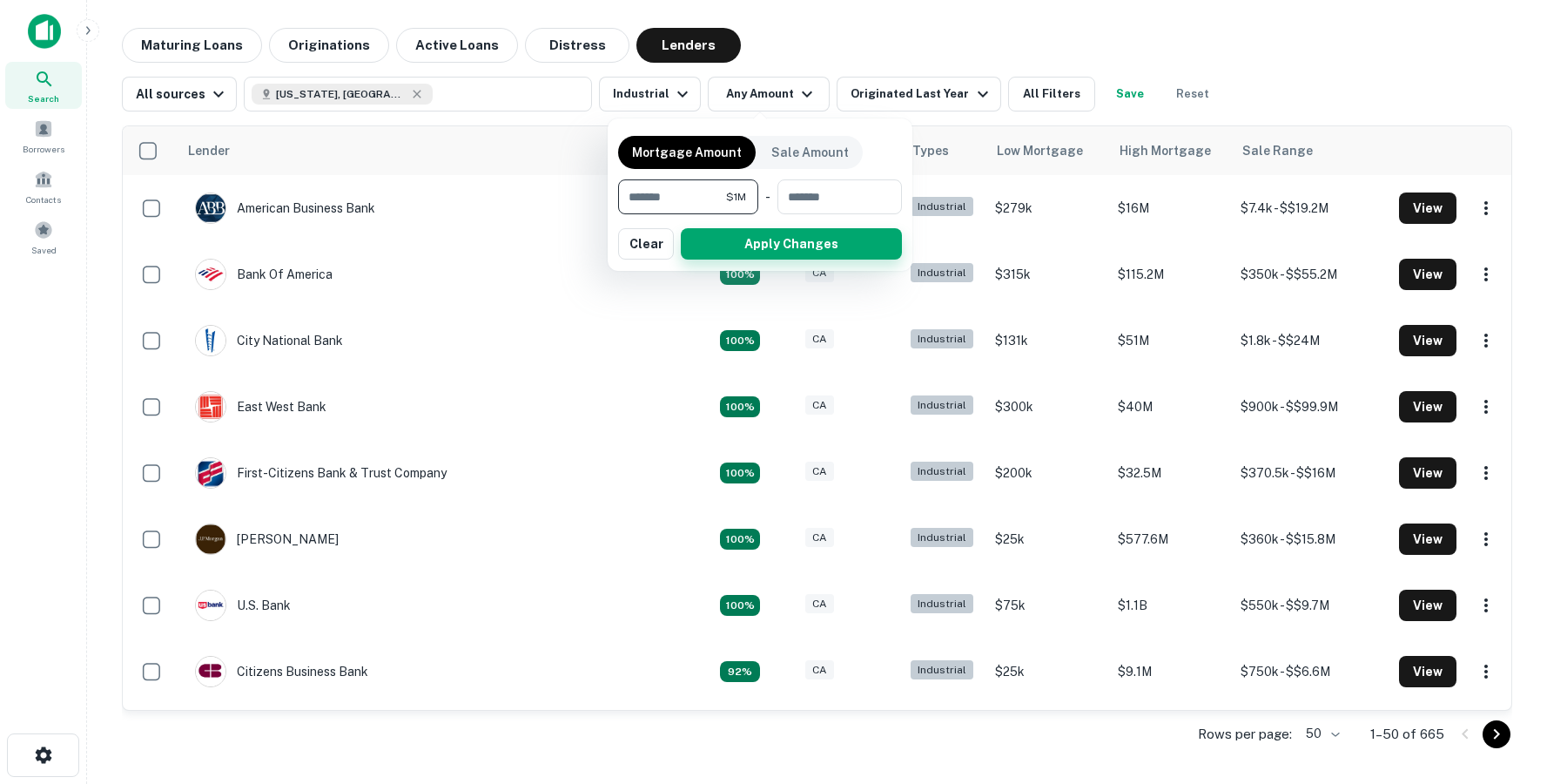
type input "*******"
click at [751, 256] on button "Apply Changes" at bounding box center [791, 243] width 221 height 32
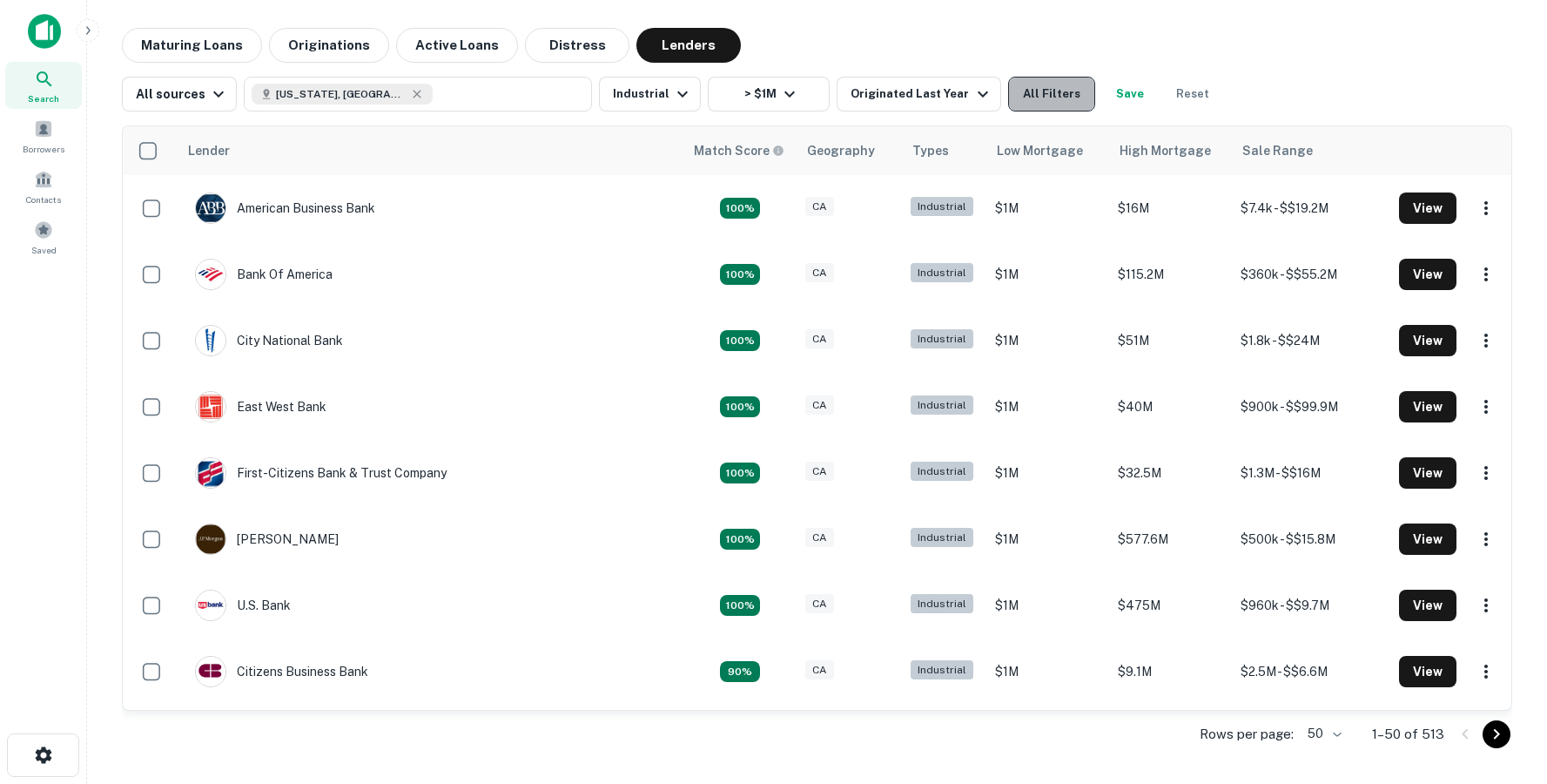
click at [1053, 98] on button "All Filters" at bounding box center [1051, 94] width 87 height 34
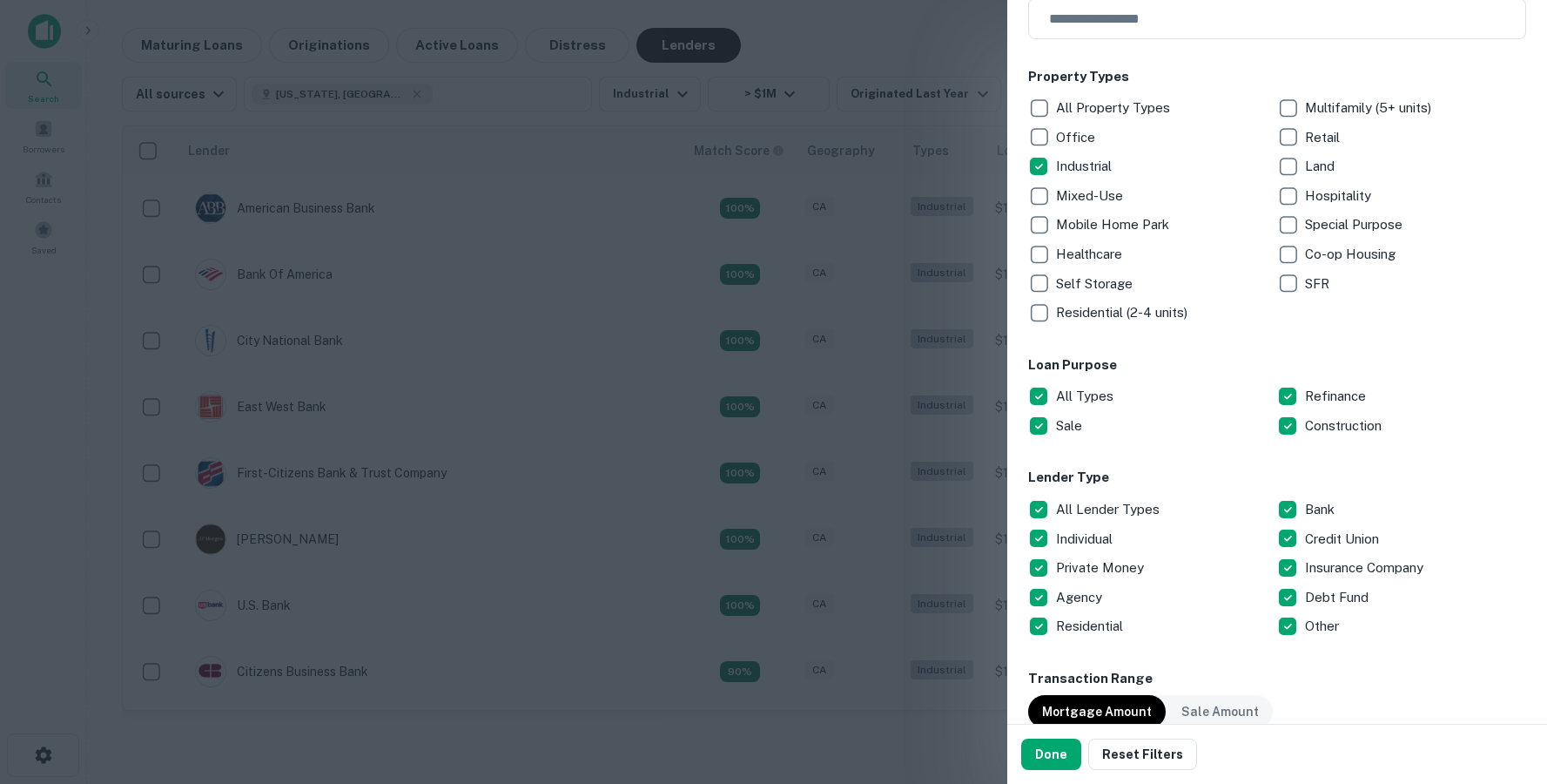
scroll to position [668, 0]
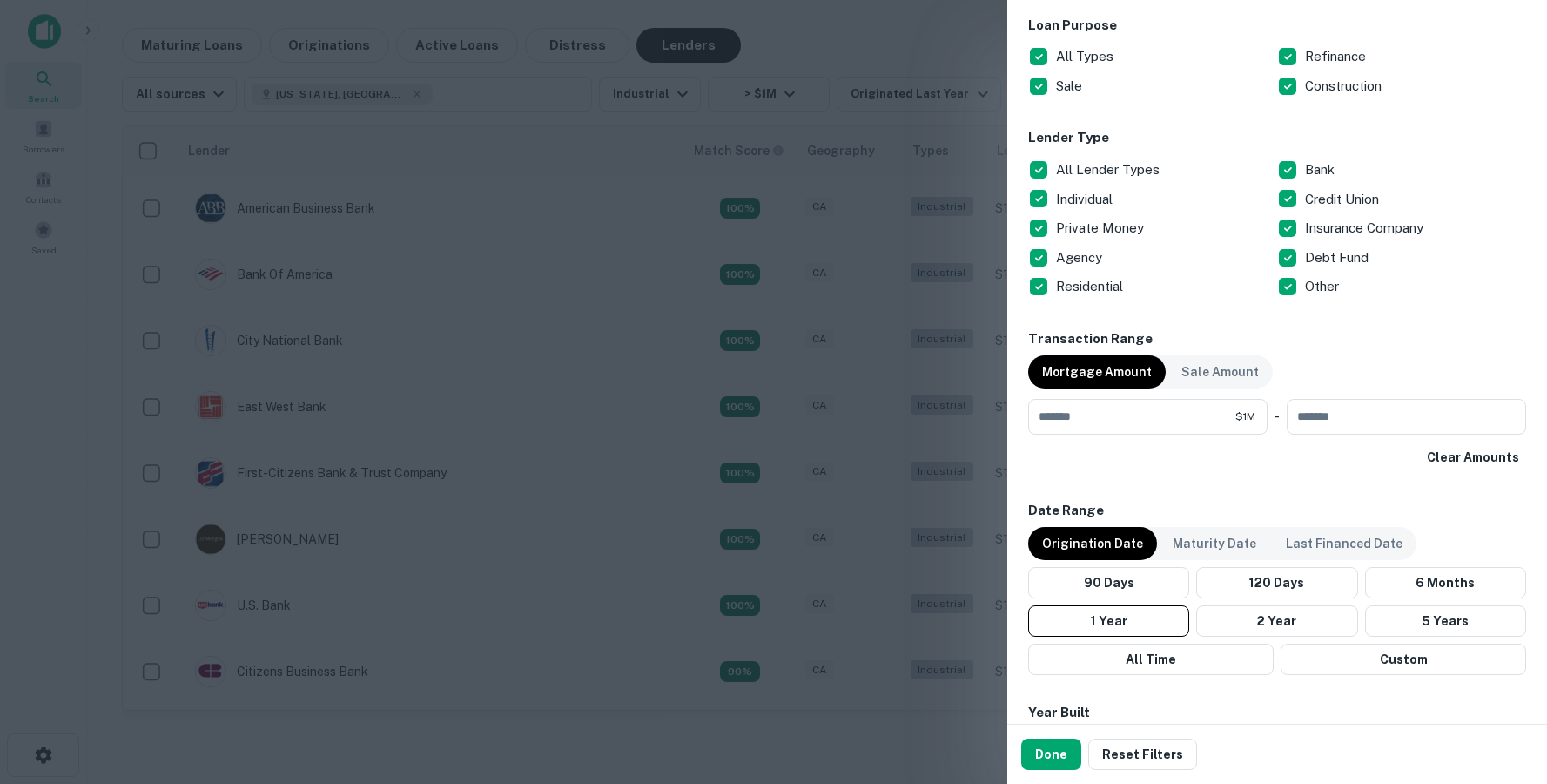
click at [1061, 159] on p "All Lender Types" at bounding box center [1110, 169] width 107 height 21
click at [1064, 751] on button "Done" at bounding box center [1051, 753] width 60 height 32
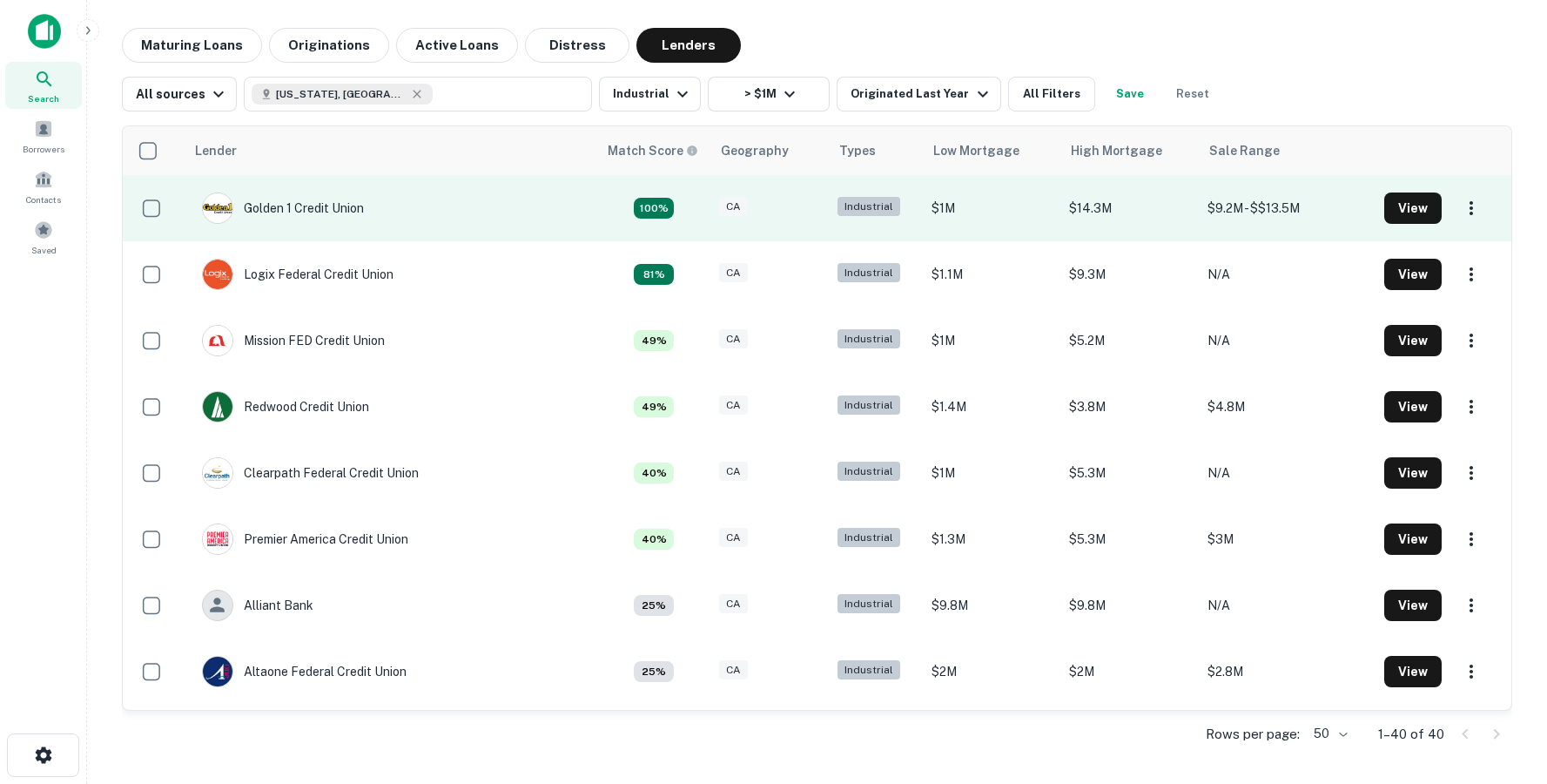
click at [409, 217] on td "Golden 1 Credit Union" at bounding box center [392, 208] width 414 height 66
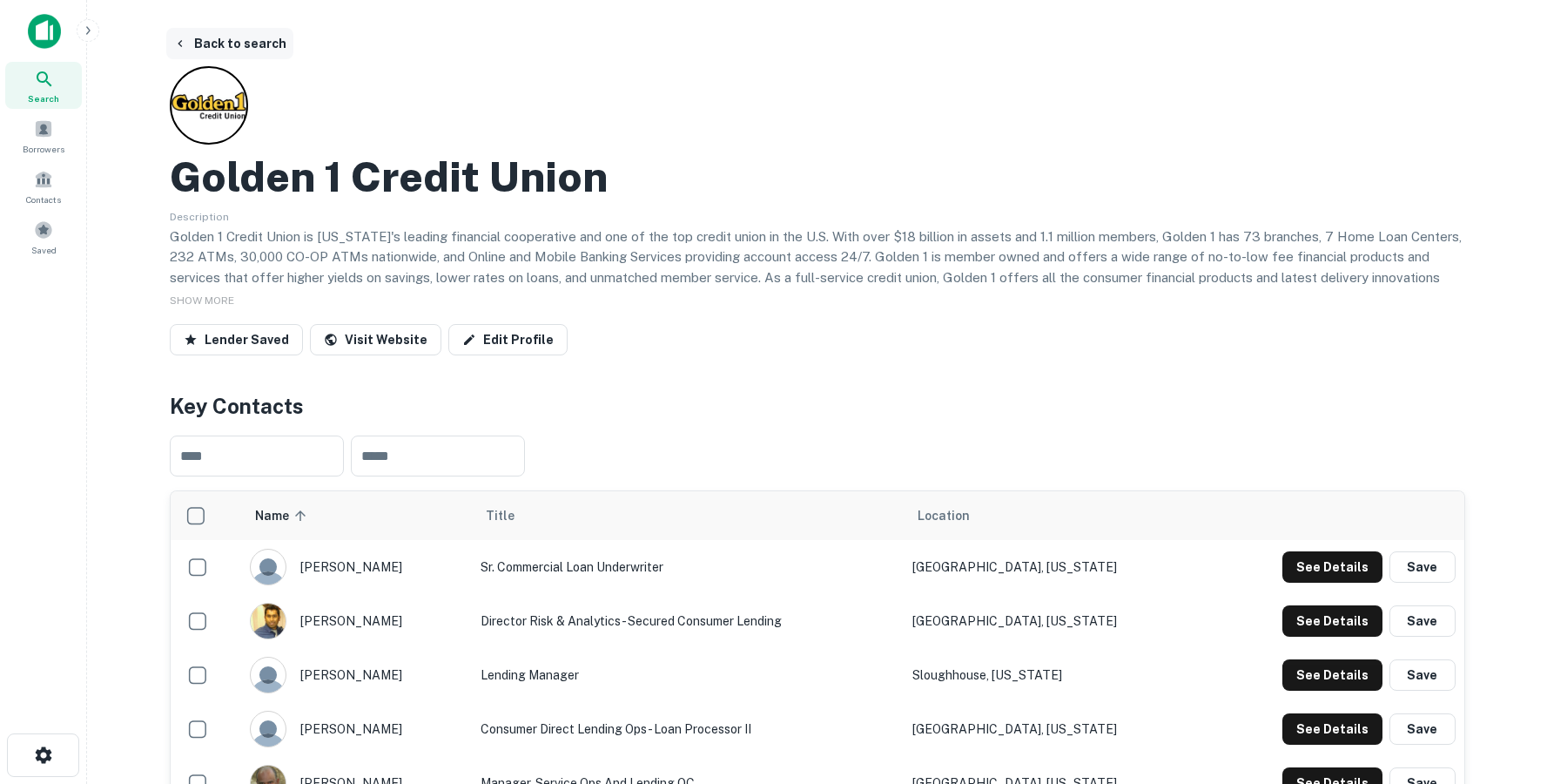
click at [195, 33] on button "Back to search" at bounding box center [230, 43] width 127 height 32
